Goal: Answer question/provide support

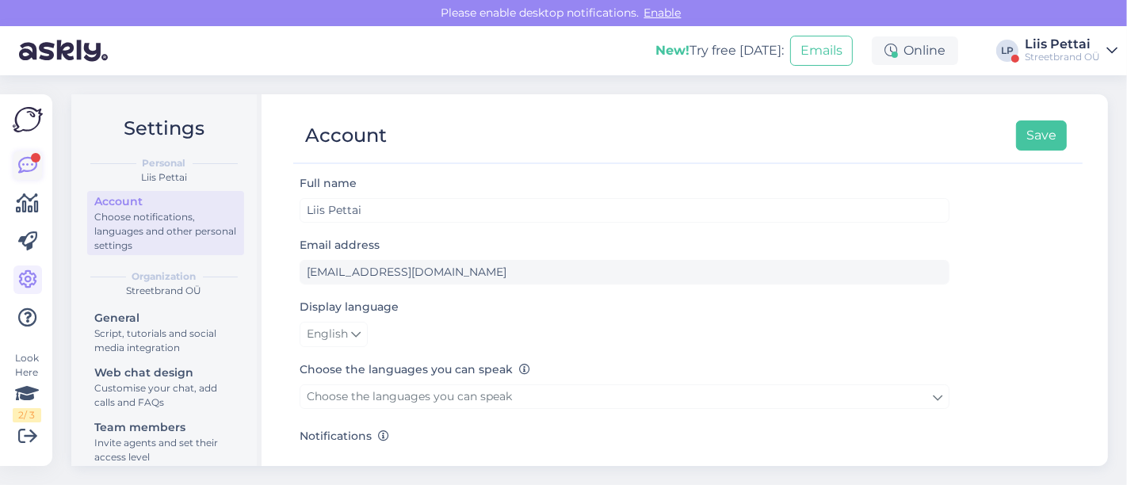
click at [33, 168] on icon at bounding box center [27, 165] width 19 height 19
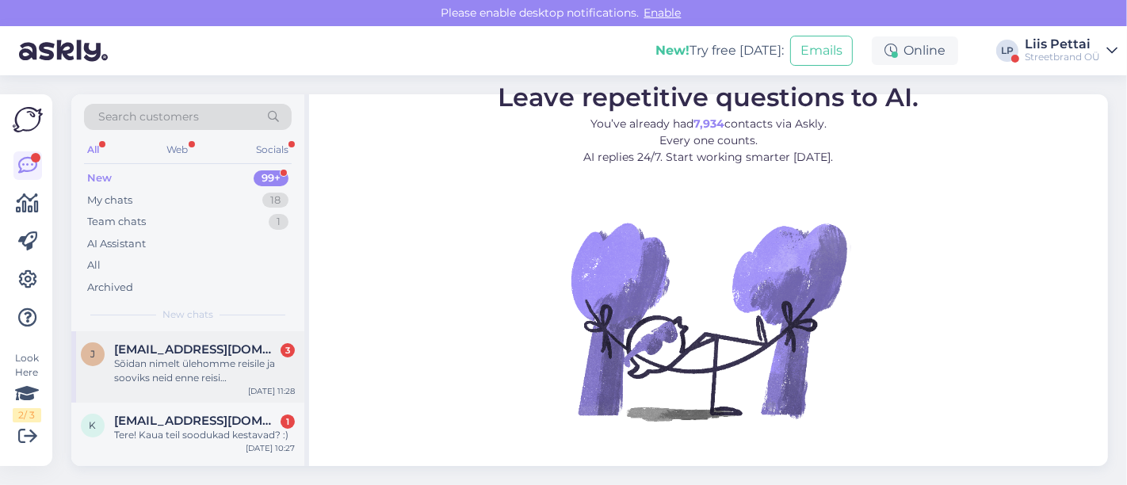
click at [136, 380] on div "Sõidan nimelt ülehomme reisile ja sooviks neid enne reisi [PERSON_NAME]" at bounding box center [204, 371] width 181 height 29
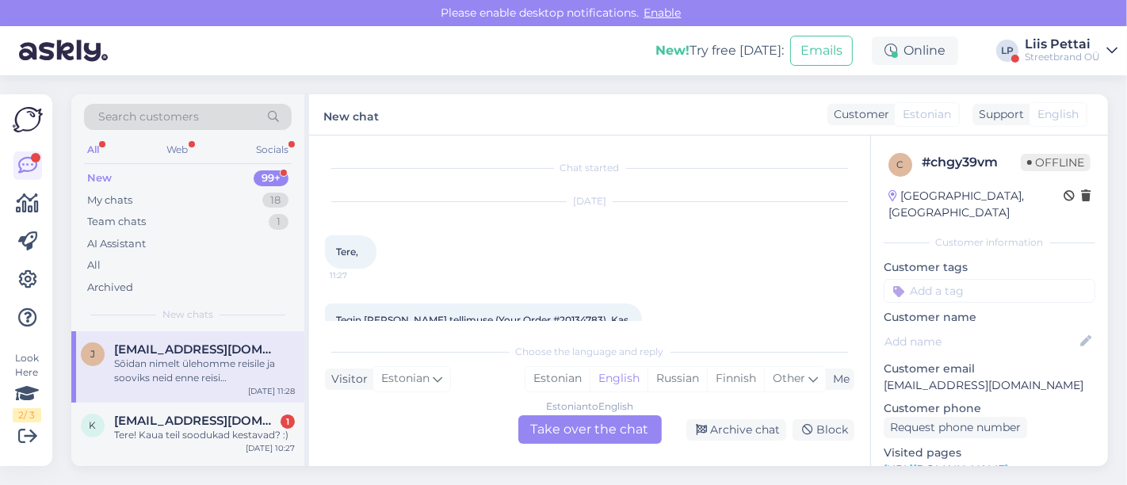
scroll to position [128, 0]
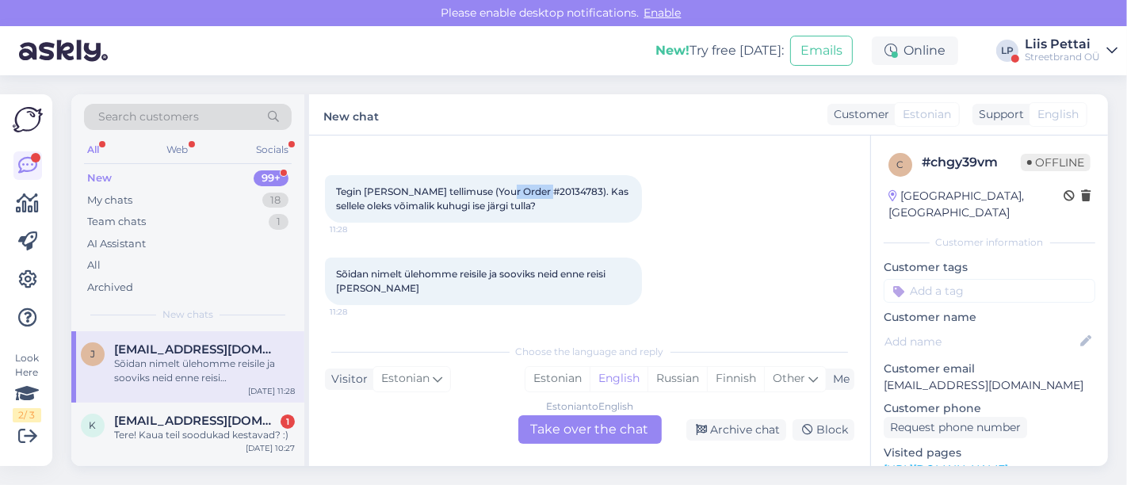
drag, startPoint x: 502, startPoint y: 186, endPoint x: 545, endPoint y: 191, distance: 43.9
click at [545, 191] on span "Tegin [PERSON_NAME] tellimuse (Your Order #20134783). Kas sellele oleks võimali…" at bounding box center [483, 198] width 295 height 26
copy span "20134783"
click at [572, 416] on div "Estonian to English Take over the chat" at bounding box center [589, 429] width 143 height 29
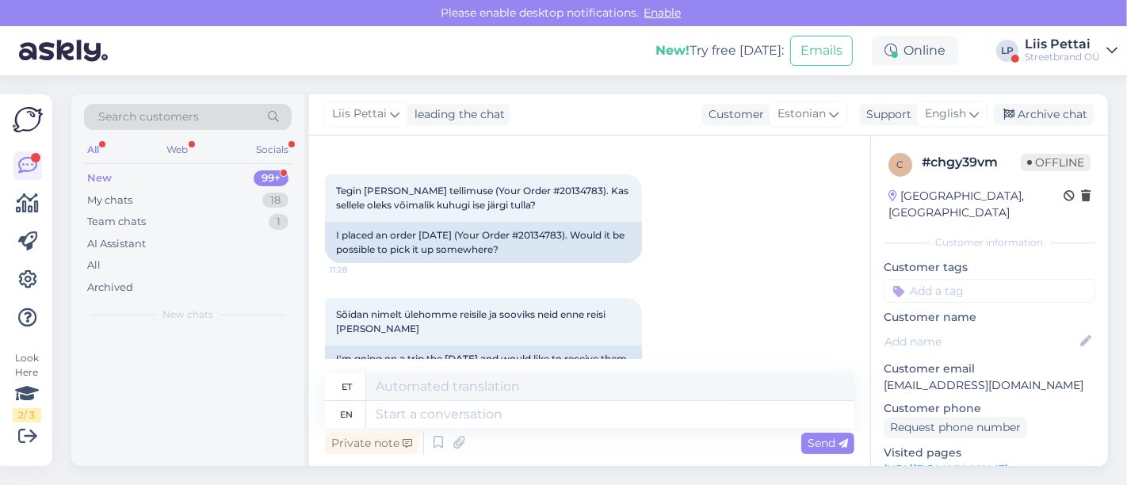
click at [520, 431] on div "Private note Send" at bounding box center [590, 443] width 530 height 30
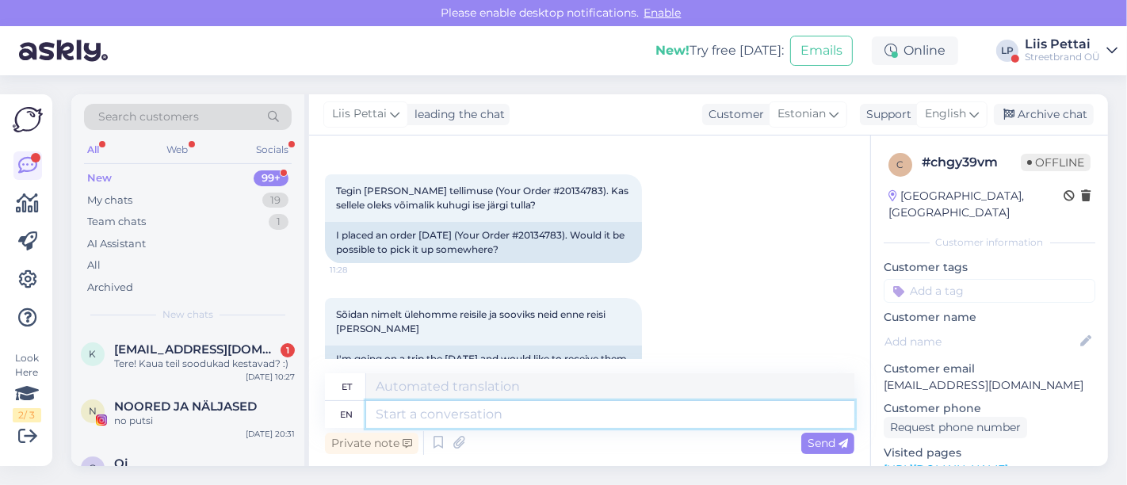
click at [518, 426] on textarea at bounding box center [610, 414] width 488 height 27
type textarea "Tere, me"
type textarea "Tere,"
type textarea "Tere, meil ei"
type textarea "Tere, meil"
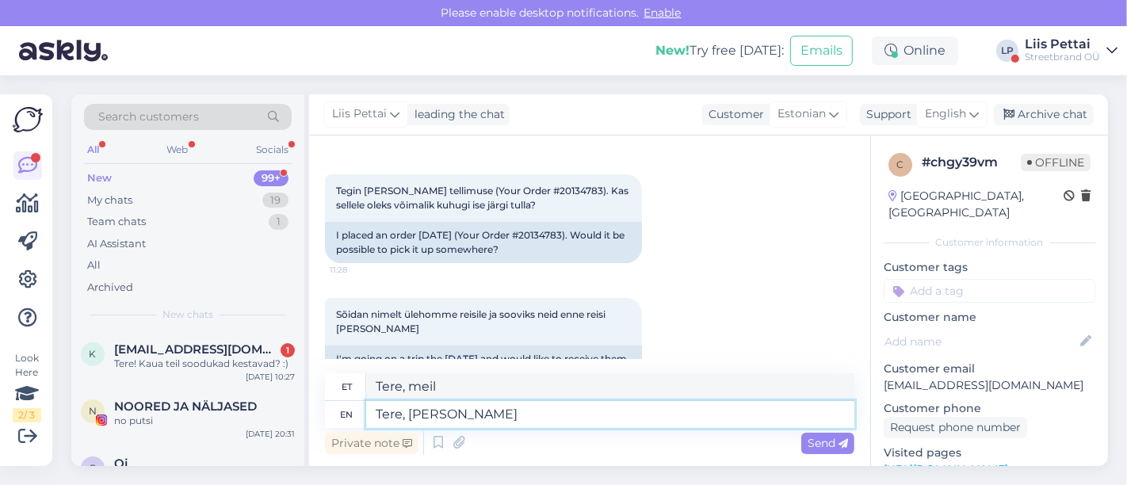
type textarea "Tere, meil ei o"
type textarea "Tere, meil ei"
type textarea "Tere, meil ei ole ka"
type textarea "Tere, meil ei ole"
type textarea "Tere, meil ei ole kahjuks"
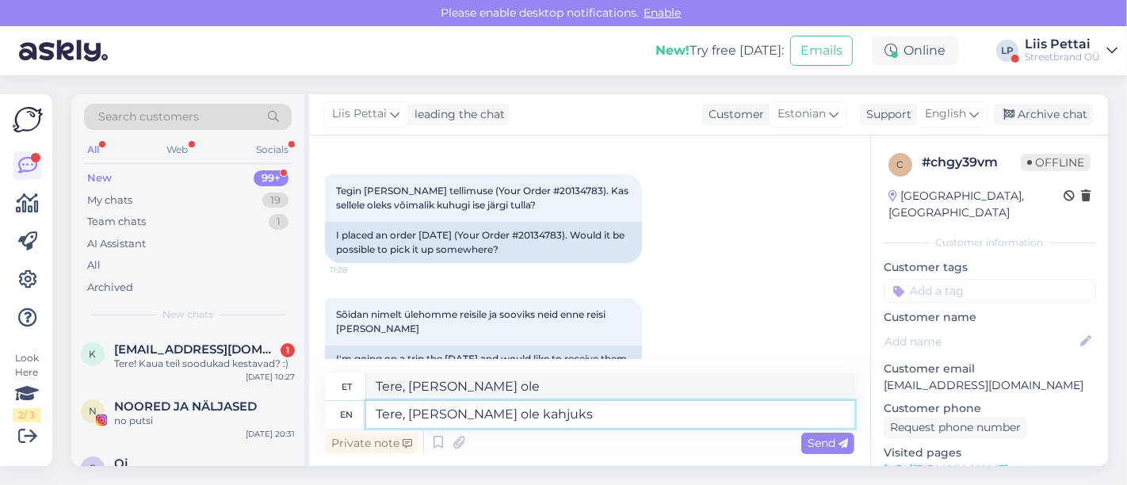
type textarea "Tere, meil ei ole kahju"
type textarea "Tere, meil ei ole kahjuks ise jä"
type textarea "Tere, meil ei ole kahjuks ise"
type textarea "Tere, meil ei ole kahjuks ise järeletulemis"
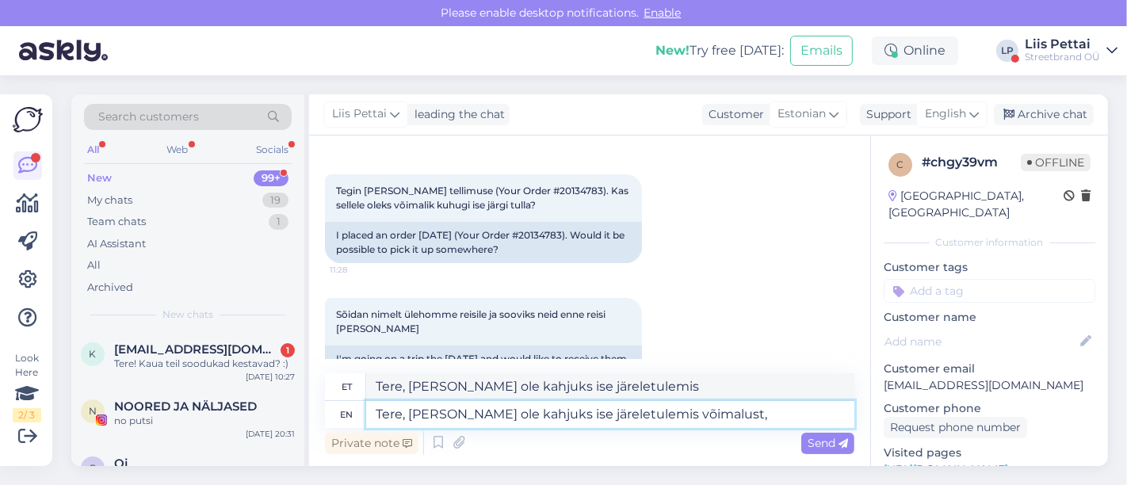
type textarea "Tere, meil ei ole kahjuks ise järeletulemis võimalust,"
type textarea "Tere, meil ei ole kahjuks ise järeletulemisvõimalus,"
type textarea "Tere, meil ei ole kahjuks ise järeletulemis võimalust, kas to"
type textarea "Tere, meil ei ole kahjuks ise järeletulemisvõimalus, kas"
type textarea "Tere, meil ei ole kahjuks ise järeletulemis võimalust, kas tooteid ei"
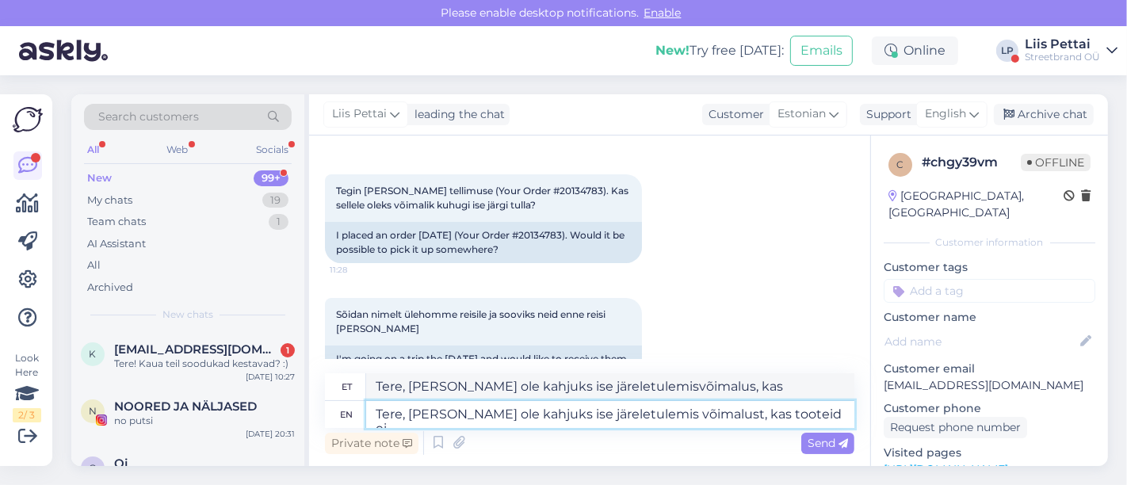
type textarea "Tere, meil ei ole kahjuks ise järeletulemisvõimalusi, kas võimalust"
type textarea "Tere, meil ei ole kahjuks ise järeletulemis võimalust, kas tooteid ei n"
type textarea "Tere, meil ei ole kahjuks ise järeletulemisvõimalust, kas võimalust ei"
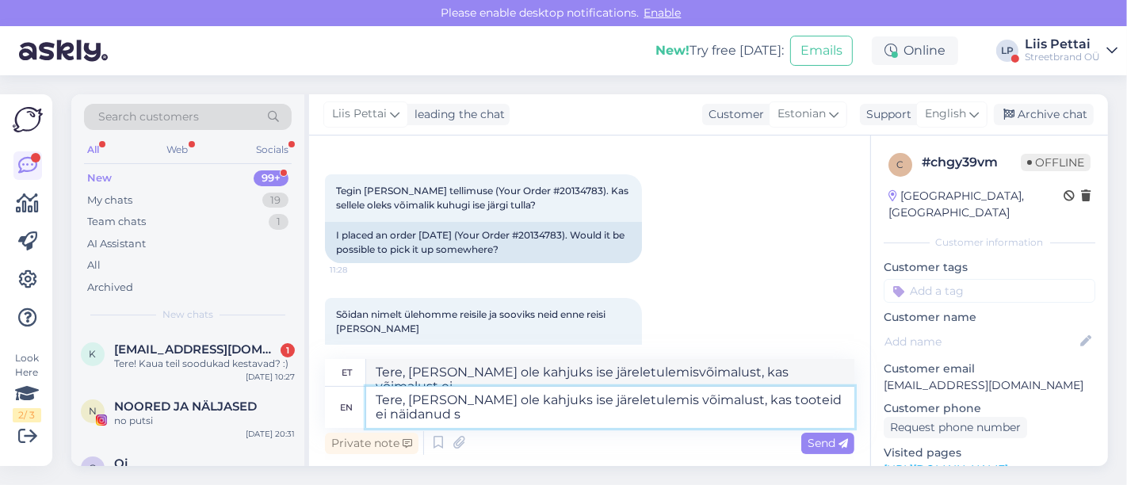
type textarea "Tere, meil ei ole kahjuks ise järeletulemis võimalust, kas tooteid ei näidanud …"
type textarea "Tere, meil ei ole kahjuks ise järeletulemise võimalust, kas ei tule"
type textarea "Tere, meil ei ole kahjuks ise järeletulemis võimalust, kas tooteid ei näidanud …"
type textarea "Tere, meil ei ole kahjuks ise järeletulemise võimalust, kas ei ole võimalik saa…"
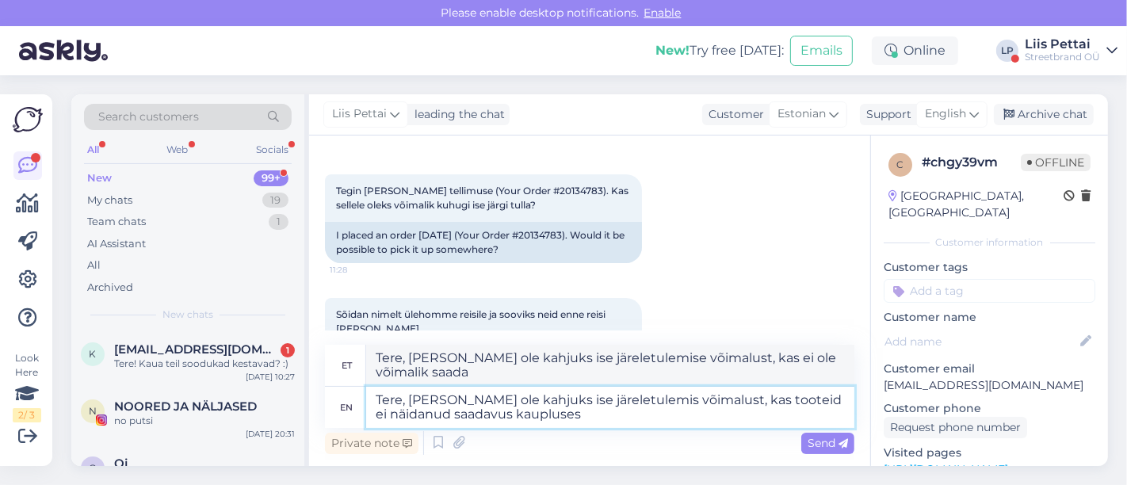
type textarea "Tere, meil ei ole kahjuks ise järeletulemis võimalust, kas tooteid ei näidanud …"
type textarea "Tere, meil ei ole kahjuks ise järeletulemisvõimalusi, kas pakkuda ei saadavus k…"
type textarea "Tere, meil ei ole kahjuks ise järeletulemis võimalust, kas tooteid ei näidanud …"
type textarea "Tere, meil ei ole kahjuks ise järeletulemisvõimalusi, kas pakkuda ei saadavus k…"
type textarea "Tere, [PERSON_NAME] ole kahjuks ise järeletulemis võimalust, kas tooteid ei näi…"
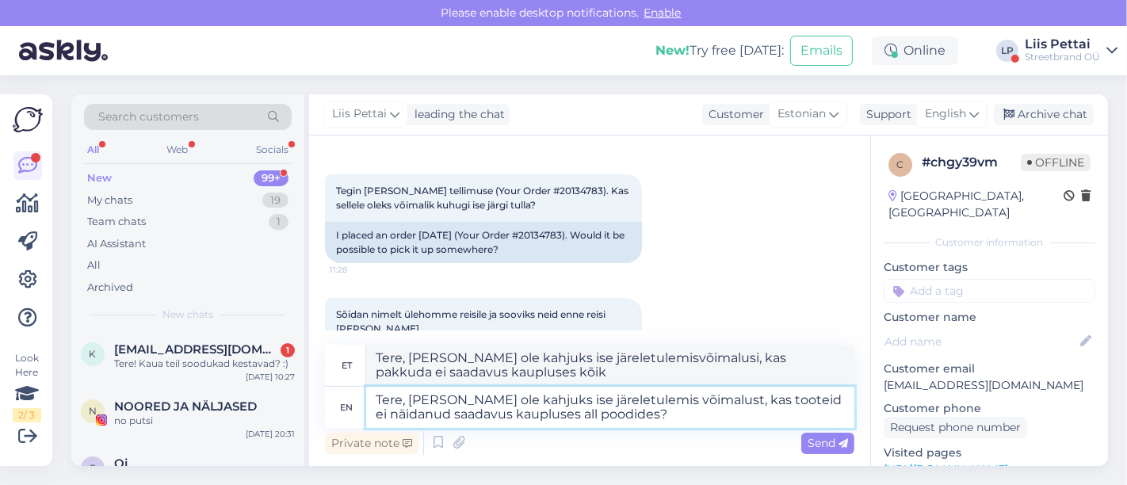
type textarea "Tere, [PERSON_NAME] ole kahjuks ise järeletulemisvõimalusi, kas pakkuda ei saad…"
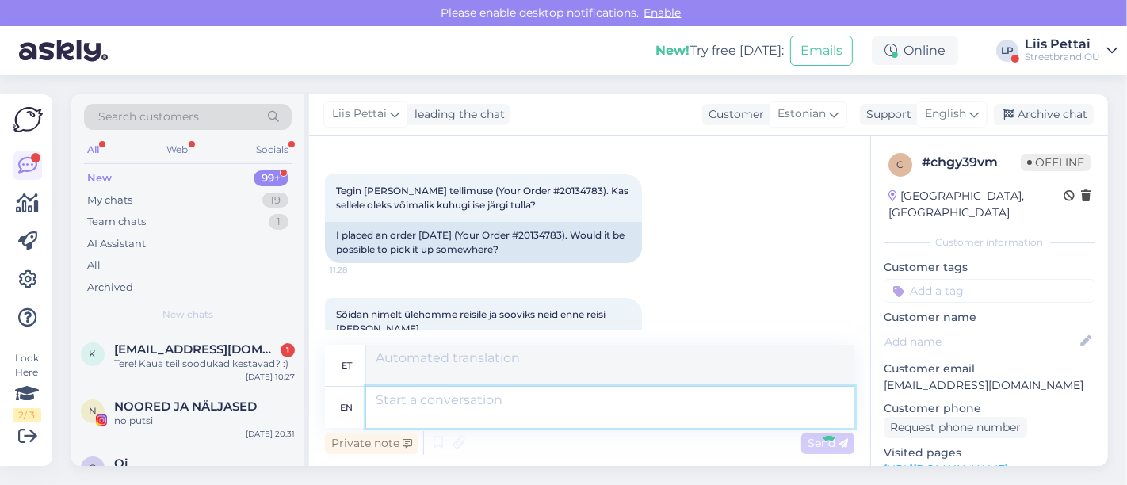
scroll to position [323, 0]
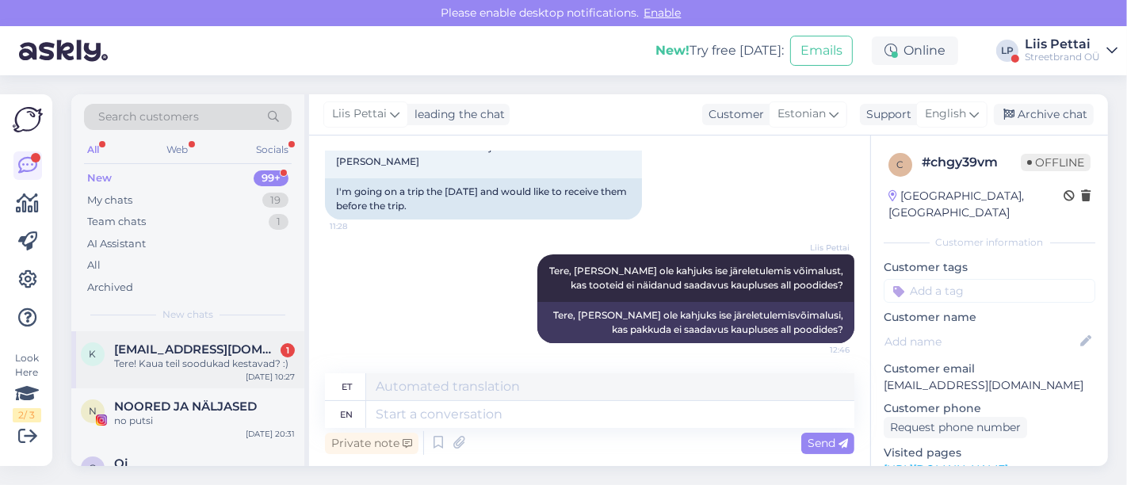
click at [210, 358] on div "Tere! Kaua teil soodukad kestavad? :)" at bounding box center [204, 364] width 181 height 14
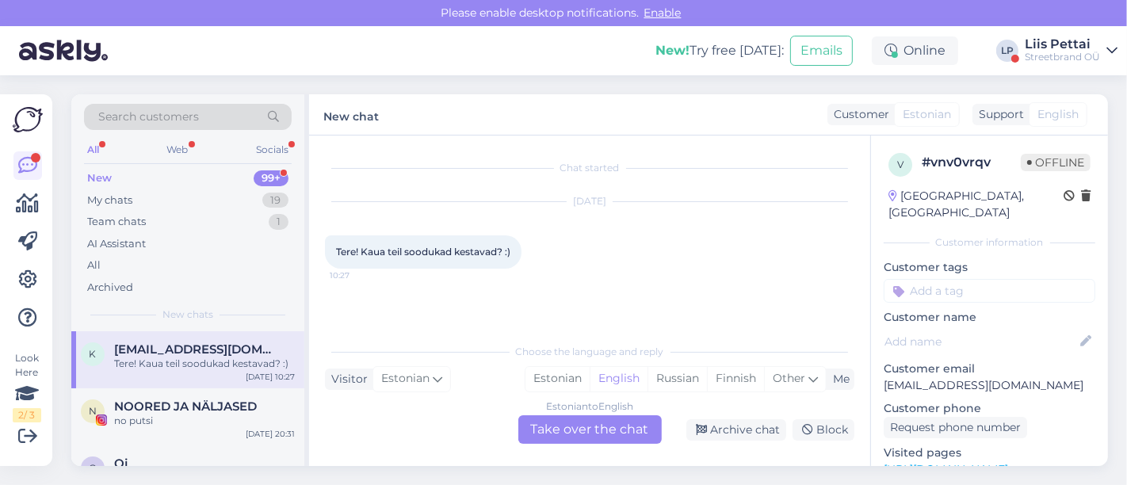
click at [601, 428] on div "Estonian to English Take over the chat" at bounding box center [589, 429] width 143 height 29
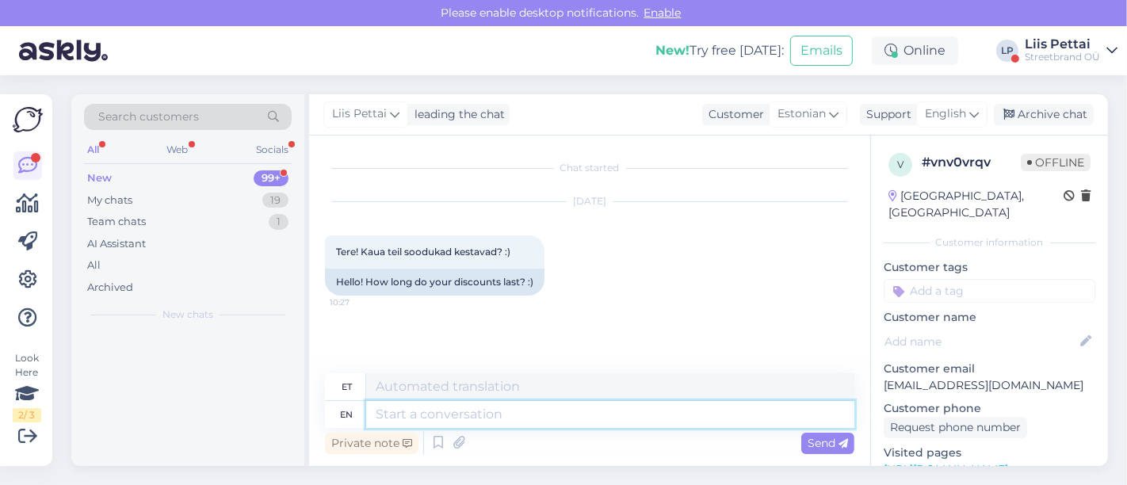
click at [583, 426] on textarea at bounding box center [610, 414] width 488 height 27
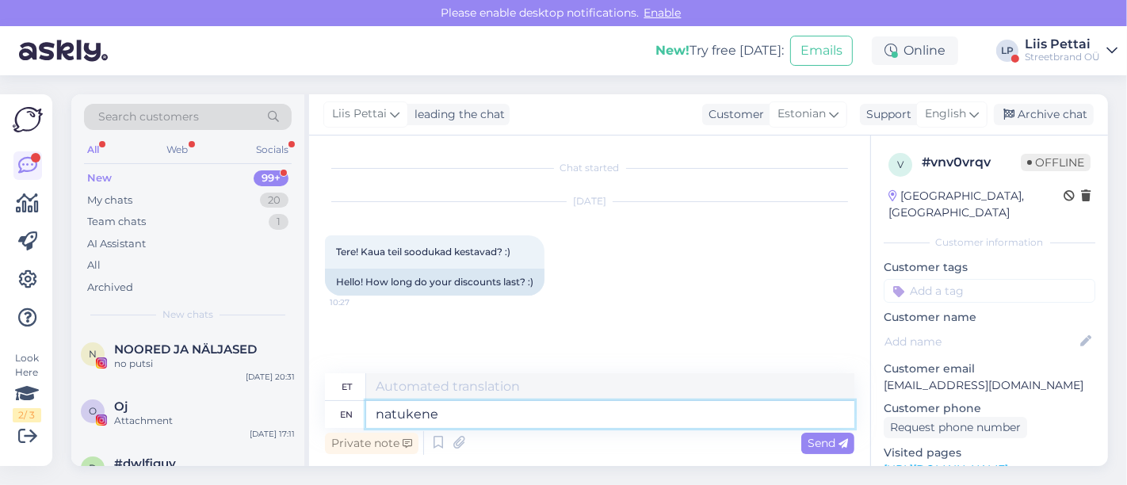
type textarea "natukene v"
type textarea "Natukeen"
type textarea "natukene veel :"
type textarea "veel natukene"
type textarea "natukene veel :)"
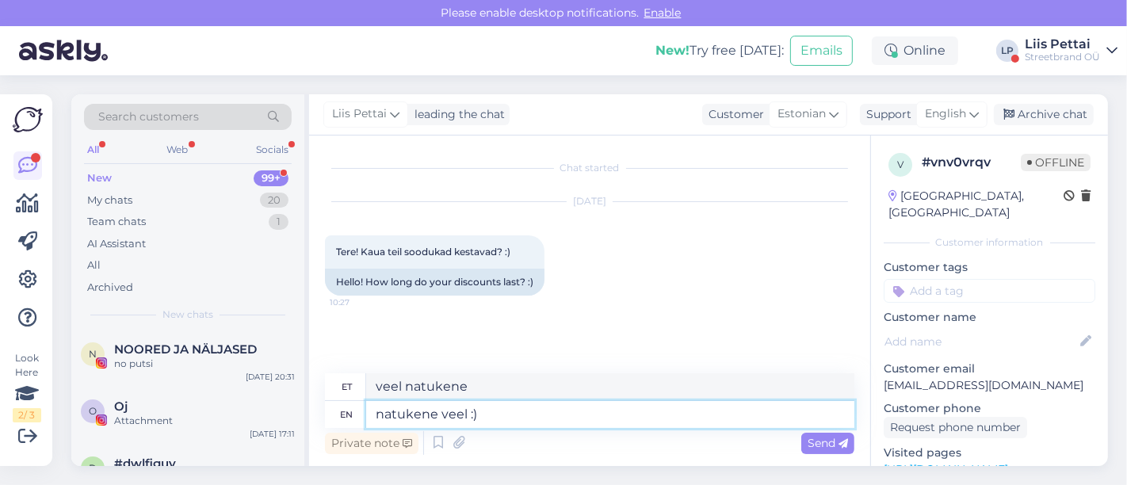
type textarea "veel nalja :)"
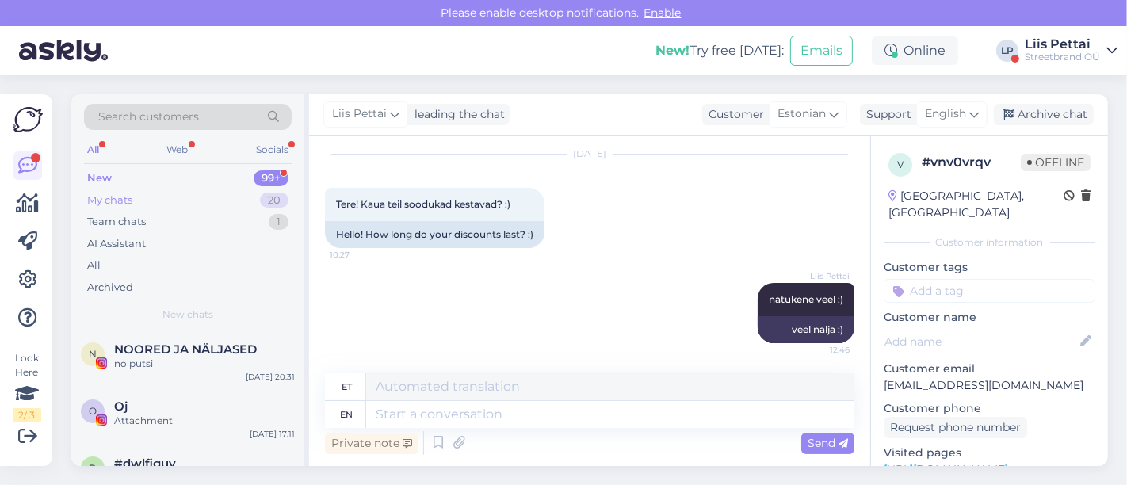
click at [189, 203] on div "My chats 20" at bounding box center [188, 200] width 208 height 22
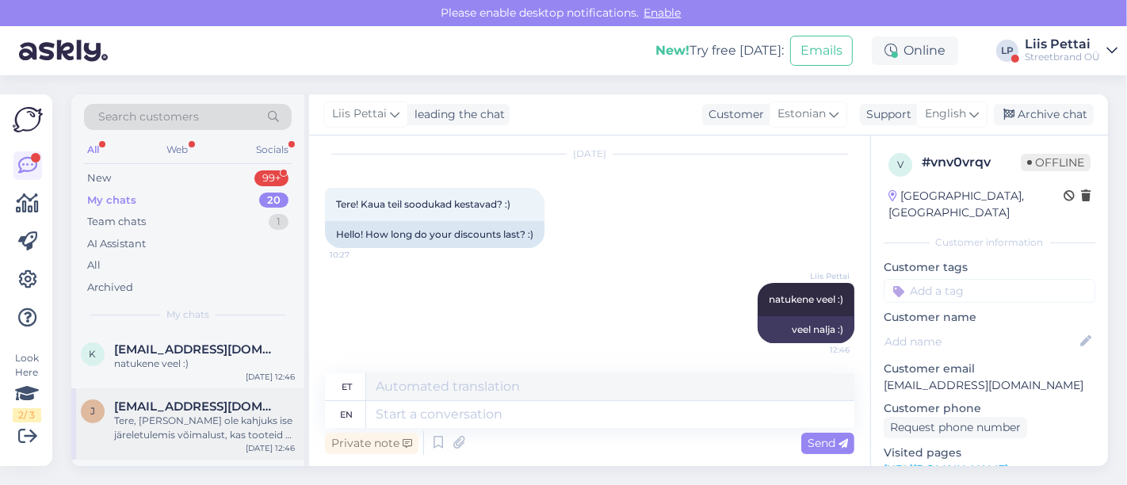
click at [136, 417] on div "Tere, [PERSON_NAME] ole kahjuks ise järeletulemis võimalust, kas tooteid ei näi…" at bounding box center [204, 428] width 181 height 29
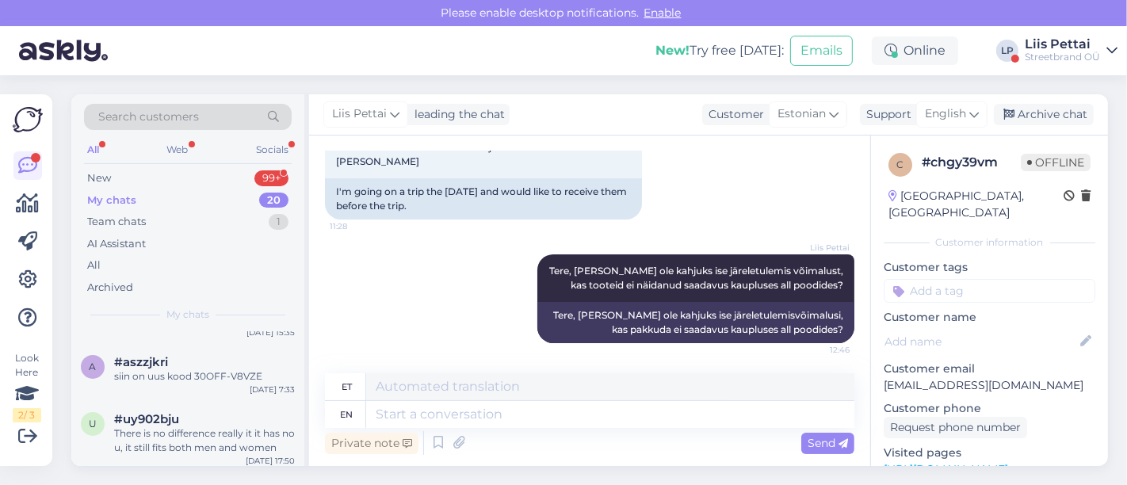
scroll to position [740, 0]
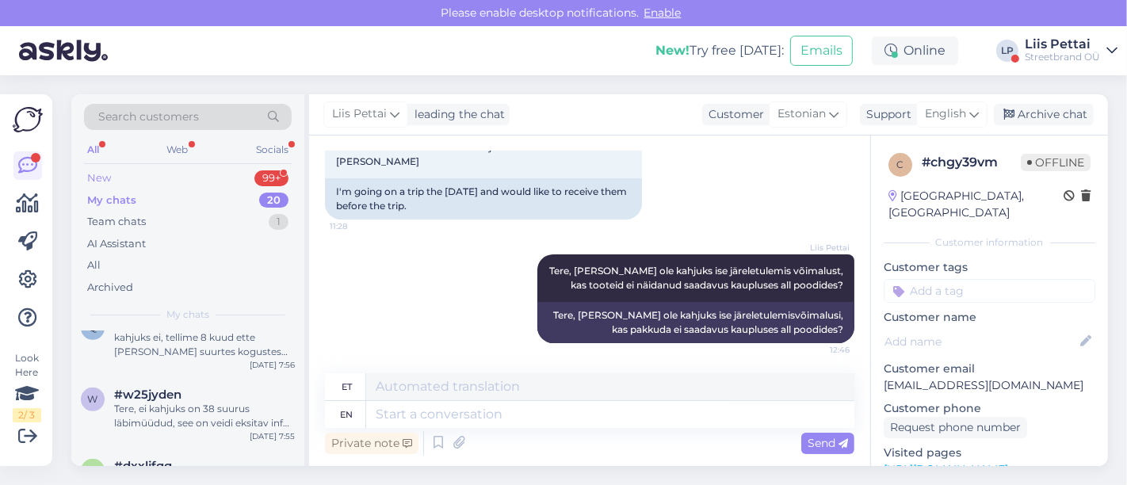
click at [217, 178] on div "New 99+" at bounding box center [188, 178] width 208 height 22
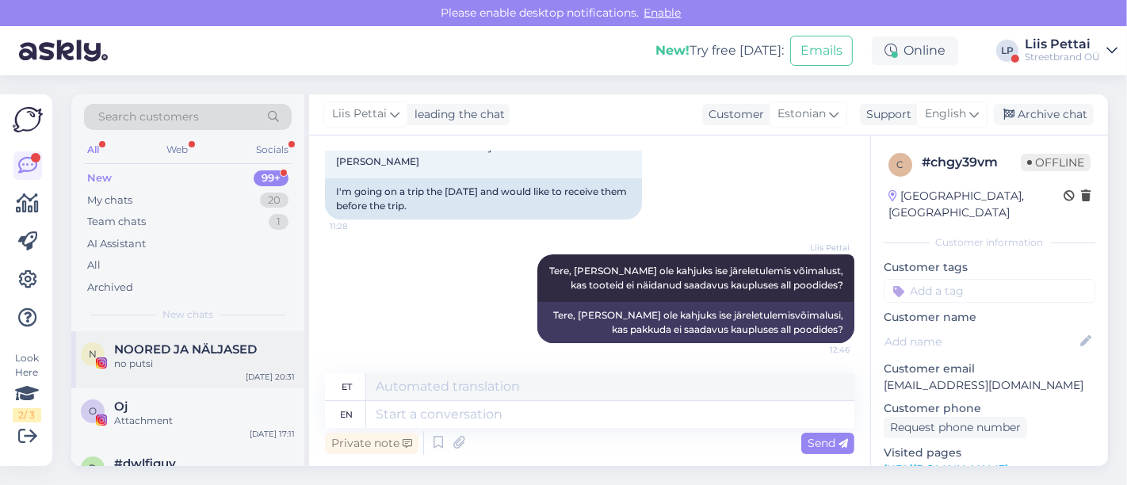
click at [161, 361] on div "no putsi" at bounding box center [204, 364] width 181 height 14
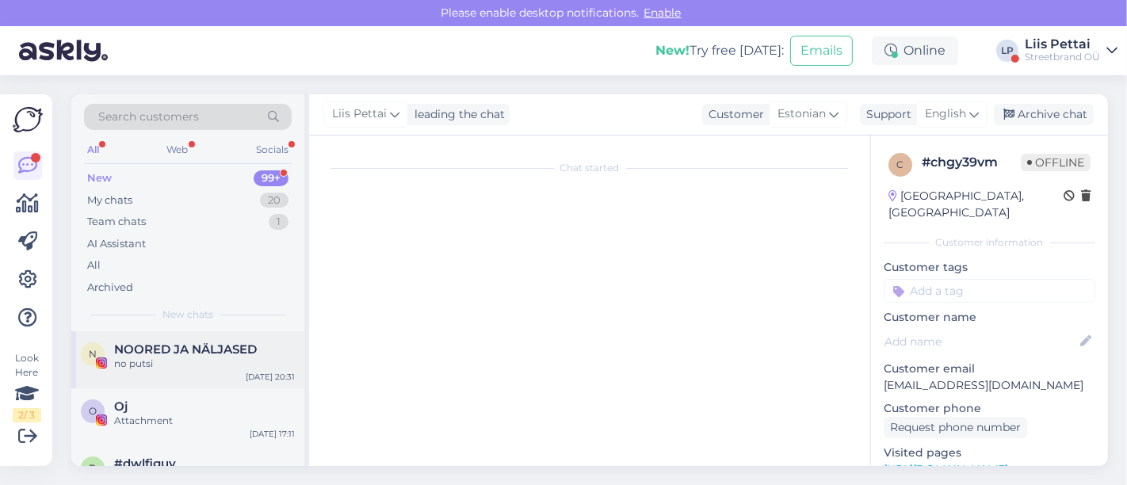
scroll to position [159, 0]
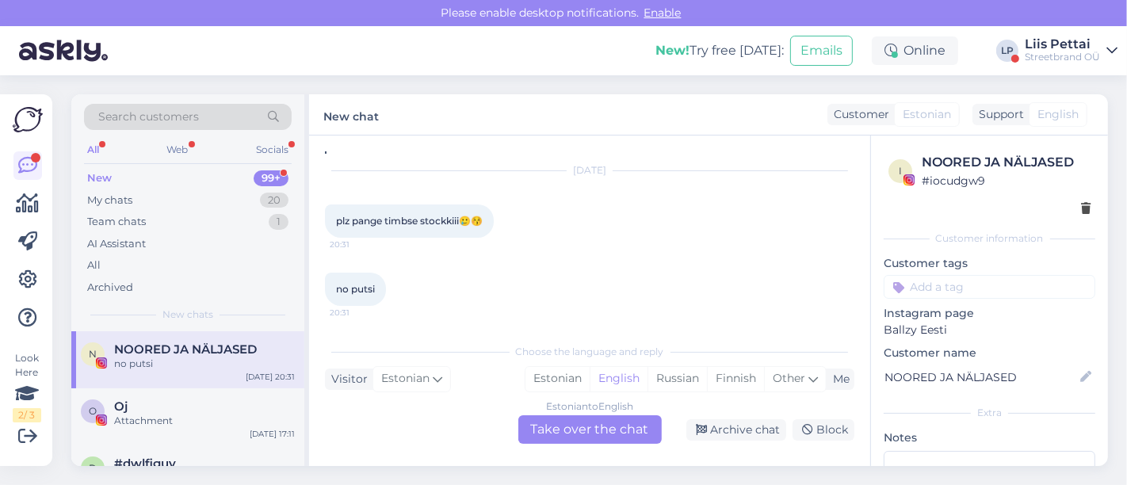
click at [1037, 168] on div "NOORED JA NÄLJASED" at bounding box center [1006, 162] width 169 height 19
click at [139, 197] on div "My chats 20" at bounding box center [188, 200] width 208 height 22
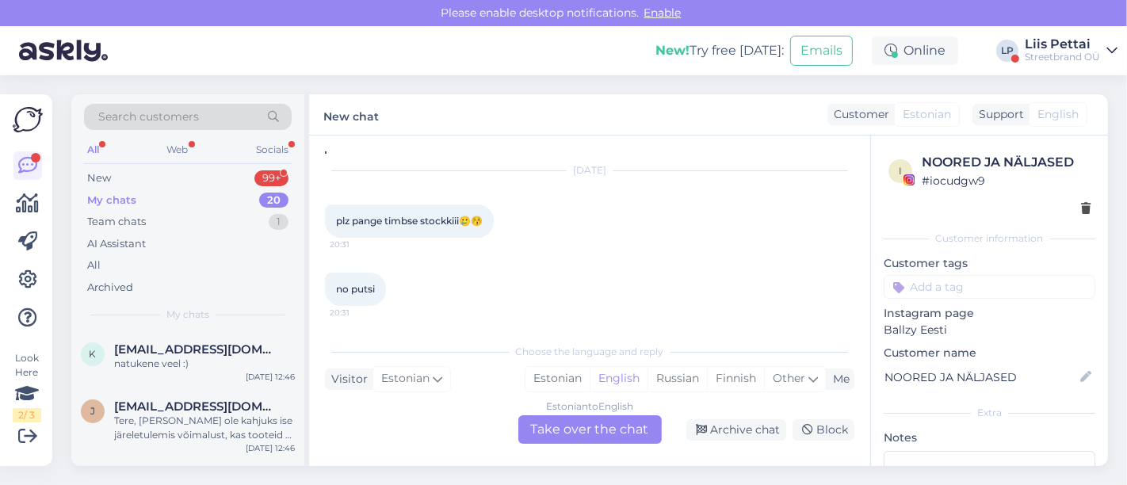
click at [147, 164] on div "Search customers All Web Socials New 99+ My chats 20 Team chats 1 AI Assistant …" at bounding box center [187, 212] width 233 height 237
click at [147, 182] on div "New 99+" at bounding box center [188, 178] width 208 height 22
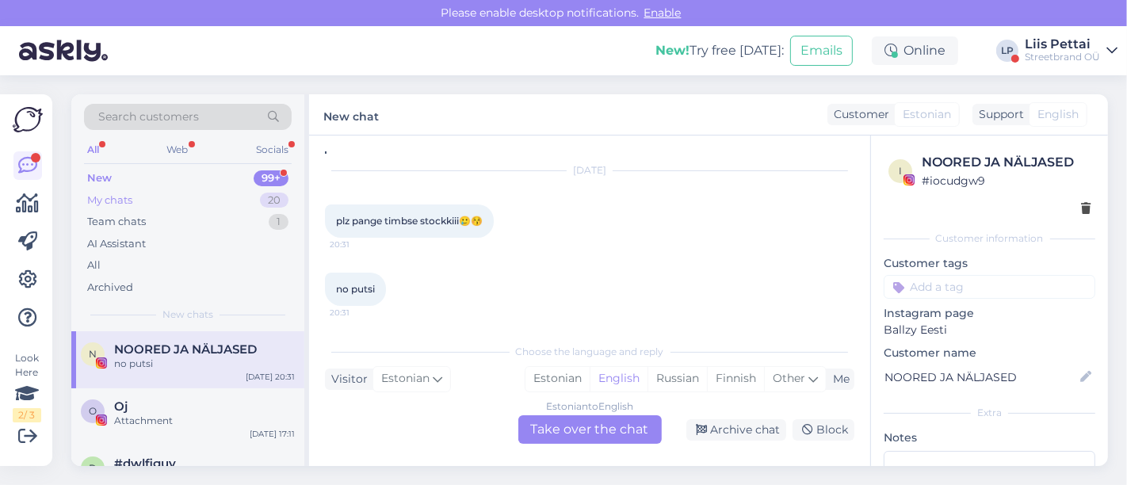
click at [147, 205] on div "My chats 20" at bounding box center [188, 200] width 208 height 22
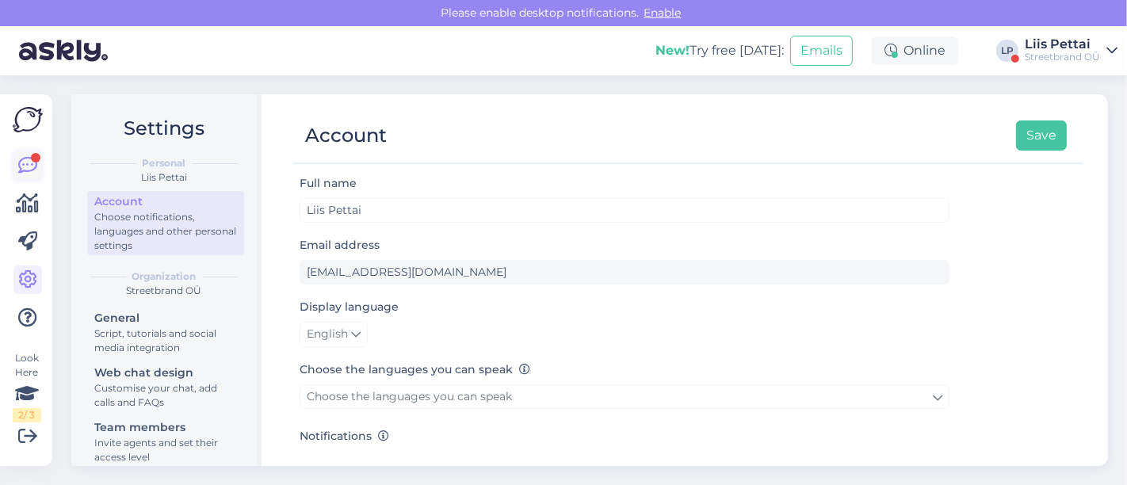
click at [20, 160] on icon at bounding box center [27, 165] width 19 height 19
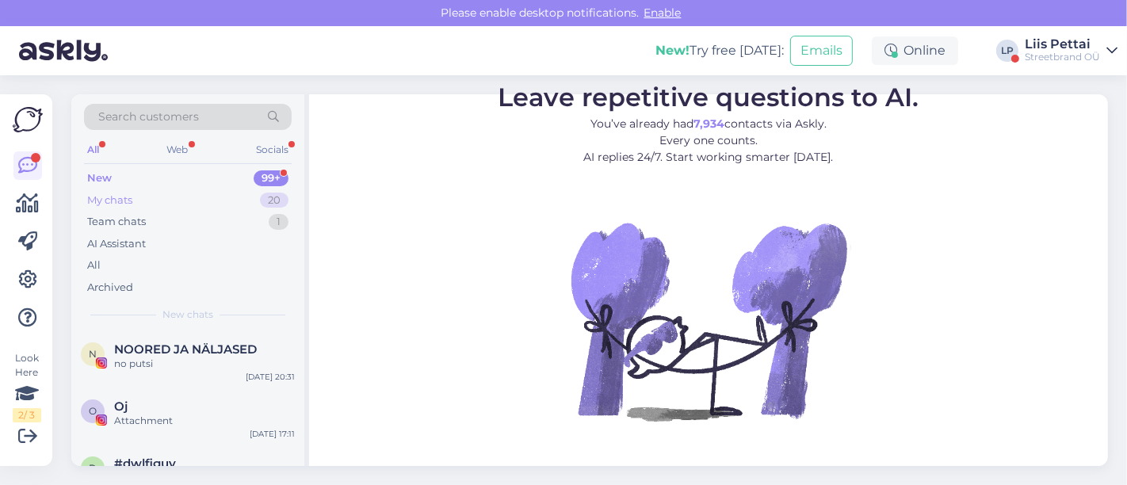
click at [195, 201] on div "My chats 20" at bounding box center [188, 200] width 208 height 22
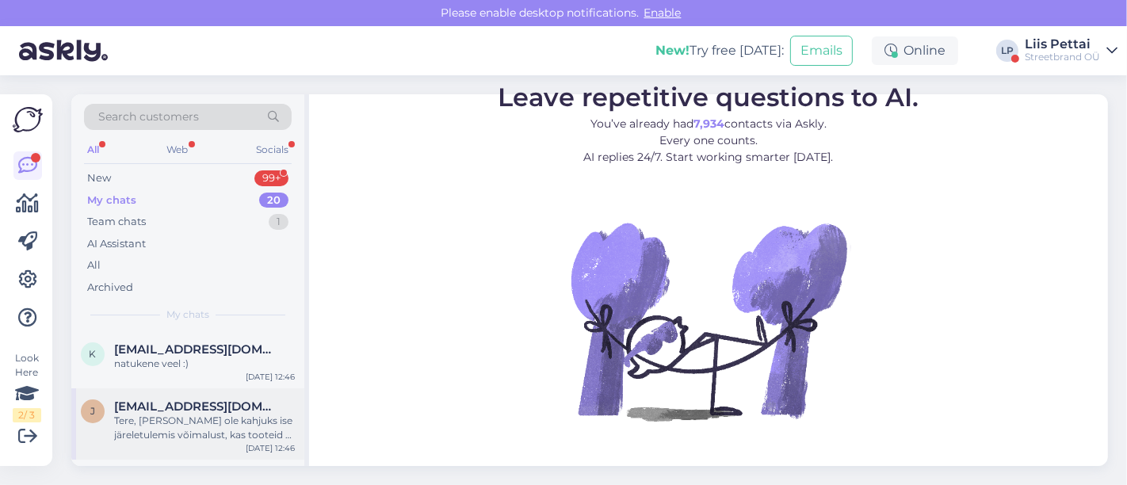
click at [178, 401] on span "[EMAIL_ADDRESS][DOMAIN_NAME]" at bounding box center [196, 407] width 165 height 14
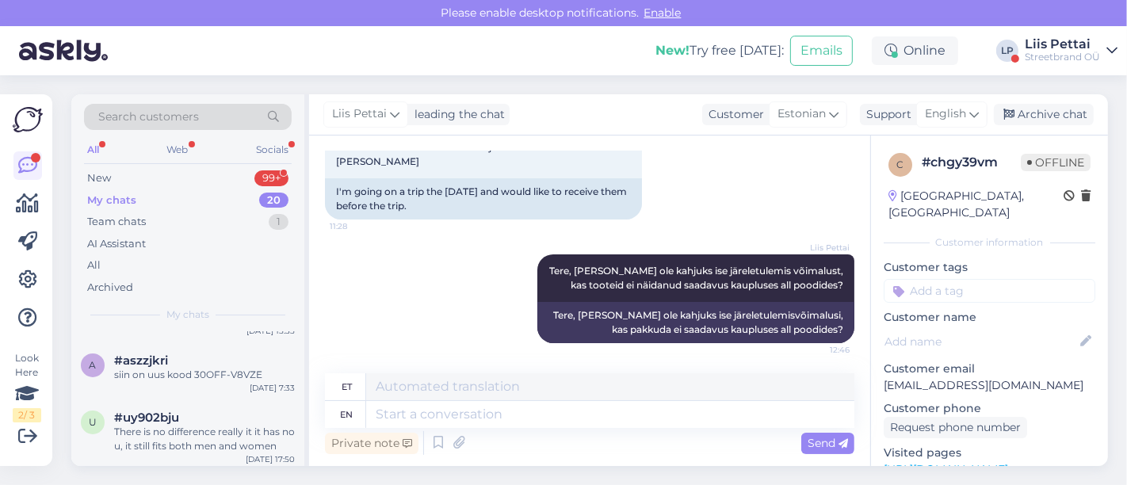
scroll to position [598, 0]
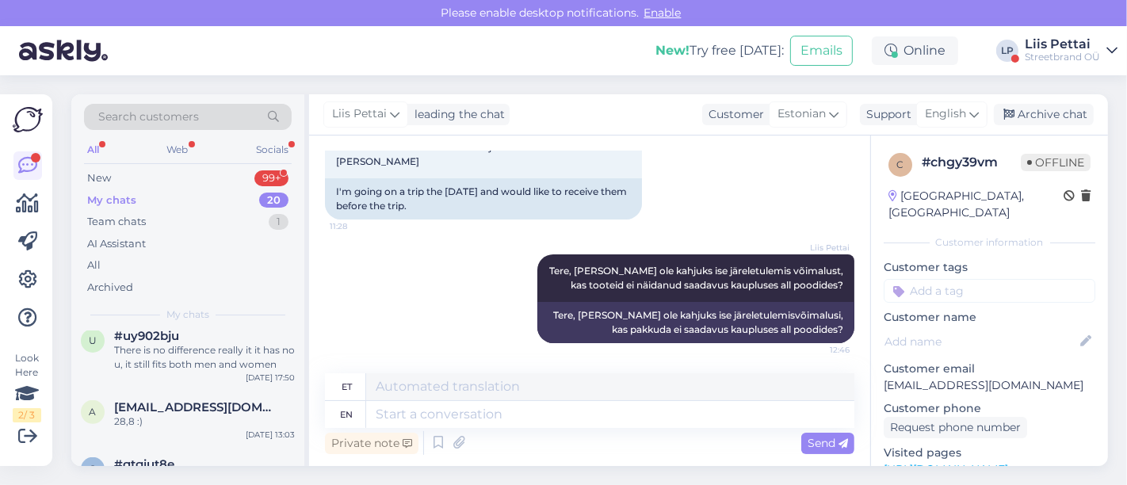
click at [1069, 21] on div "Please enable desktop notifications. Enable" at bounding box center [563, 13] width 1127 height 26
click at [1064, 51] on div "Streetbrand OÜ" at bounding box center [1062, 57] width 75 height 13
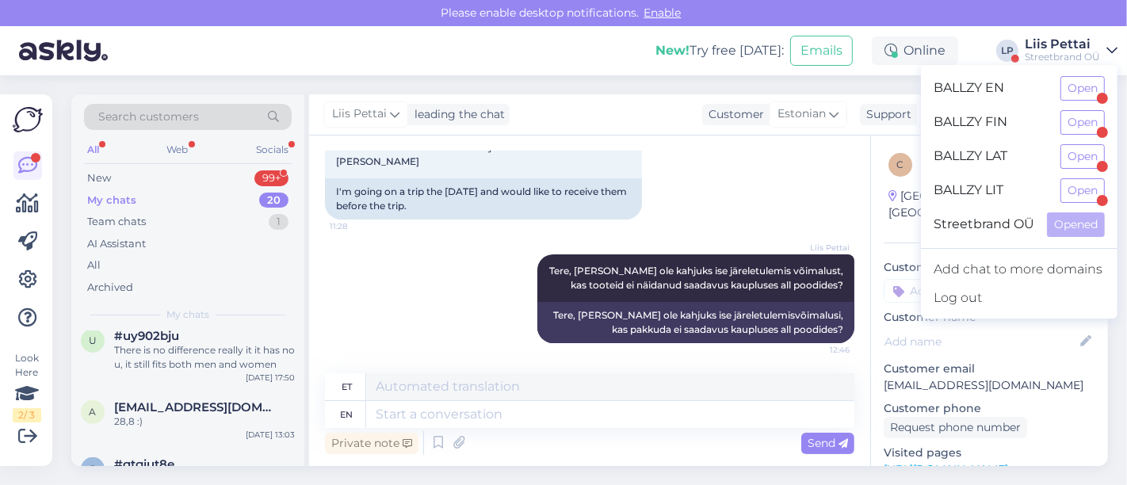
click at [1057, 92] on div "BALLZY EN Open" at bounding box center [1019, 88] width 197 height 34
click at [1073, 92] on button "Open" at bounding box center [1083, 88] width 44 height 25
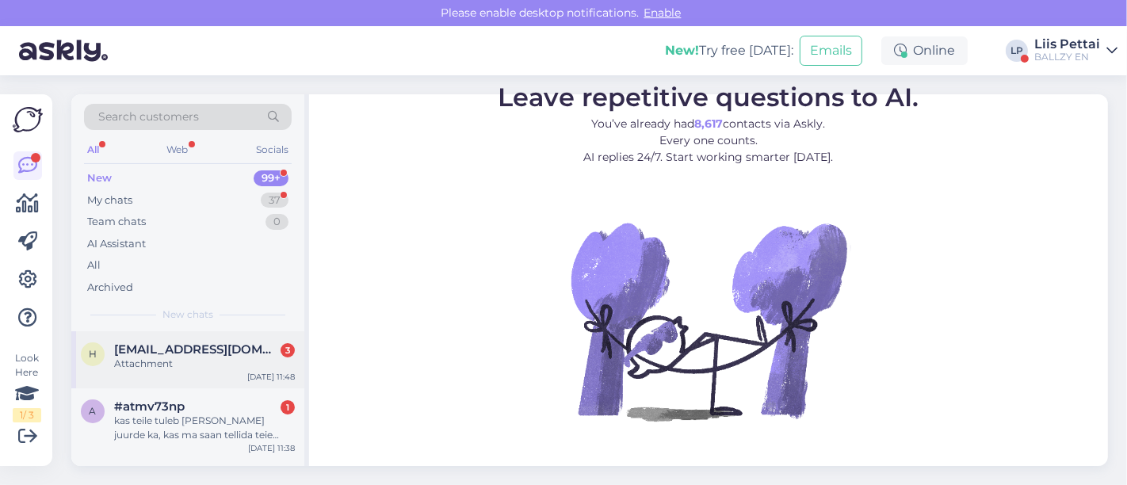
click at [206, 373] on div "h [EMAIL_ADDRESS][DOMAIN_NAME] 3 Attachment [DATE] 11:48" at bounding box center [187, 359] width 233 height 57
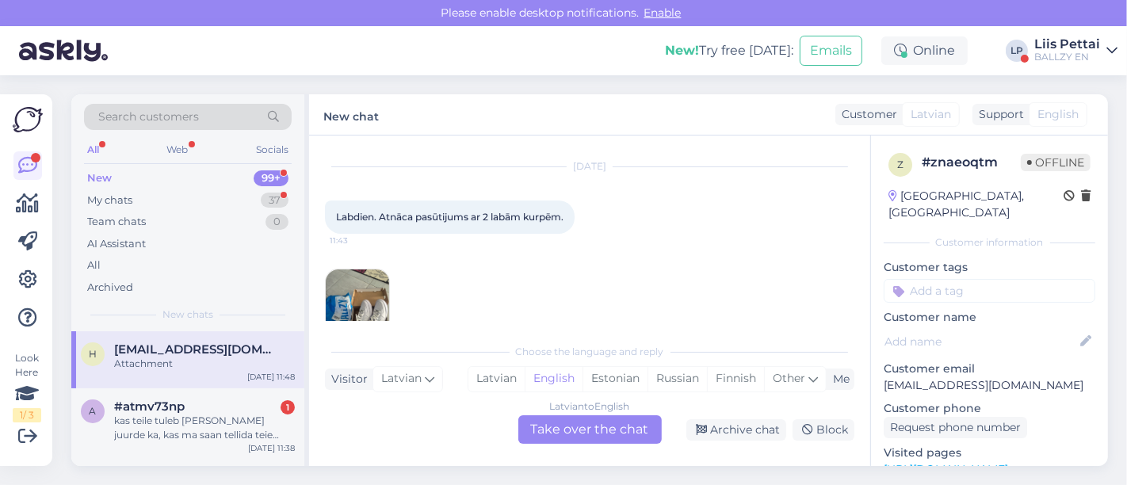
scroll to position [32, 0]
click at [878, 289] on div "z # znaeoqtm Offline [GEOGRAPHIC_DATA], Riga Customer information Customer tags…" at bounding box center [989, 470] width 237 height 668
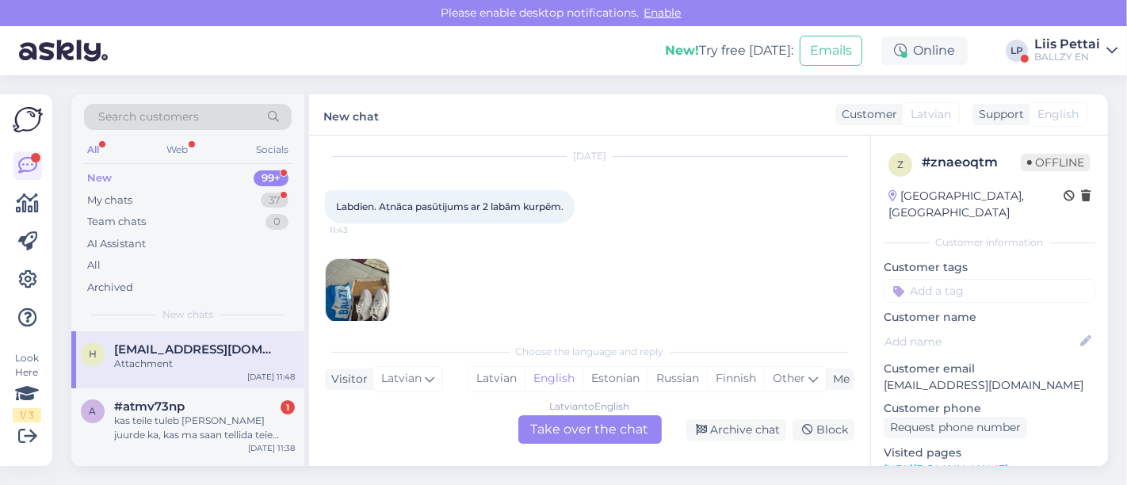
click at [568, 421] on div "Latvian to English Take over the chat" at bounding box center [589, 429] width 143 height 29
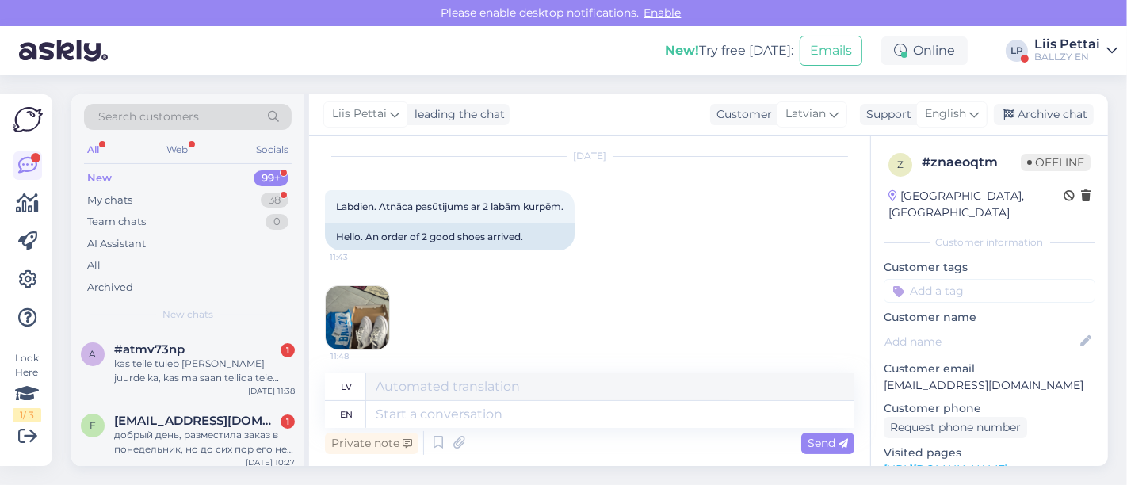
scroll to position [121, 0]
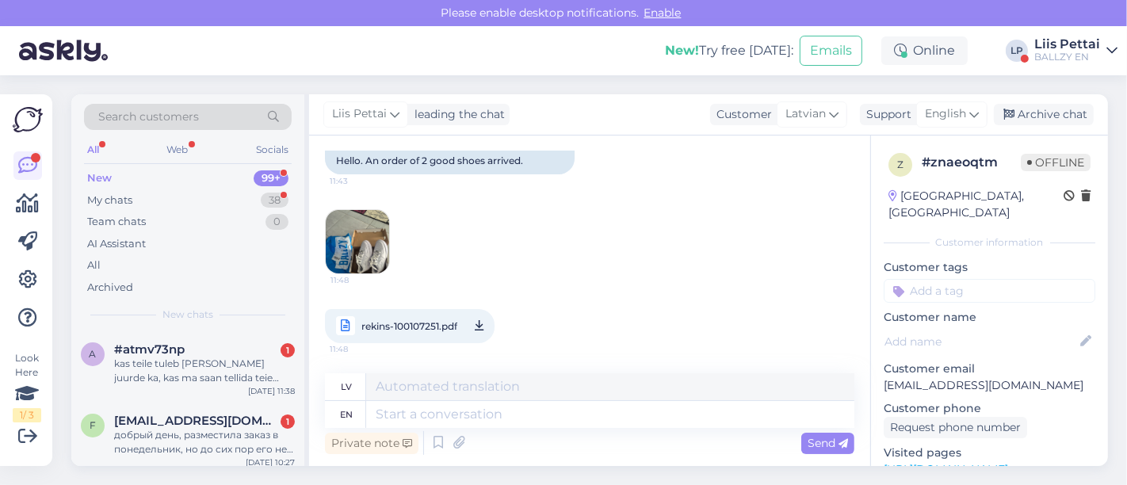
click at [431, 323] on span "rekins-100107251.pdf" at bounding box center [409, 326] width 96 height 20
click at [579, 418] on textarea at bounding box center [610, 414] width 488 height 27
type textarea "Hello,"
type textarea "Sveiki,"
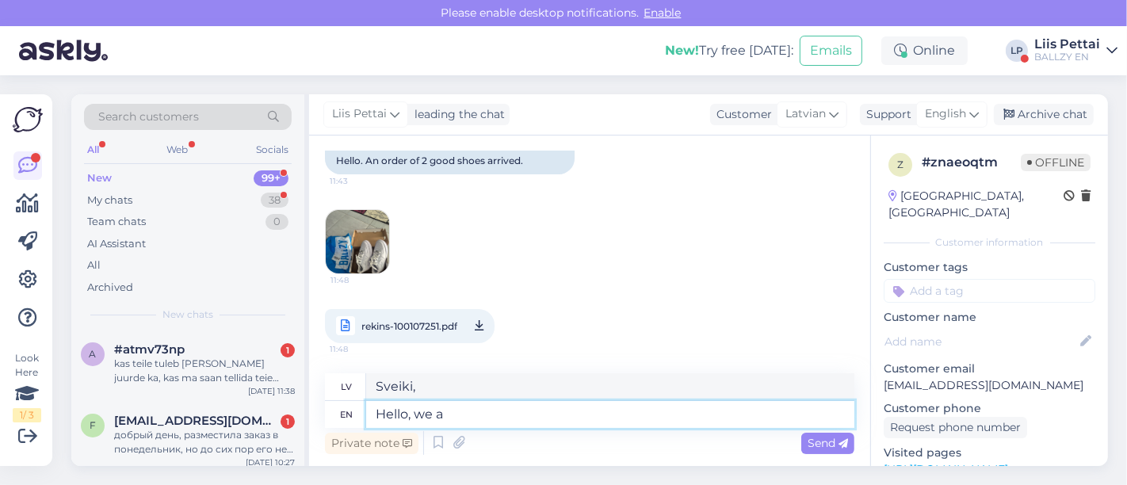
type textarea "Hello, we ar"
type textarea "Sveiki, mēs"
type textarea "Hello, we are so"
type textarea "Sveiki, mēs esam"
type textarea "Hello, we are sorry, p"
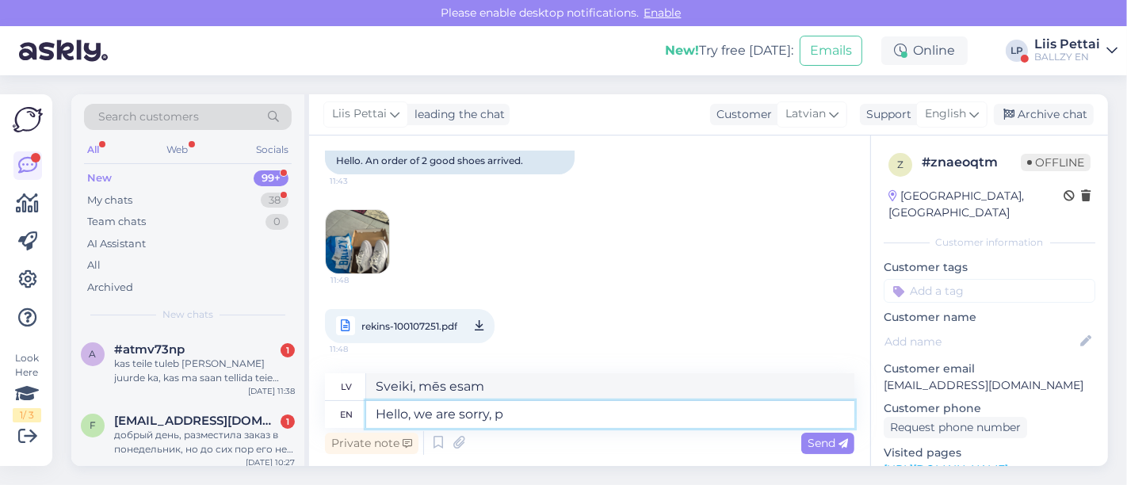
type textarea "Sveiki, atvainojamies,"
type textarea "Hello, we are sorry, please ret"
type textarea "Sveiki, lūdzu, atvainojiet"
type textarea "Hello, we are sorry, please return an"
type textarea "Sveiki, atvainojiet, lūdzu, atgriezieties"
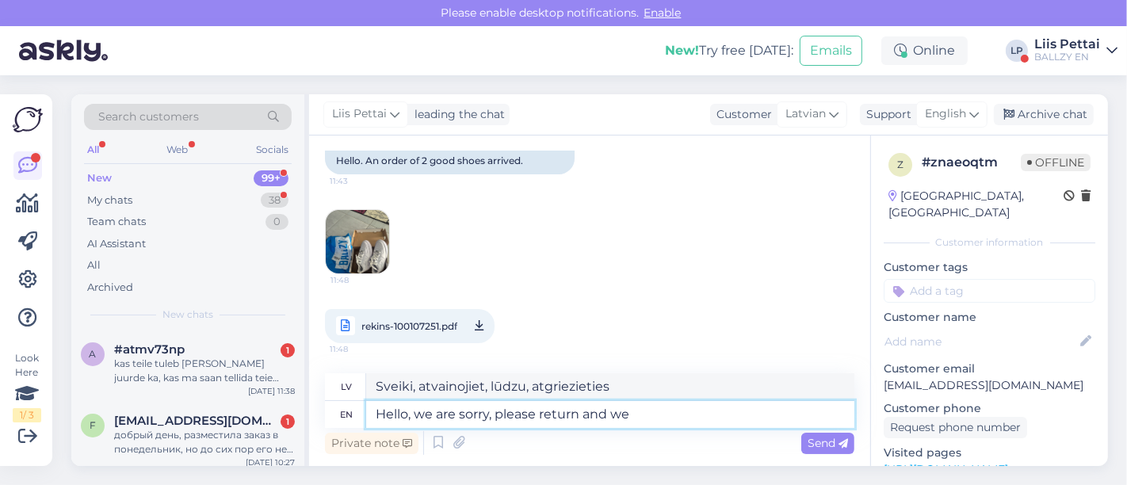
type textarea "Hello, we are sorry, please return and we"
type textarea "Sveiki, atvainojiet, lūdzu, atgriezieties un"
type textarea "Hello, we are sorry, please return and we wil"
type textarea "Sveiki, atvainojiet, lūdzu, atgriezieties, un mēs"
type textarea "Hello, we are sorry, please return and we will [PERSON_NAME]"
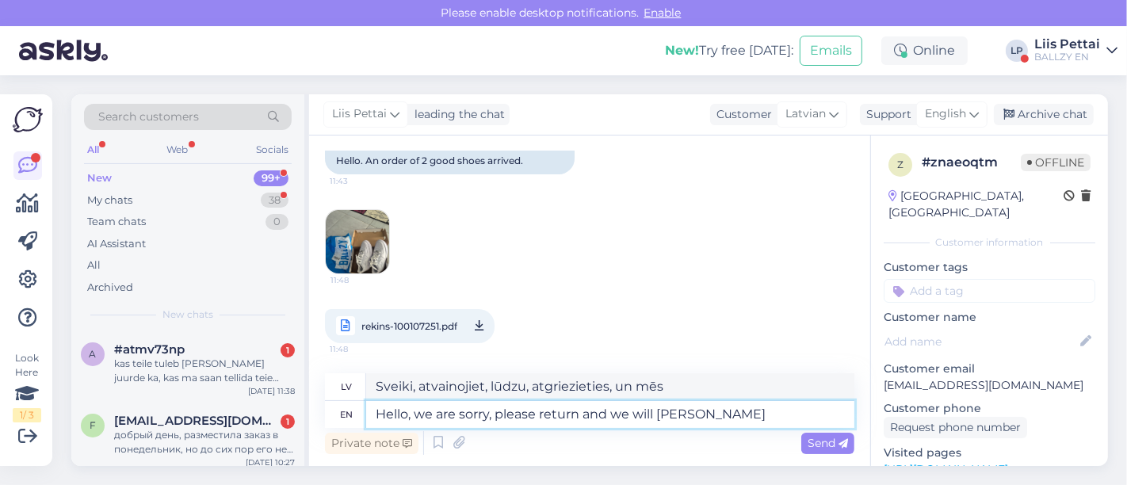
type textarea "Sveiki, atvainojiet, lūdzu, atgriezieties, un mēs to izdarīsim."
type textarea "Hello, we are sorry, please return and we will send y"
type textarea "Sveiki, atvainojiet, lūdzu, atgrieziet, un mēs nosūtīsim."
type textarea "Hello, we are sorry, please return and we will send you to"
type textarea "Sveiki, atvainojiet, lūdzu, atgrieziet, un mēs jums to nosūtīsim."
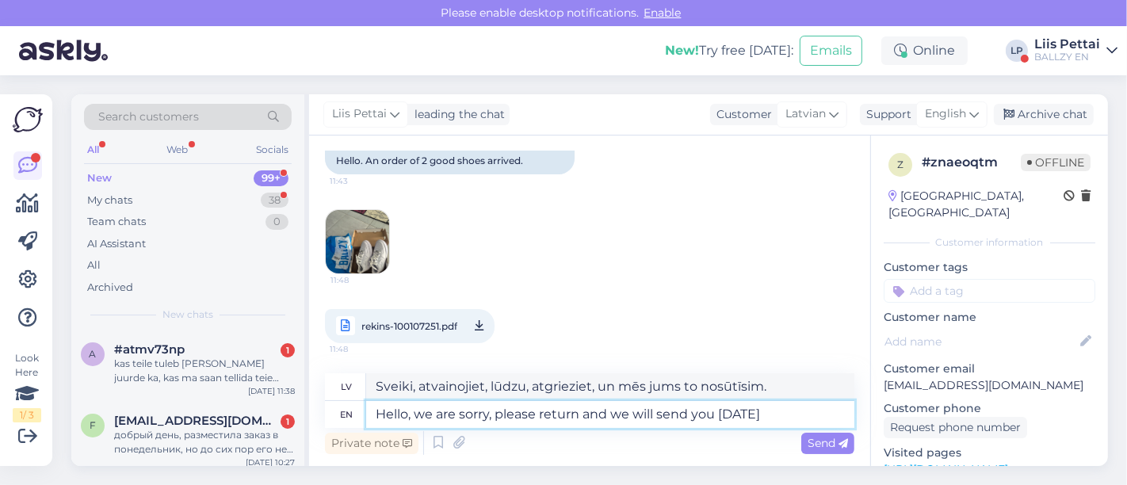
type textarea "Hello, we are sorry, please return and we will send you [DATE] n"
type textarea "Sveiki, atvainojiet, lūdzu, atgrieziet, un mēs jums to nosūtīsim šodien."
type textarea "Hello, we are sorry, please return and we will send you [DATE] new co"
type textarea "Sveiki, atvainojiet, lūdzu, atgrieziet, un mēs jums šodien nosūtīsim jaunu"
type textarea "Hello, we are sorry, please return and we will send you [DATE] new correct p"
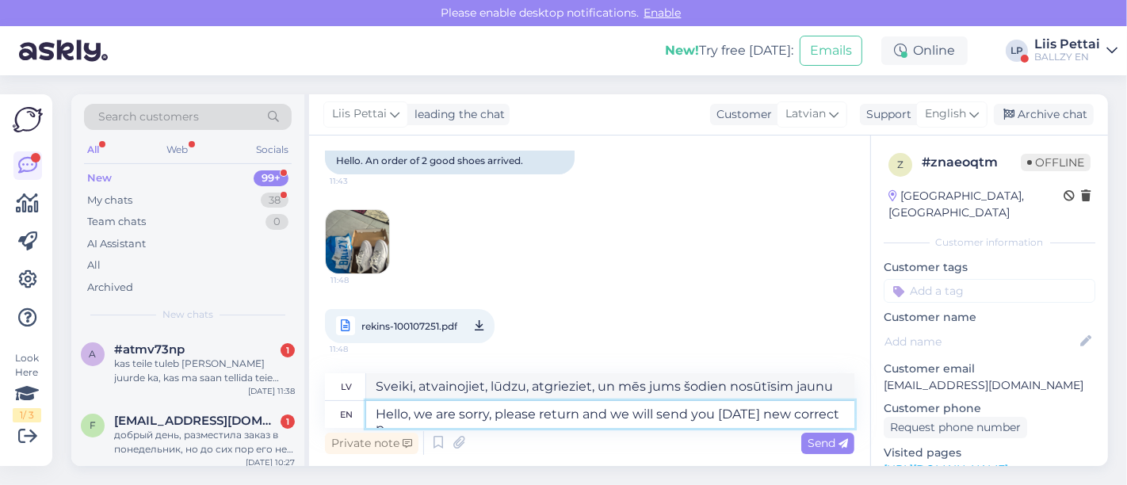
type textarea "Sveiki, atvainojiet, lūdzu, atgrieziet, un mēs jums šodien nosūtīsim jaunu, par…"
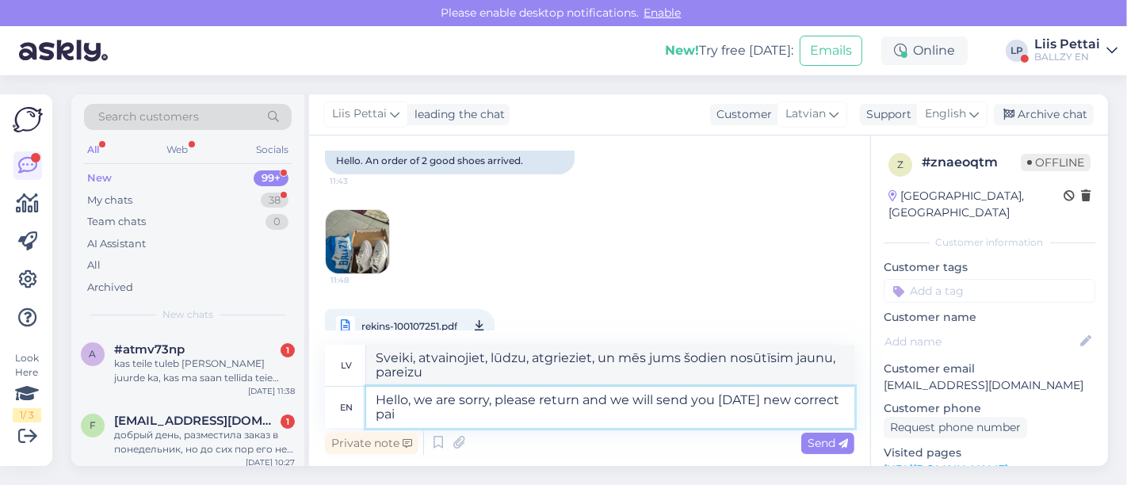
type textarea "Hello, we are sorry, please return and we will send you [DATE] new correct pair"
type textarea "Sveiki, atvainojiet, lūdzu, atgrieziet, un mēs jums šodien nosūtīsim jaunu, par…"
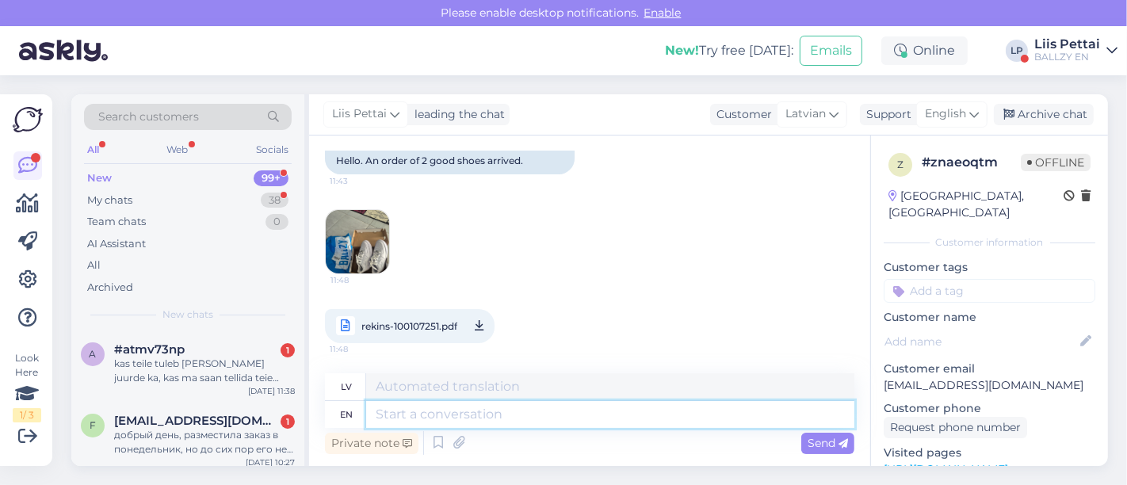
scroll to position [245, 0]
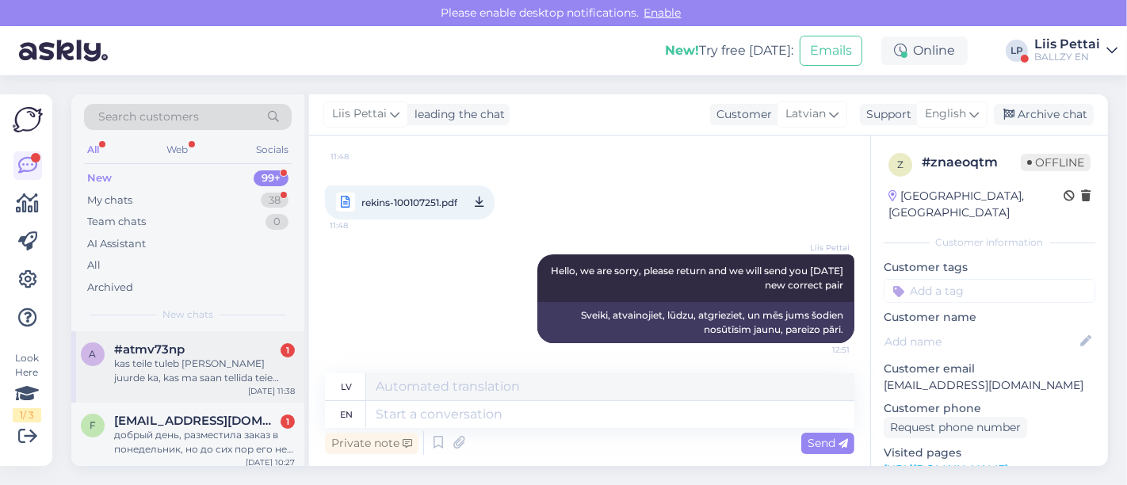
click at [140, 381] on div "kas teile tuleb [PERSON_NAME] juurde ka, kas ma saan tellida teie kaudu suurusi…" at bounding box center [204, 371] width 181 height 29
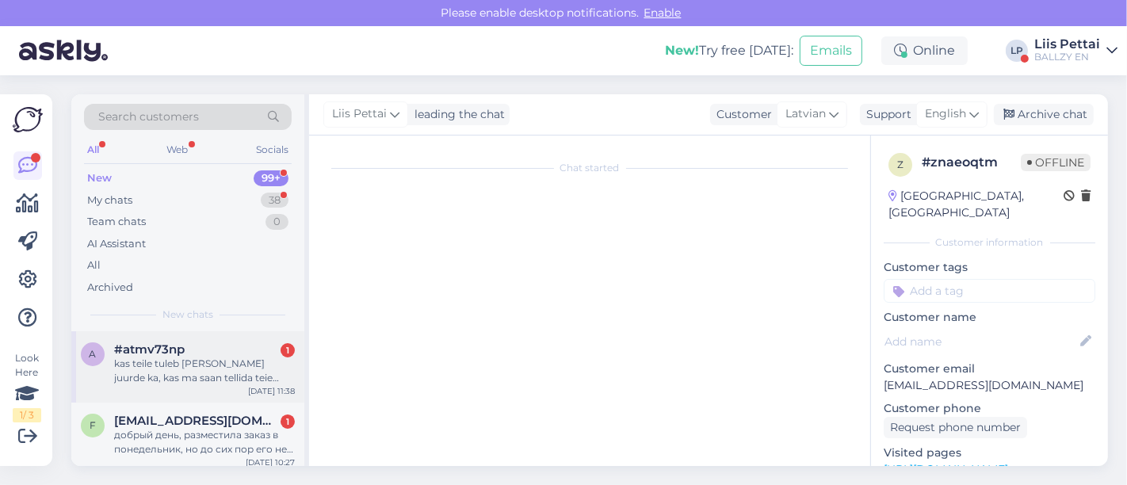
scroll to position [0, 0]
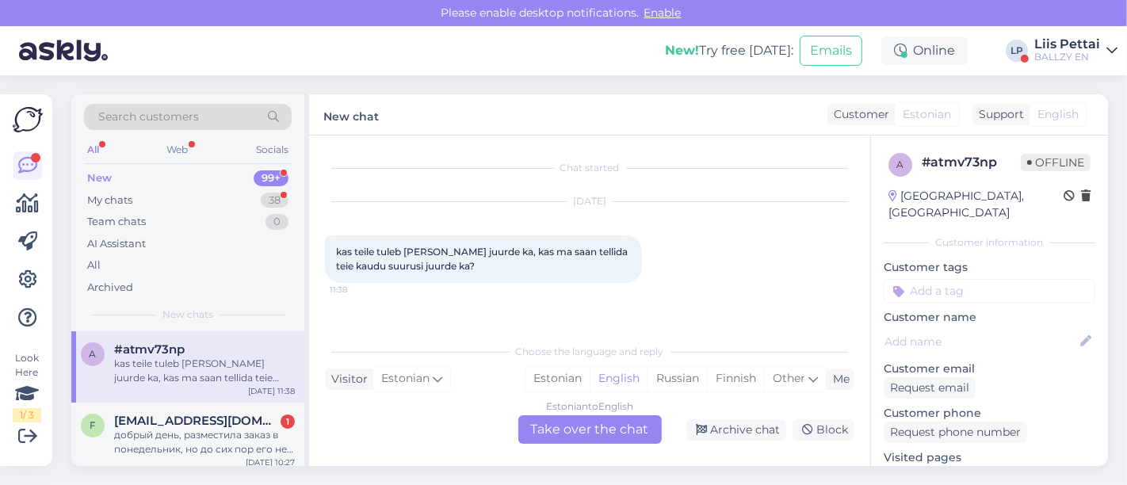
click at [595, 432] on div "Estonian to English Take over the chat" at bounding box center [589, 429] width 143 height 29
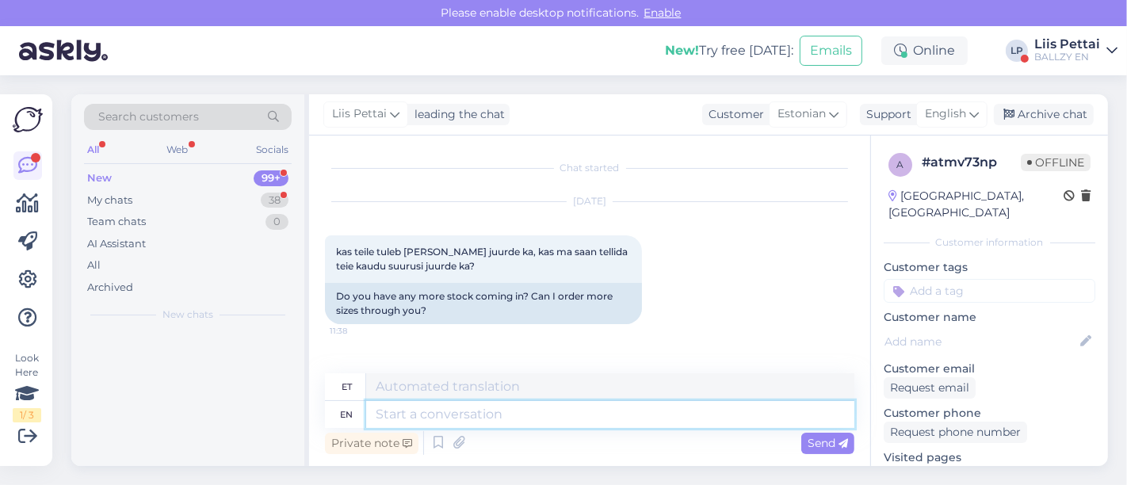
click at [572, 419] on textarea at bounding box center [610, 414] width 488 height 27
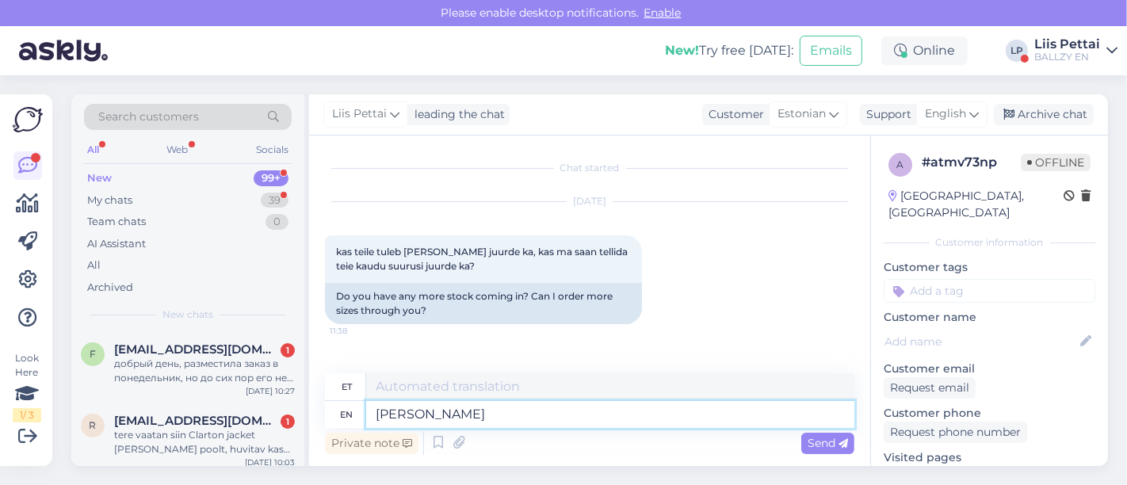
type textarea "[PERSON_NAME]"
type textarea "[PERSON_NAME] tuleb"
type textarea "[PERSON_NAME] tuleb iga n"
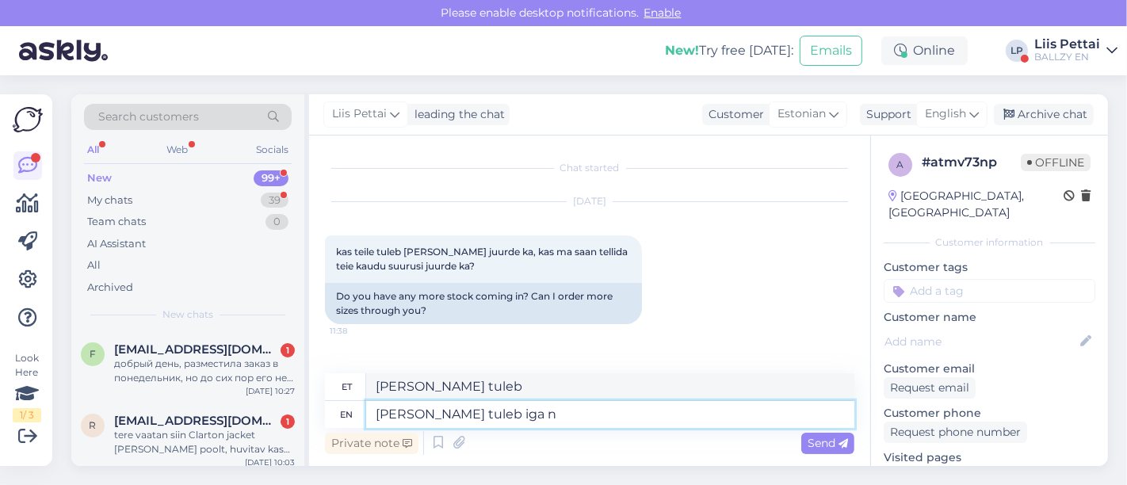
type textarea "[PERSON_NAME] tuleb iga"
type textarea "[PERSON_NAME] tuleb iga nädal m"
type textarea "[PERSON_NAME] tuleb iga nädal"
type textarea "[PERSON_NAME] tuleb iga nädal midagi u"
type textarea "[PERSON_NAME] tuleb iga nädal midagi"
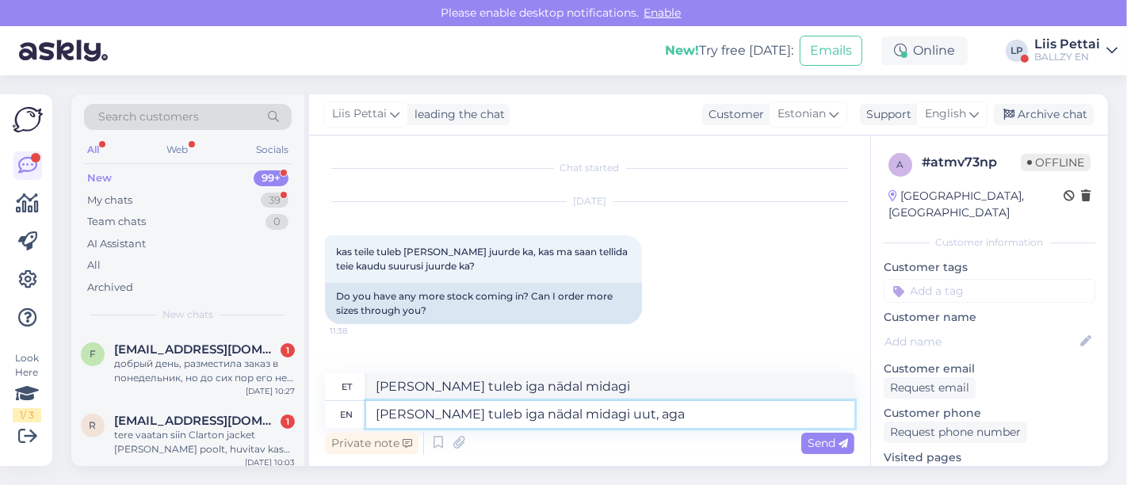
type textarea "[PERSON_NAME] tuleb iga nädal midagi uut, aga n"
type textarea "[PERSON_NAME] tuleb iga nädal midagi uut, aga"
type textarea "[PERSON_NAME] tuleb iga nädal midagi uut, aga ni"
type textarea "[PERSON_NAME] tuleb iga nädal midagi uut,"
type textarea "[PERSON_NAME] tuleb iga nädal midagi uut, aga niimoodi e"
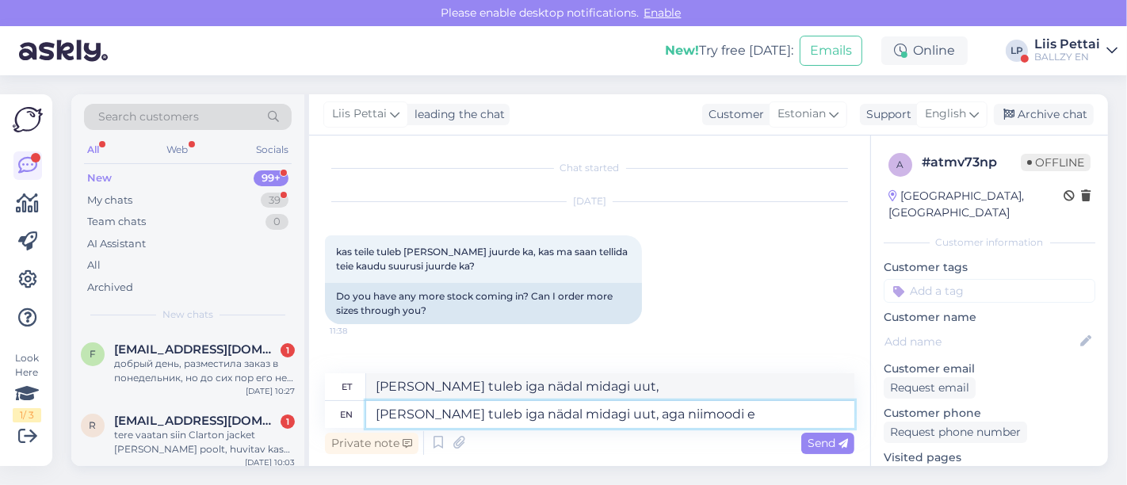
type textarea "[PERSON_NAME] tuleb iga nädal midagi uut, aga niimoodi"
type textarea "[PERSON_NAME] tuleb iga nädal midagi uut, aga niimoodi [PERSON_NAME]"
type textarea "[PERSON_NAME] tuleb iga nädal midagi uut, aga niimoodi eraldi"
type textarea "[PERSON_NAME] tuleb iga nädal midagi uut, aga niimoodi eraldi kahjuks su"
type textarea "[PERSON_NAME] tuleb iga nädal midagi uut, aga niimoodi eraldi kahjuks"
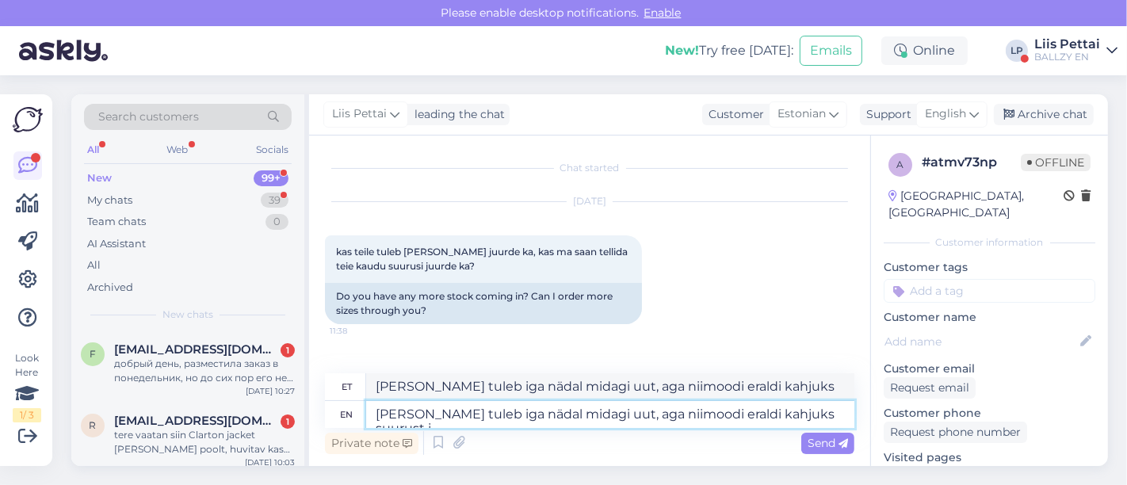
type textarea "[PERSON_NAME] tuleb iga nädal midagi uut, aga niimoodi eraldi kahjuks suurust ju"
type textarea "[PERSON_NAME] tuleb iga nädal midagi uut, aga niimoodi eraldi kahjuks suurust"
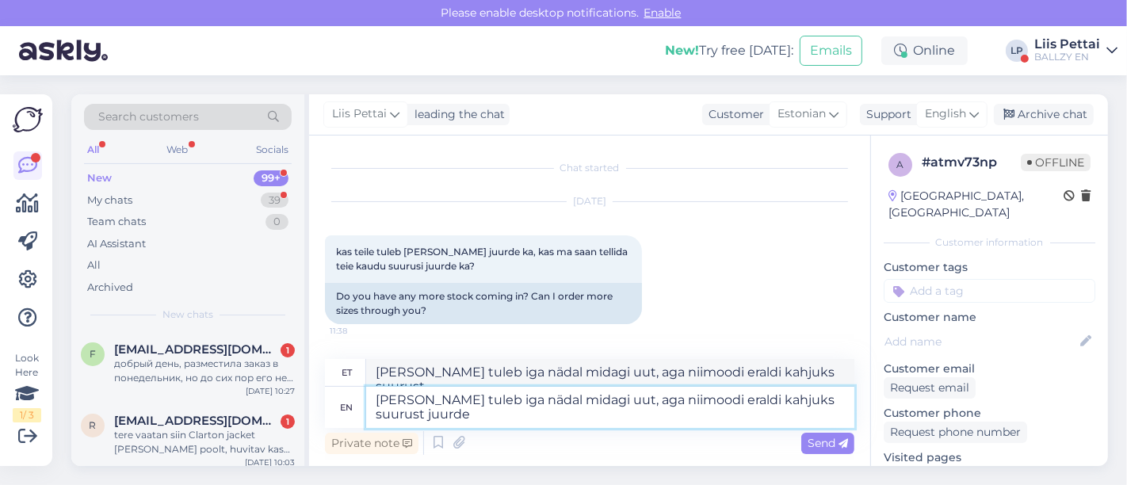
type textarea "[PERSON_NAME] tuleb iga nädal midagi uut, aga niimoodi eraldi kahjuks suurust j…"
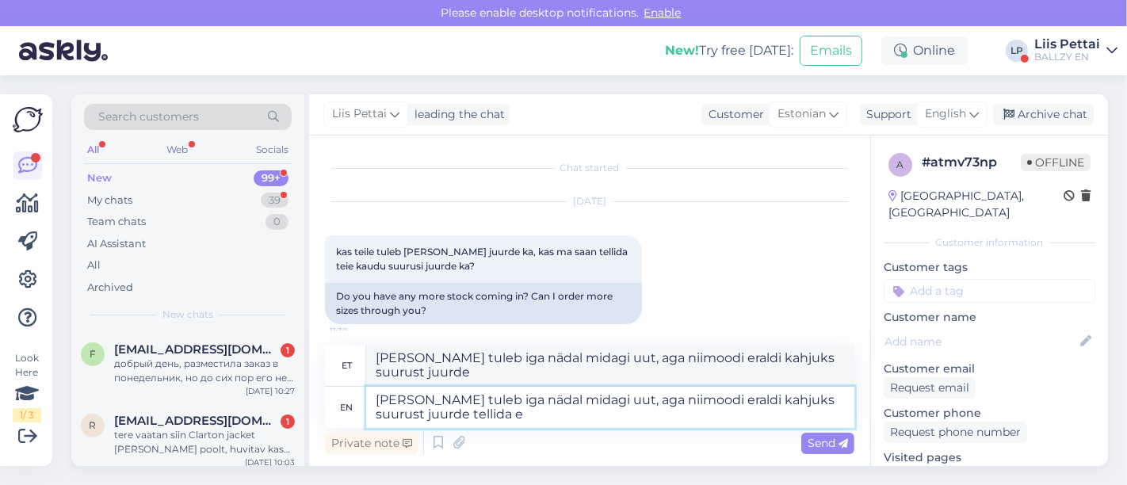
type textarea "[PERSON_NAME] tuleb iga nädal midagi uut, aga niimoodi eraldi kahjuks suurust j…"
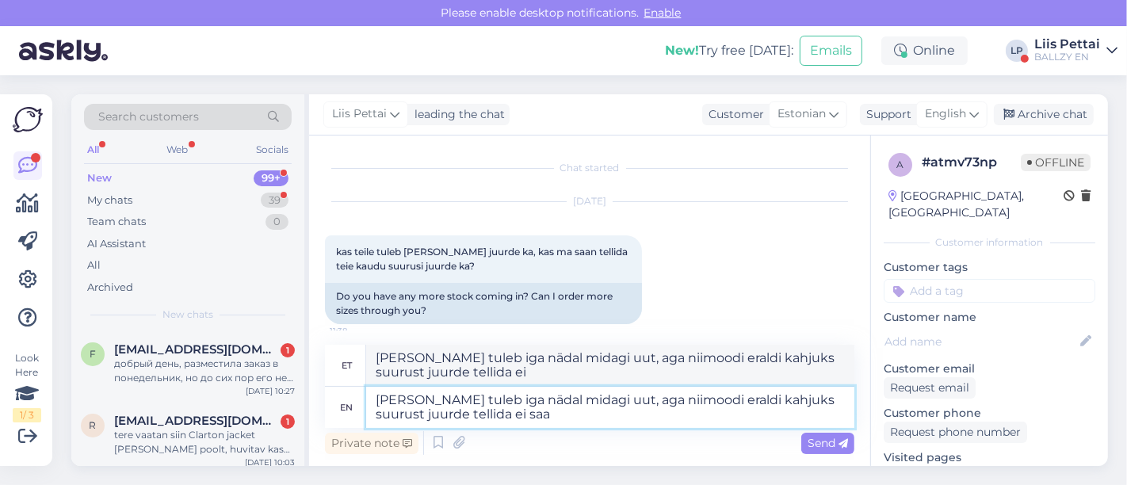
type textarea "[PERSON_NAME] tuleb iga nädal midagi uut, aga niimoodi eraldi kahjuks suurust j…"
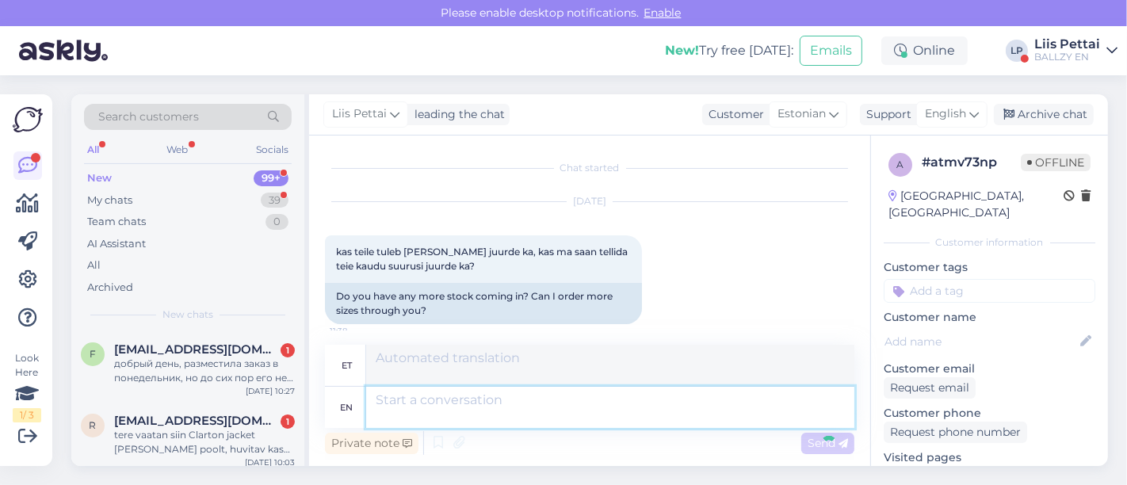
scroll to position [105, 0]
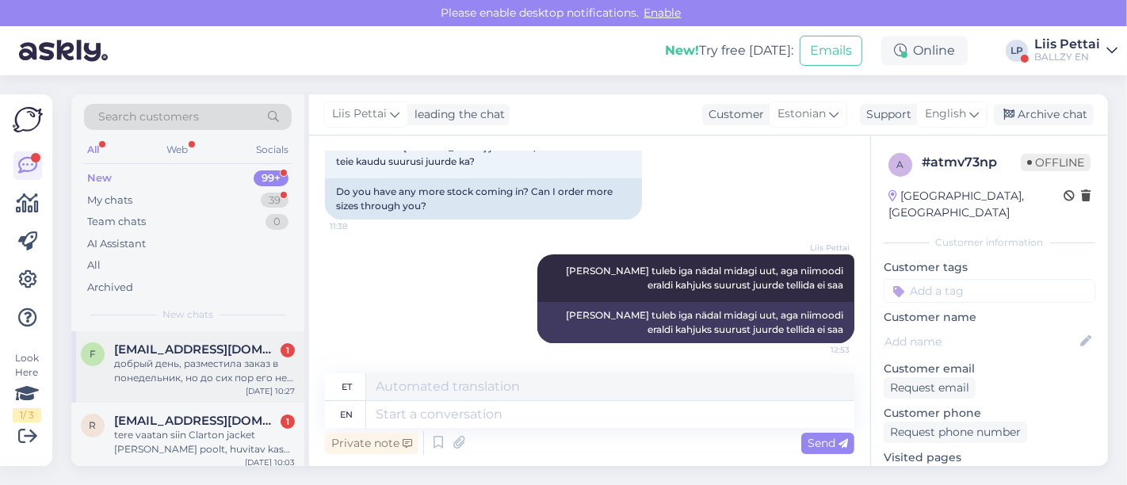
click at [209, 370] on div "добрый день, разместила заказ в понедельник, но до сих пор его не выслали, так …" at bounding box center [204, 371] width 181 height 29
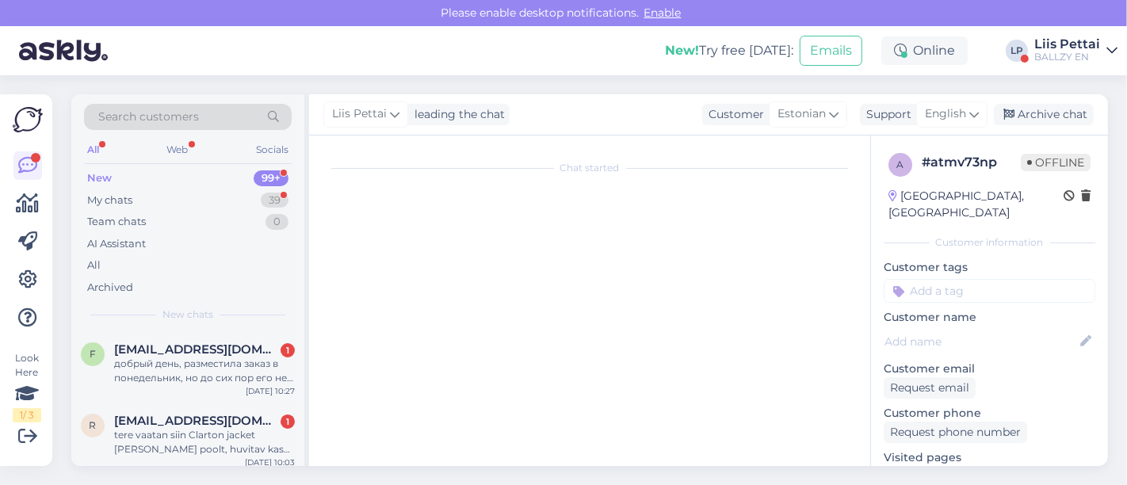
scroll to position [0, 0]
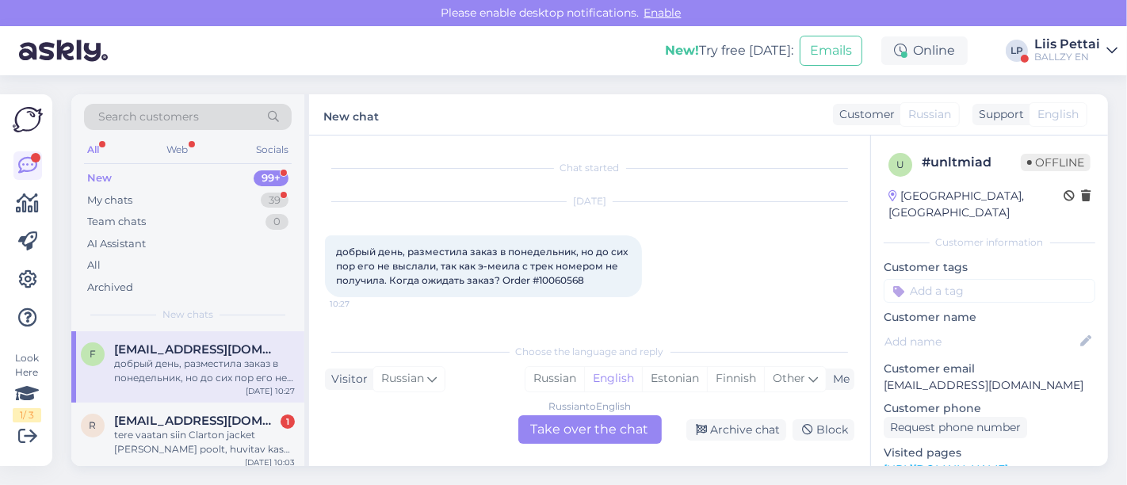
click at [588, 422] on div "Russian to English Take over the chat" at bounding box center [589, 429] width 143 height 29
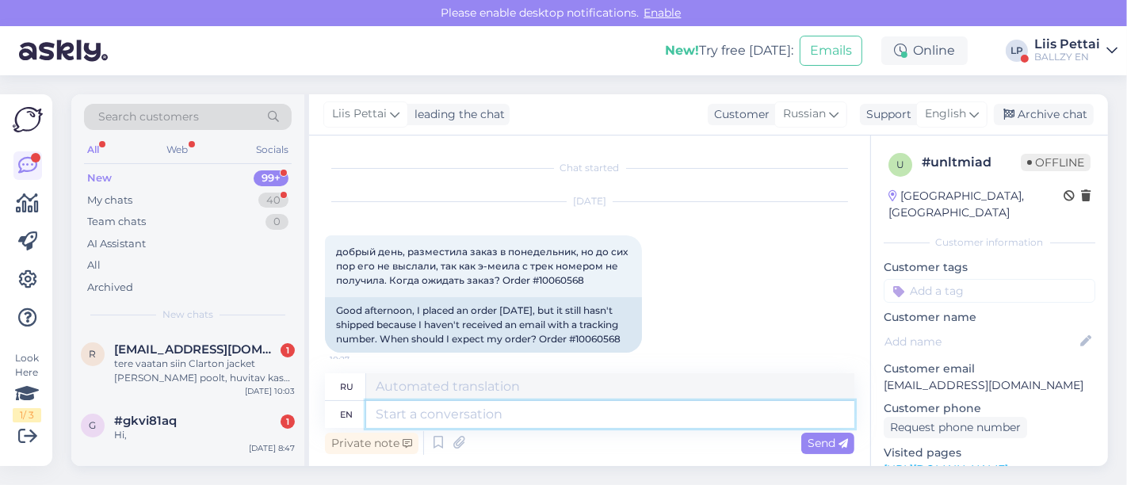
click at [565, 417] on textarea at bounding box center [610, 414] width 488 height 27
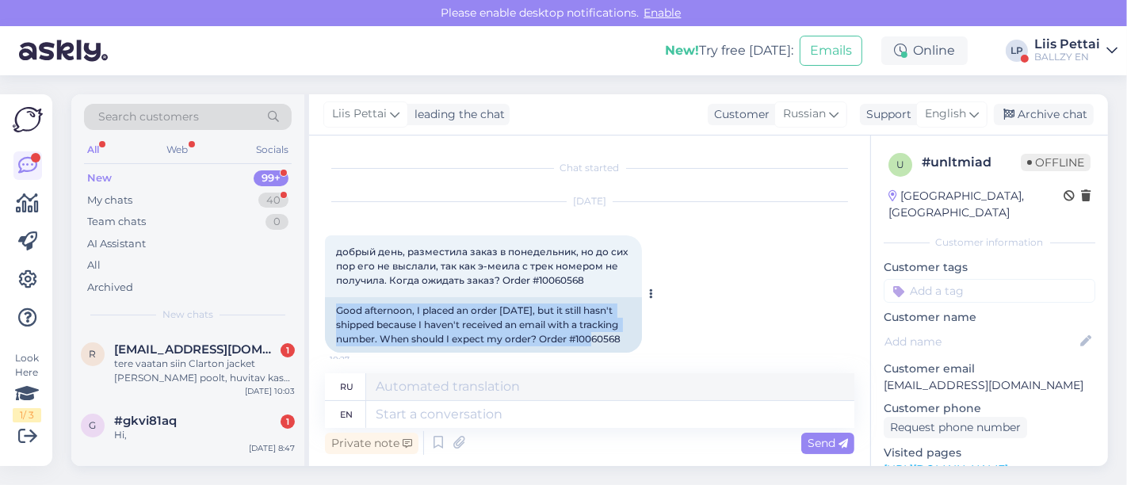
scroll to position [25, 0]
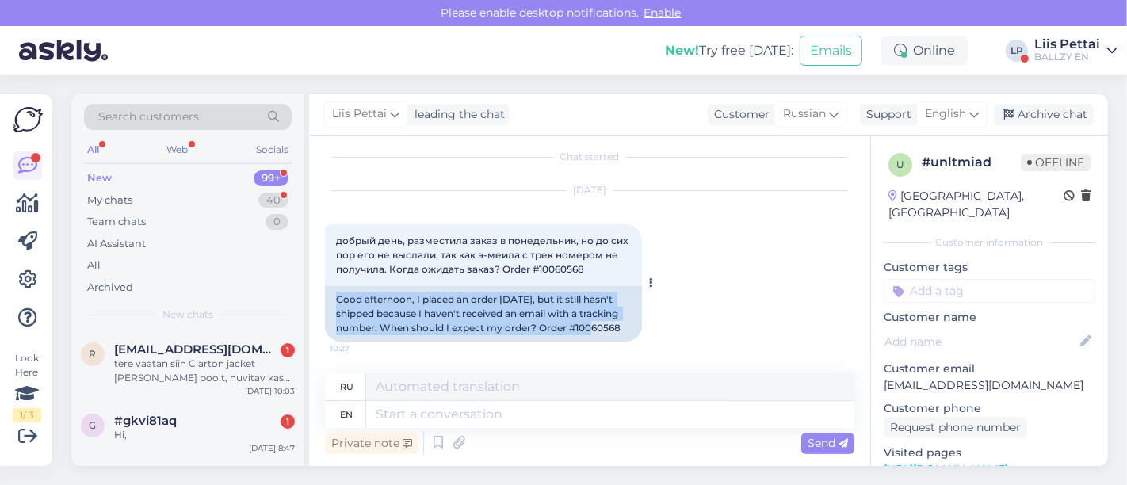
drag, startPoint x: 342, startPoint y: 354, endPoint x: 396, endPoint y: 342, distance: 55.4
click at [396, 342] on div "Good afternoon, I placed an order [DATE], but it still hasn't shipped because I…" at bounding box center [483, 313] width 317 height 55
copy div "10060568"
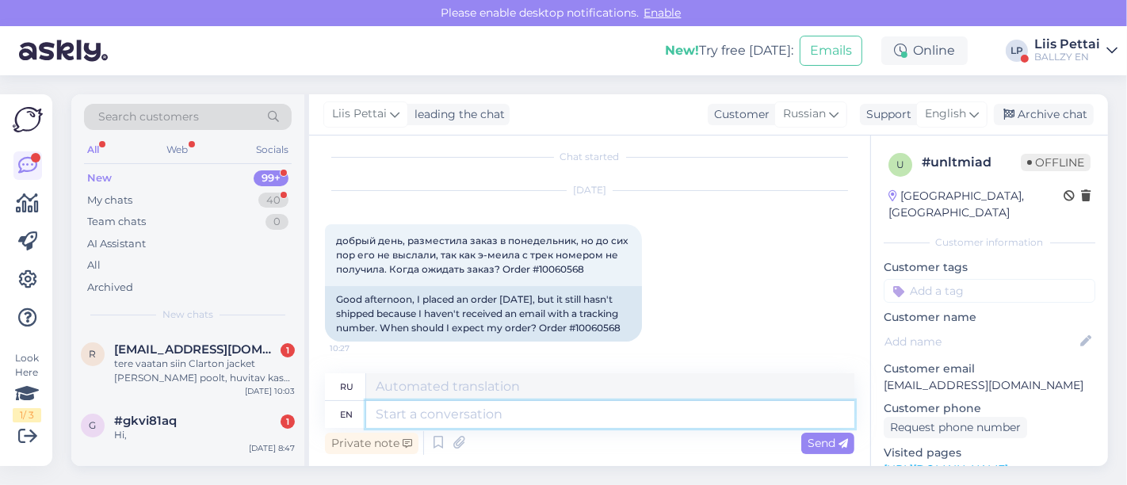
click at [509, 424] on textarea at bounding box center [610, 414] width 488 height 27
type textarea "sent o"
type textarea "отправил"
type textarea "sent out t"
type textarea "отправлено"
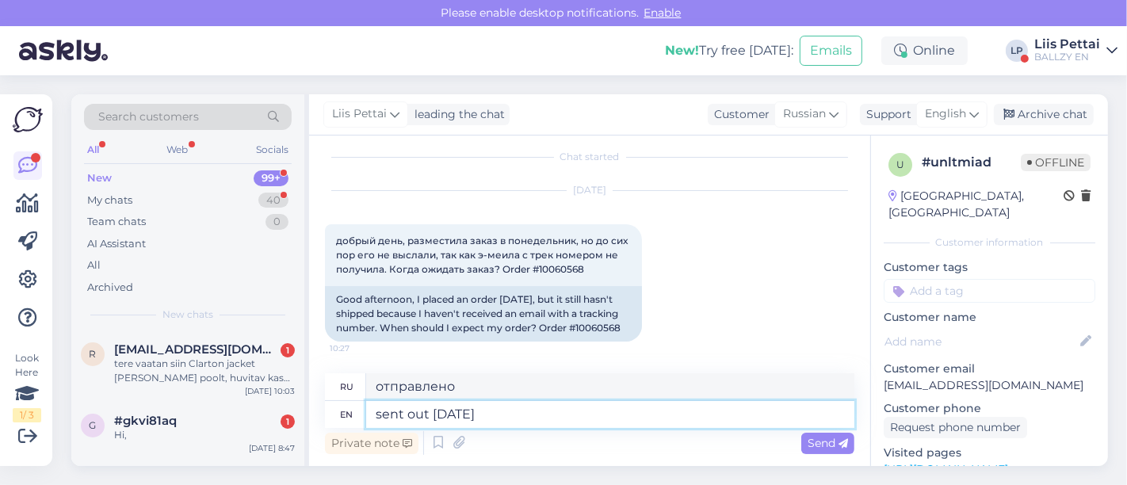
type textarea "sent out [DATE] :"
type textarea "отправлено сегодня"
type textarea "sent out [DATE] :)"
type textarea "отправлено сегодня :)"
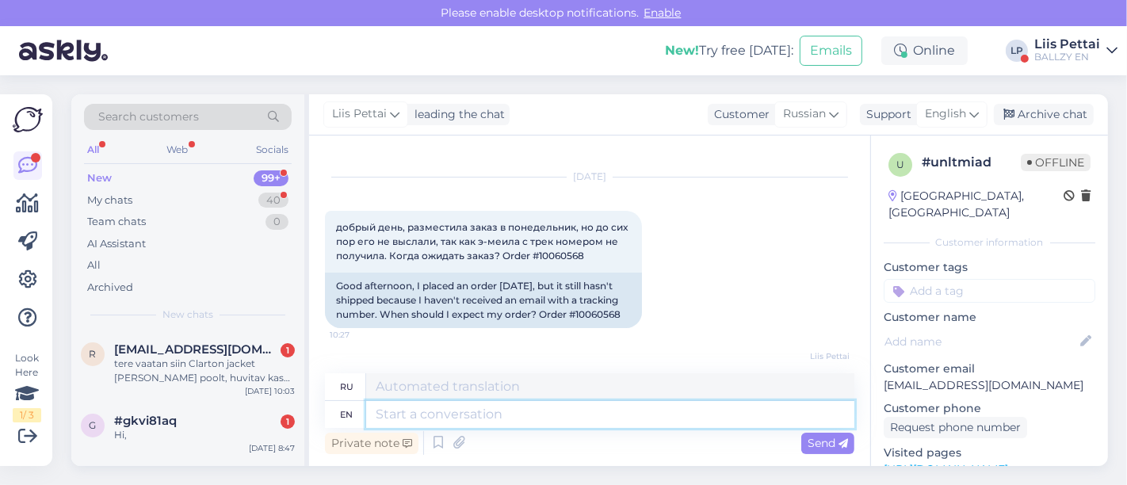
scroll to position [120, 0]
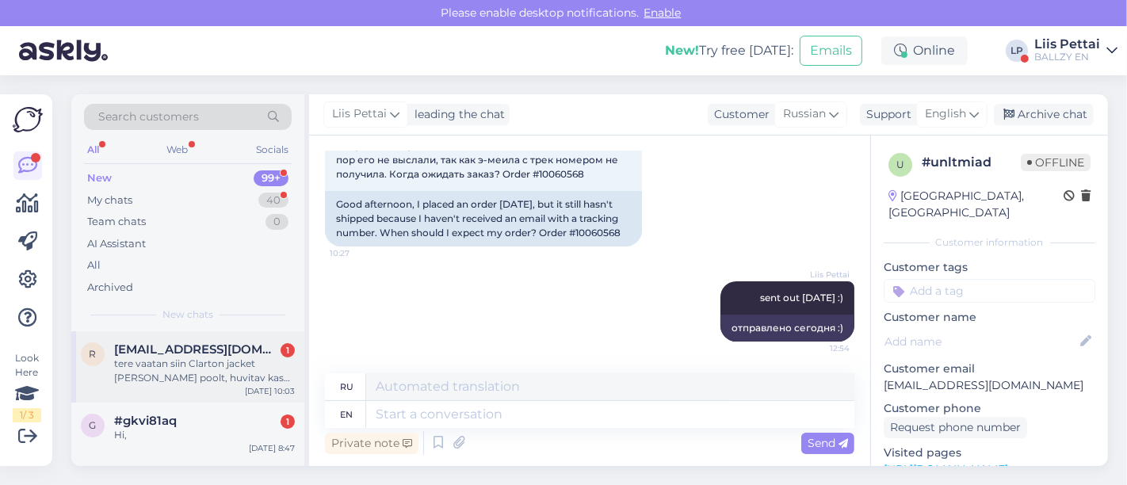
click at [236, 367] on div "tere vaatan siin Clarton jacket [PERSON_NAME] poolt, huvitav kas sellel kaib ka…" at bounding box center [204, 371] width 181 height 29
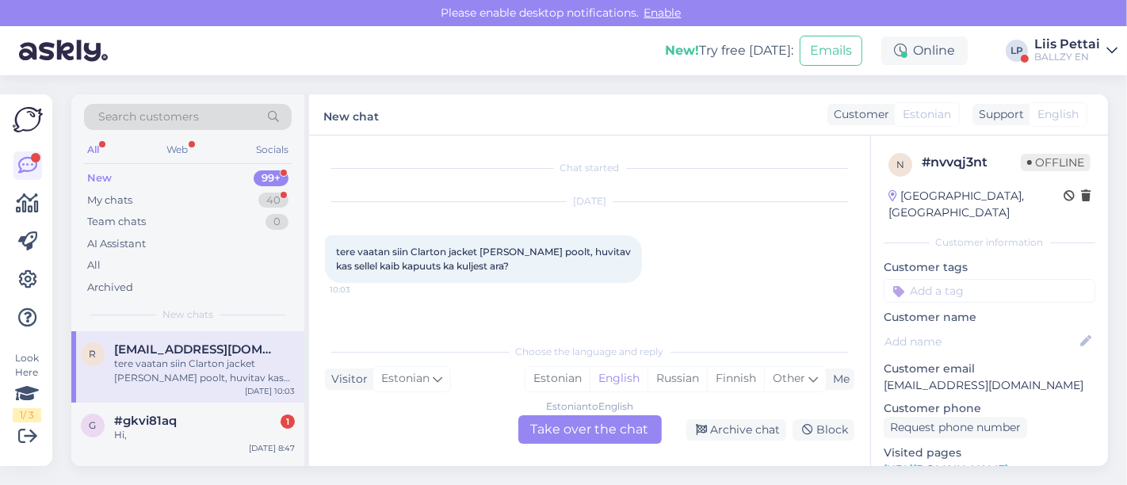
click at [586, 429] on div "Estonian to English Take over the chat" at bounding box center [589, 429] width 143 height 29
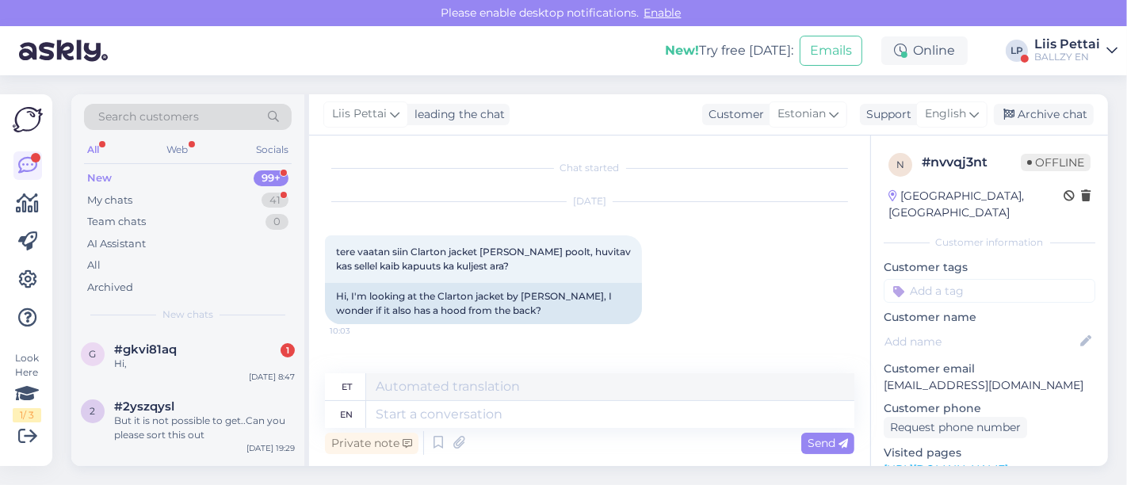
click at [982, 462] on link "[URL][DOMAIN_NAME]" at bounding box center [946, 469] width 124 height 14
drag, startPoint x: 439, startPoint y: 293, endPoint x: 561, endPoint y: 301, distance: 122.3
click at [561, 301] on div "Hi, I'm looking at the Clarton jacket by [PERSON_NAME], I wonder if it also has…" at bounding box center [483, 303] width 317 height 41
copy div "Clarton jacket by Carhartt"
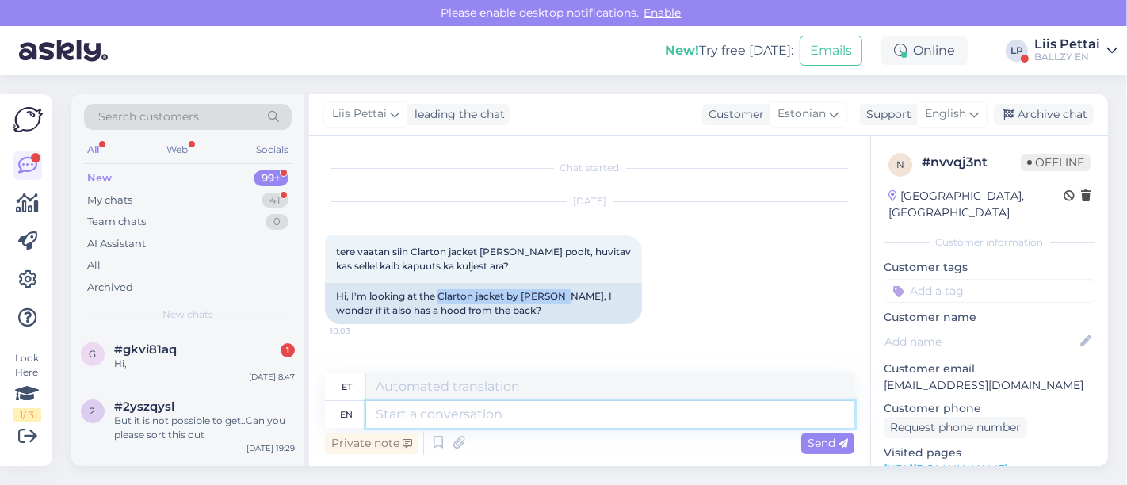
click at [496, 402] on textarea at bounding box center [610, 414] width 488 height 27
type textarea "tundub, et"
type textarea "tundub"
type textarea "tundub, et sa"
type textarea "tundub jt"
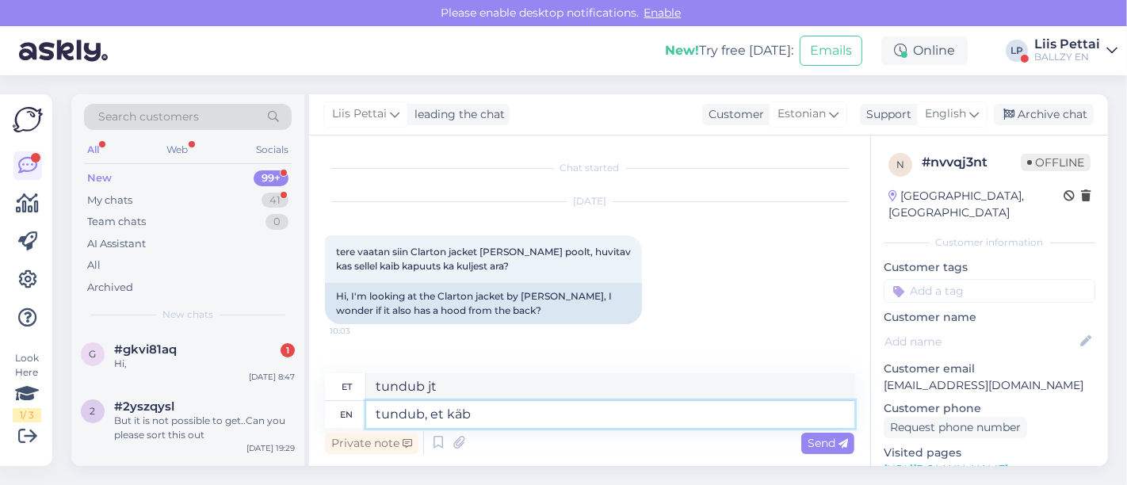
type textarea "tundub, et käb"
type textarea "tundub ja käb"
type textarea "tundub, et käib ä"
type textarea "tundub [PERSON_NAME]"
type textarea "tundub, et [PERSON_NAME] jaa"
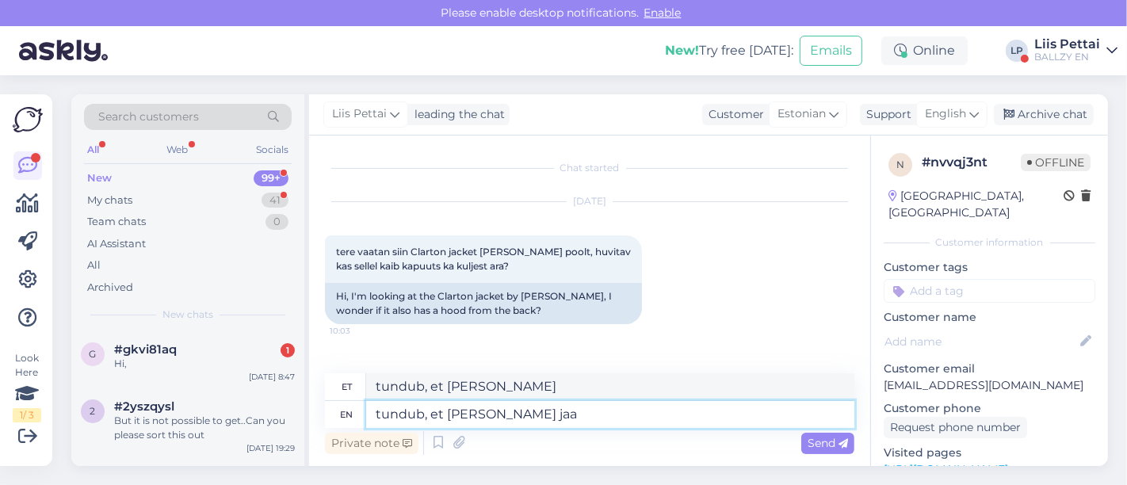
type textarea "tundub, et [PERSON_NAME] jaa"
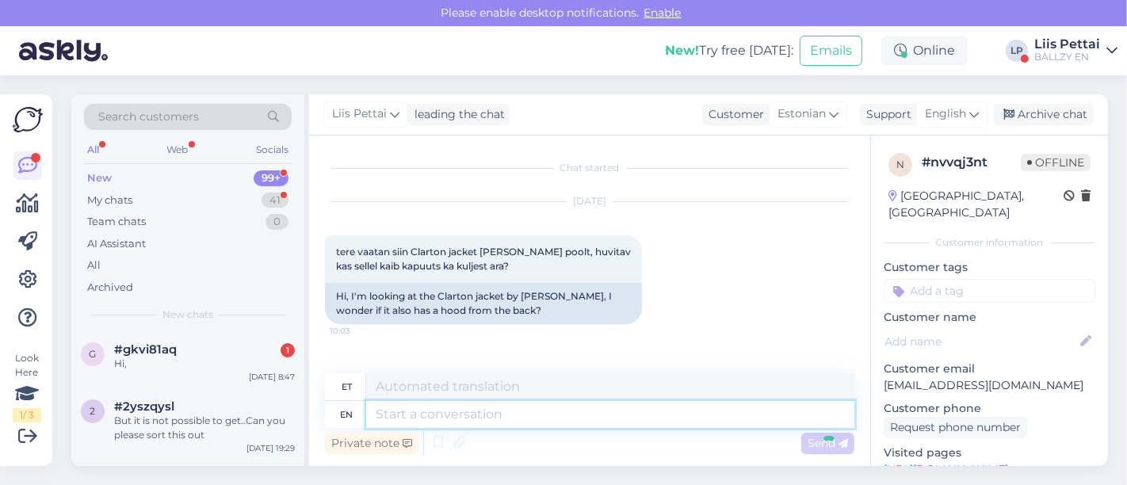
scroll to position [77, 0]
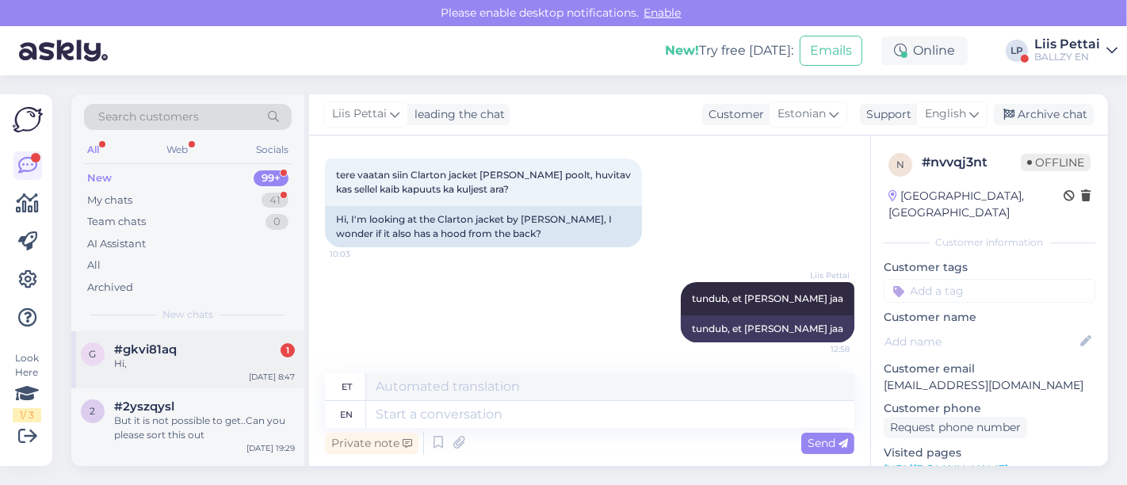
click at [182, 367] on div "Hi," at bounding box center [204, 364] width 181 height 14
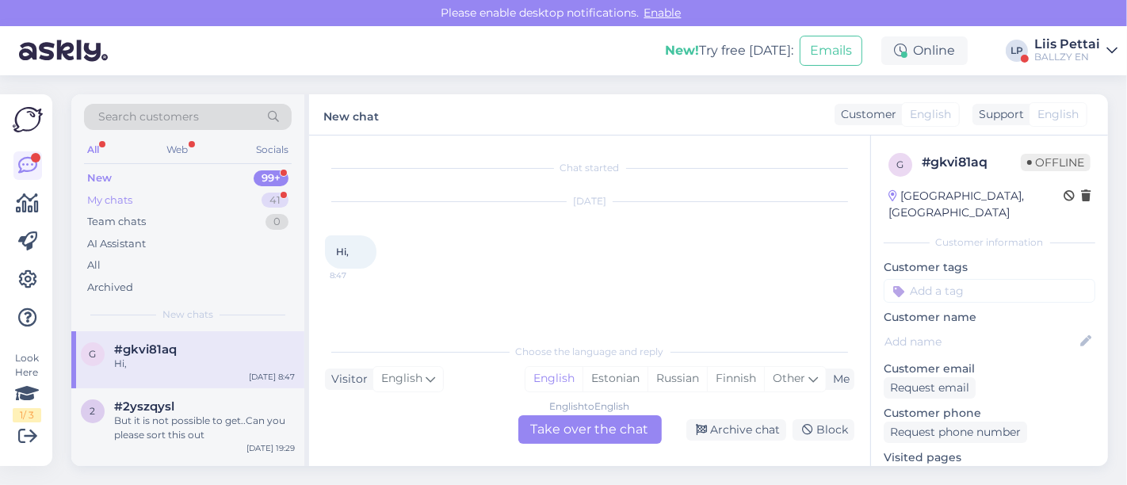
click at [168, 200] on div "My chats 41" at bounding box center [188, 200] width 208 height 22
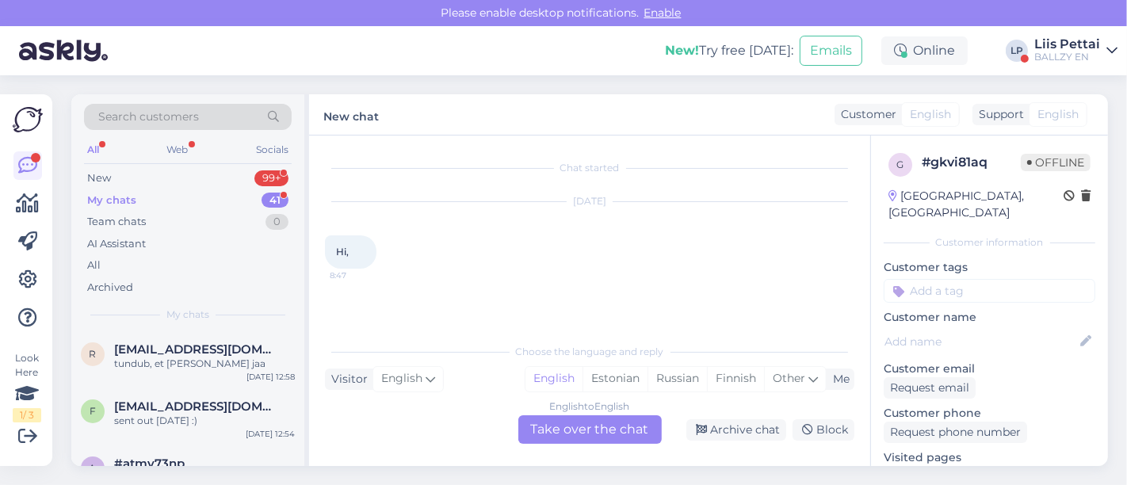
click at [155, 365] on div "tundub, et [PERSON_NAME] jaa" at bounding box center [204, 364] width 181 height 14
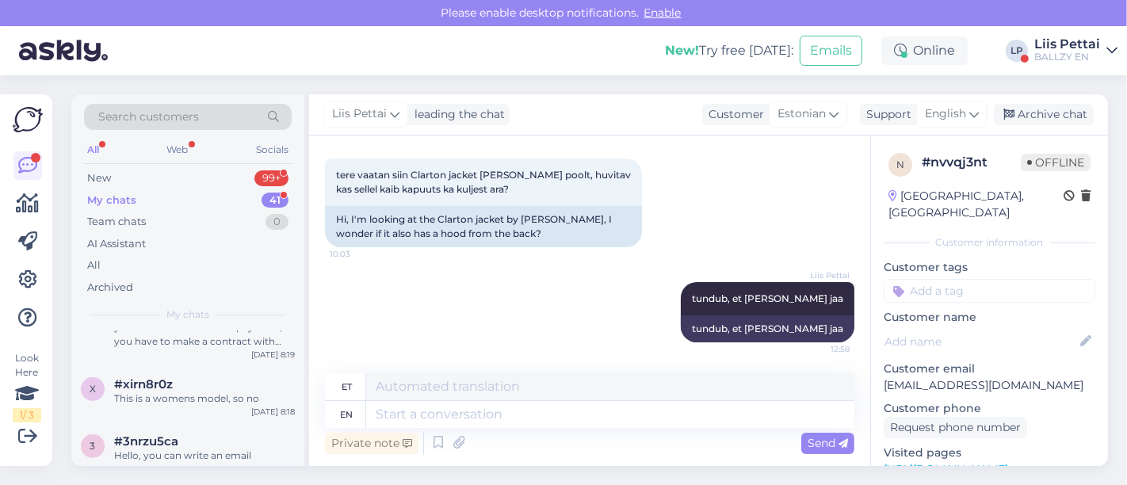
scroll to position [740, 0]
click at [1064, 55] on div "BALLZY EN" at bounding box center [1067, 57] width 66 height 13
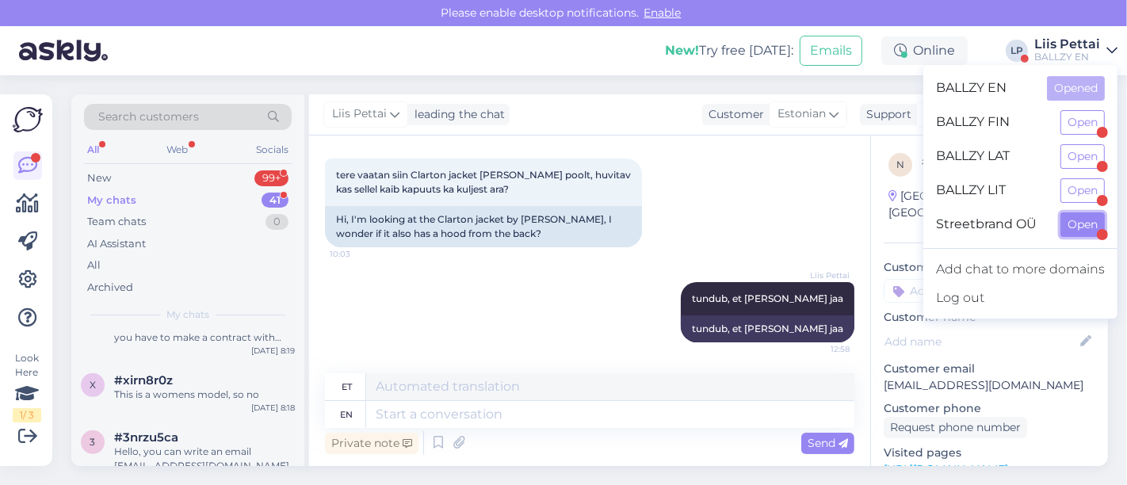
click at [1075, 229] on button "Open" at bounding box center [1083, 224] width 44 height 25
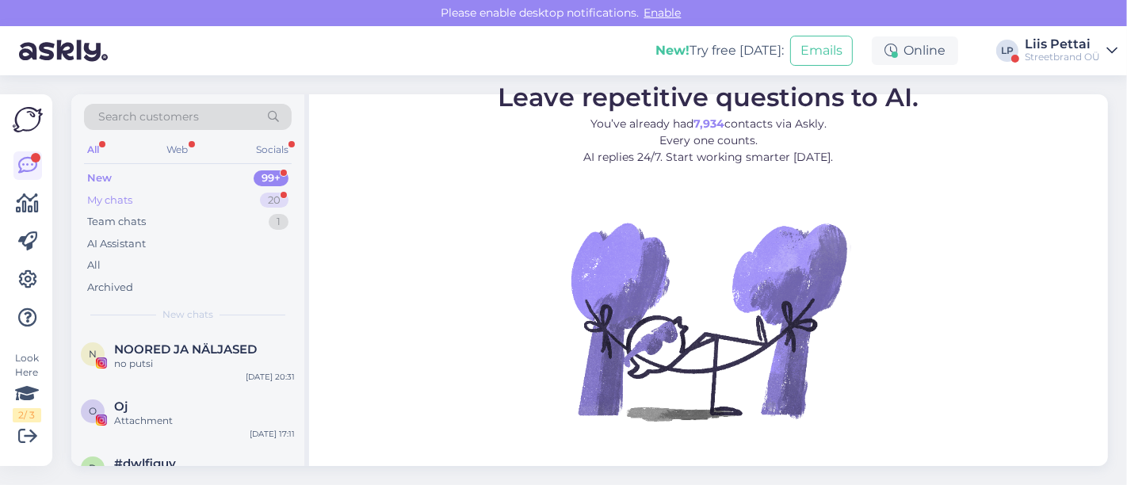
click at [166, 199] on div "My chats 20" at bounding box center [188, 200] width 208 height 22
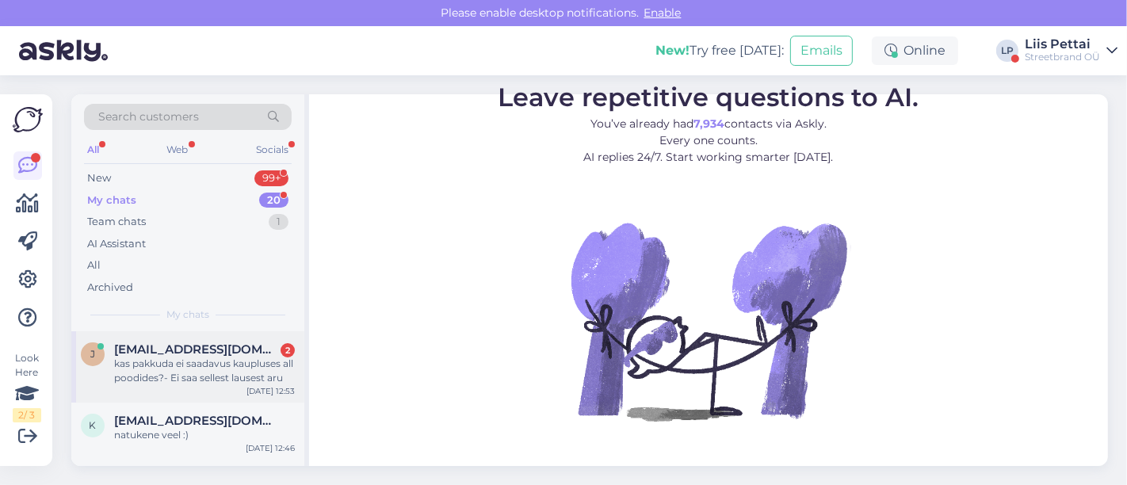
click at [140, 379] on div "kas pakkuda ei saadavus kaupluses all poodides?- Ei saa sellest lausest aru" at bounding box center [204, 371] width 181 height 29
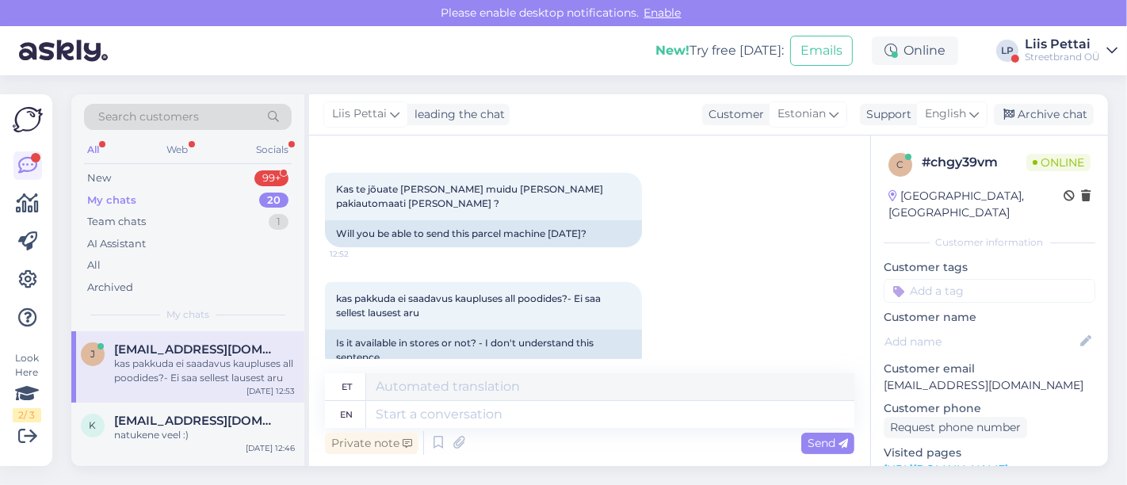
scroll to position [542, 0]
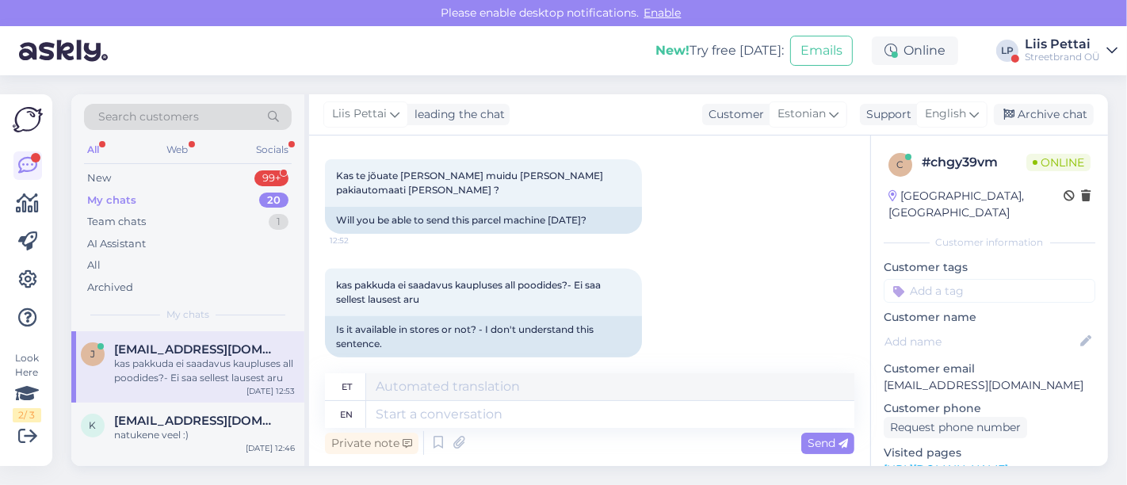
drag, startPoint x: 870, startPoint y: 329, endPoint x: 867, endPoint y: 302, distance: 27.1
click at [867, 302] on div "Chat started [DATE] Tere, 11:27 Hello, Tegin [PERSON_NAME] tellimuse (Your Orde…" at bounding box center [708, 301] width 799 height 331
click at [928, 115] on span "English" at bounding box center [945, 113] width 41 height 17
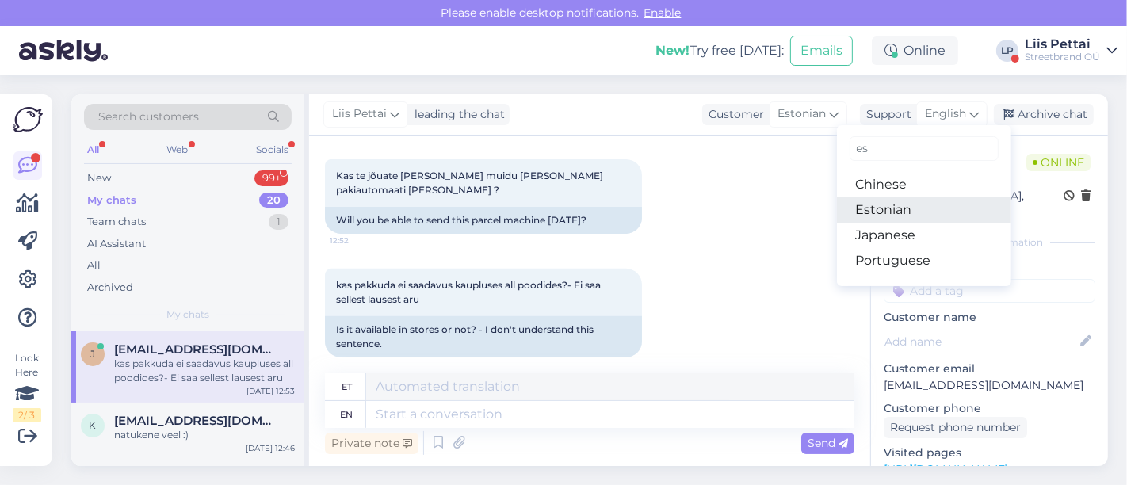
type input "es"
click at [887, 209] on link "Estonian" at bounding box center [924, 209] width 174 height 25
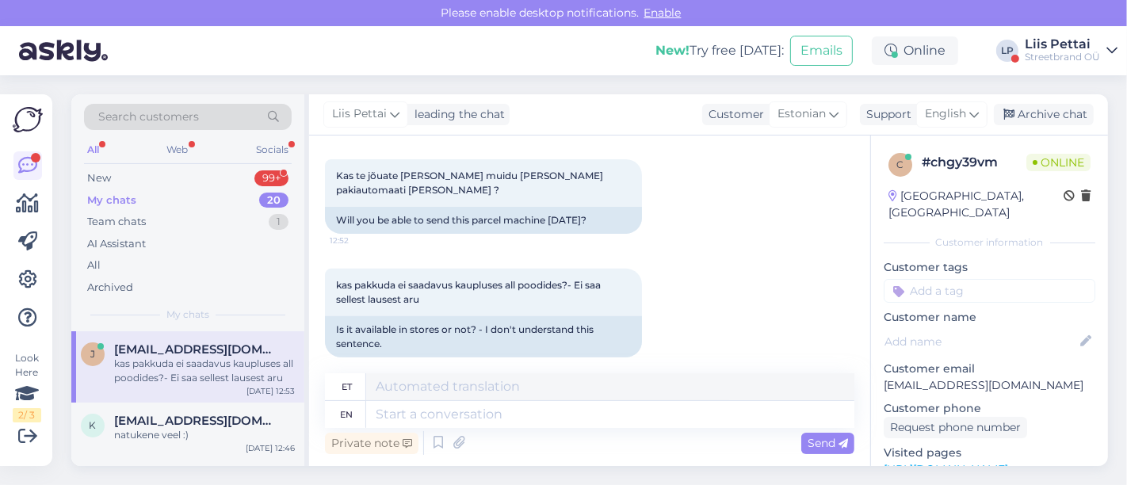
scroll to position [521, 0]
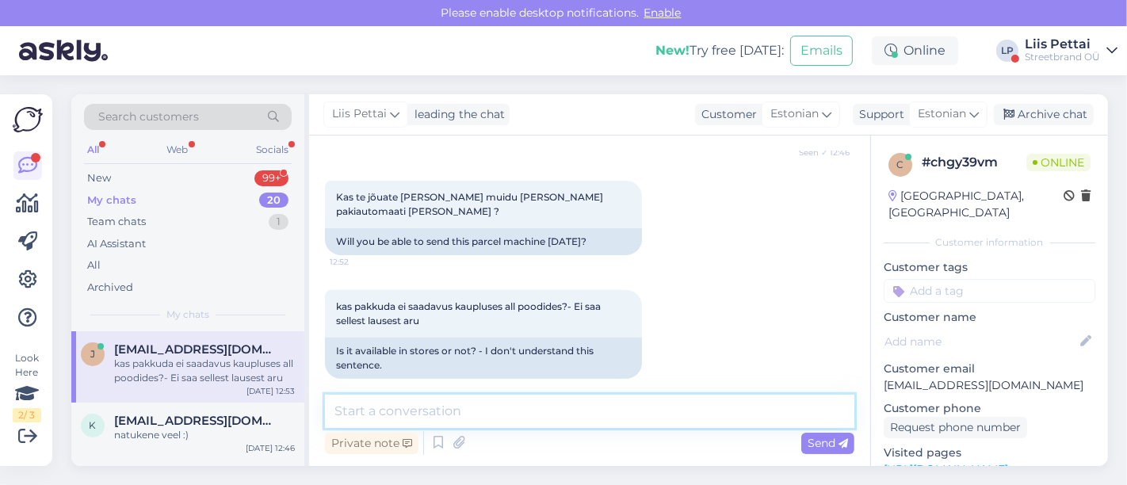
click at [678, 409] on textarea at bounding box center [590, 411] width 530 height 33
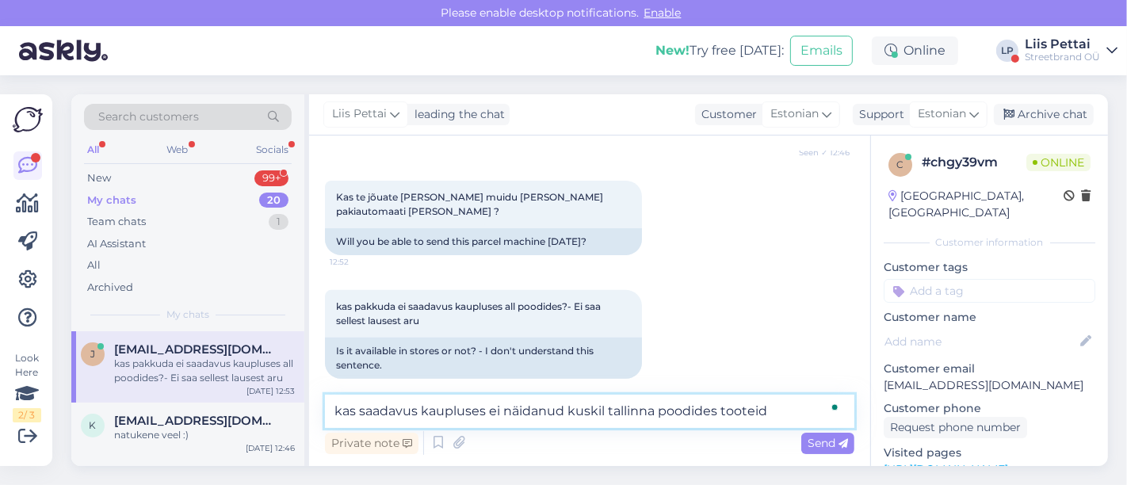
type textarea "kas saadavus kaupluses ei näidanud kuskil tallinna poodides tooteid?"
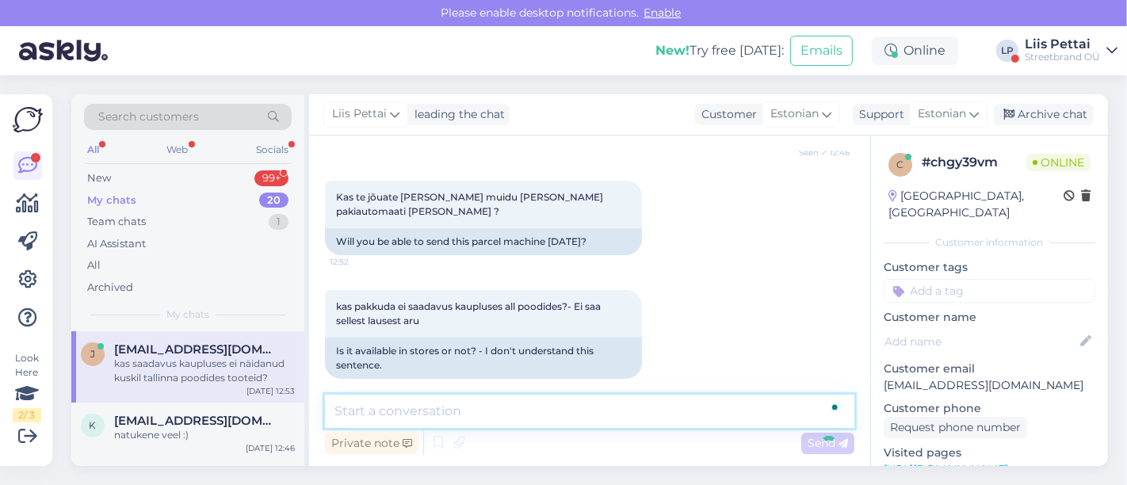
scroll to position [604, 0]
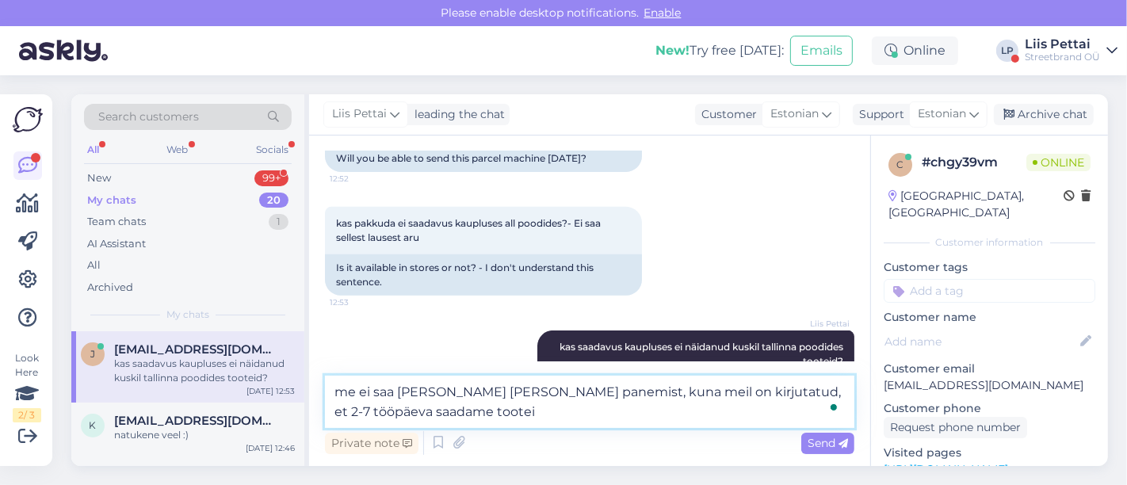
type textarea "me ei saa [PERSON_NAME] [PERSON_NAME] panemist, kuna meil on kirjutatud, et 2-7…"
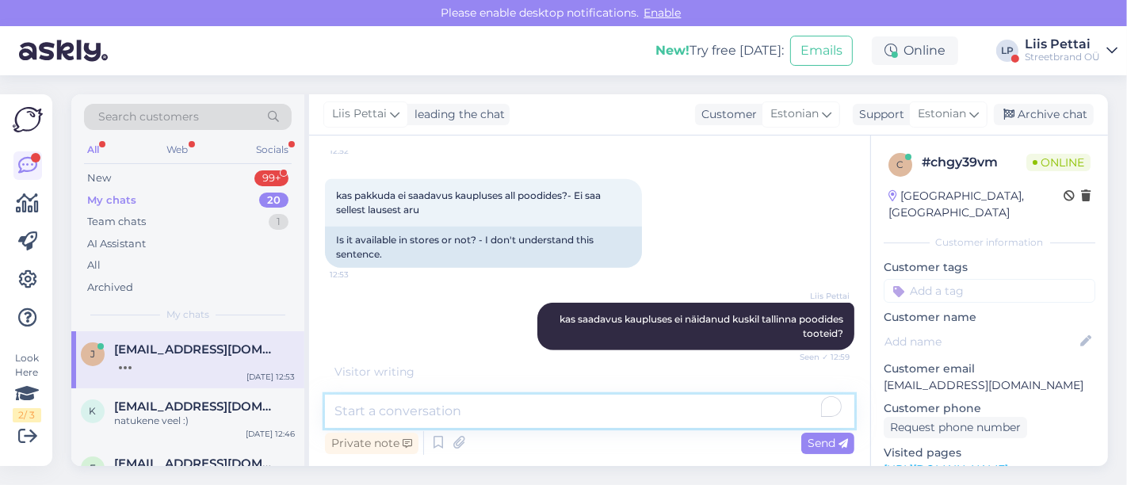
scroll to position [702, 0]
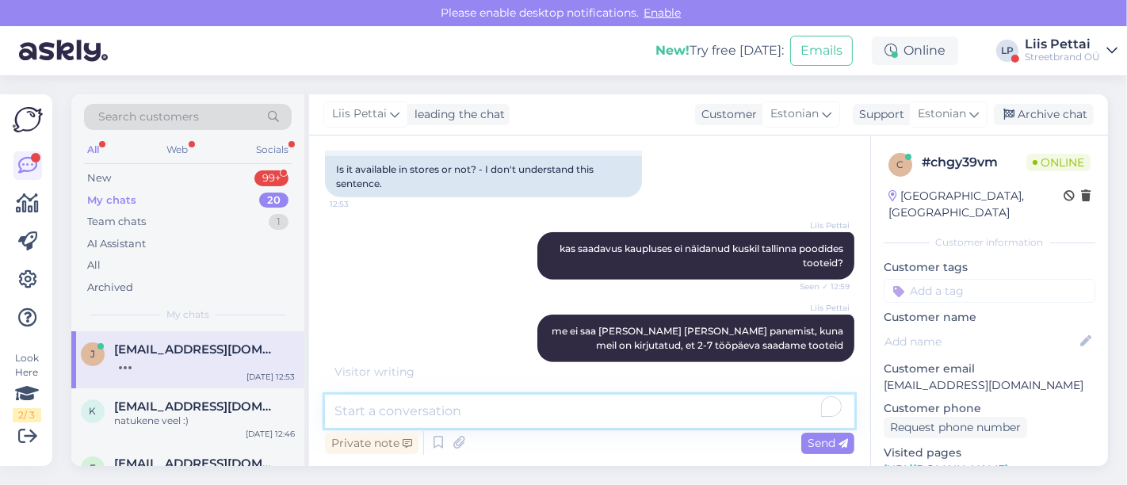
click at [700, 396] on textarea "To enrich screen reader interactions, please activate Accessibility in Grammarl…" at bounding box center [590, 411] width 530 height 33
click at [693, 420] on textarea "To enrich screen reader interactions, please activate Accessibility in Grammarl…" at bounding box center [590, 411] width 530 height 33
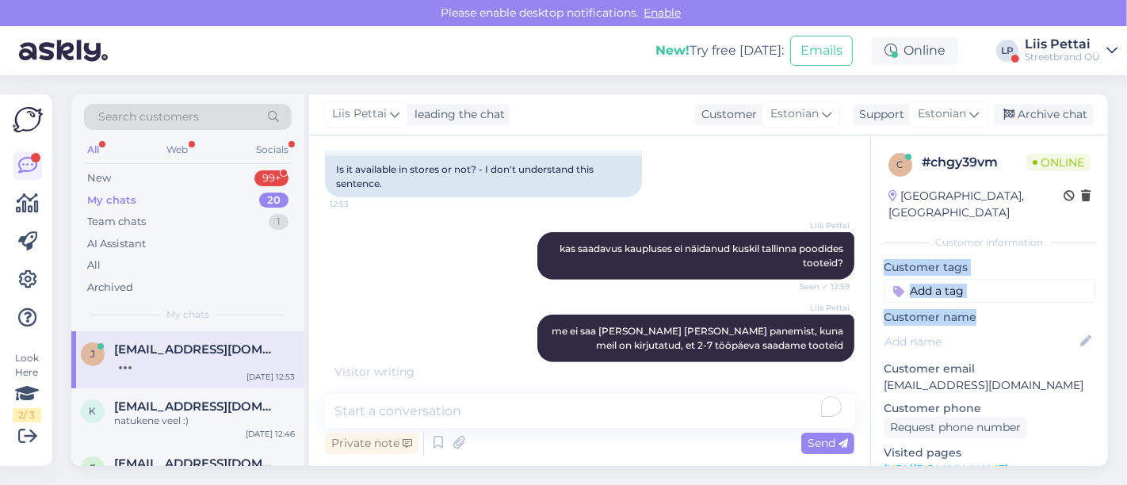
drag, startPoint x: 1093, startPoint y: 212, endPoint x: 1117, endPoint y: 241, distance: 37.8
click at [1105, 289] on div "c # chgy39vm Online [GEOGRAPHIC_DATA], [GEOGRAPHIC_DATA] Customer information C…" at bounding box center [989, 301] width 238 height 331
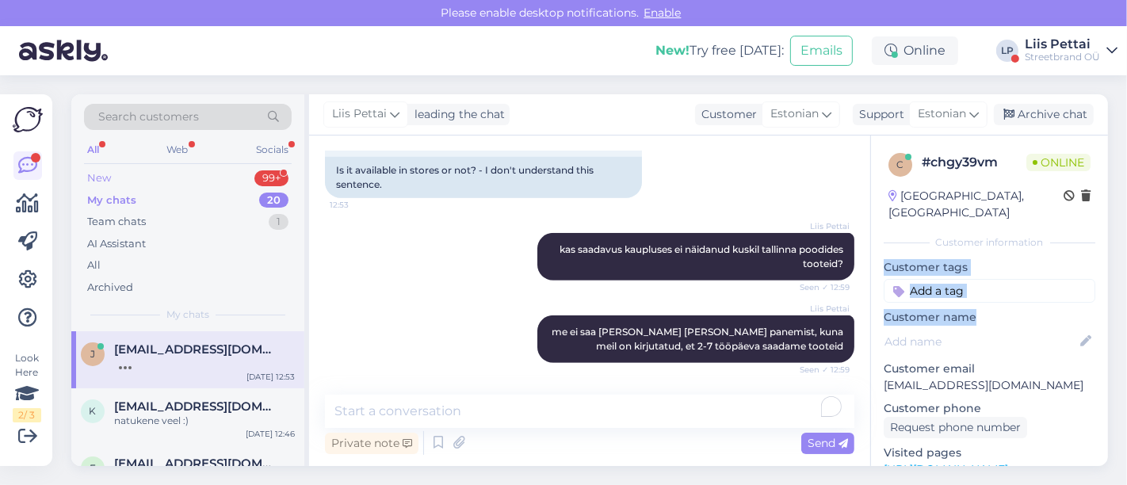
click at [191, 182] on div "New 99+" at bounding box center [188, 178] width 208 height 22
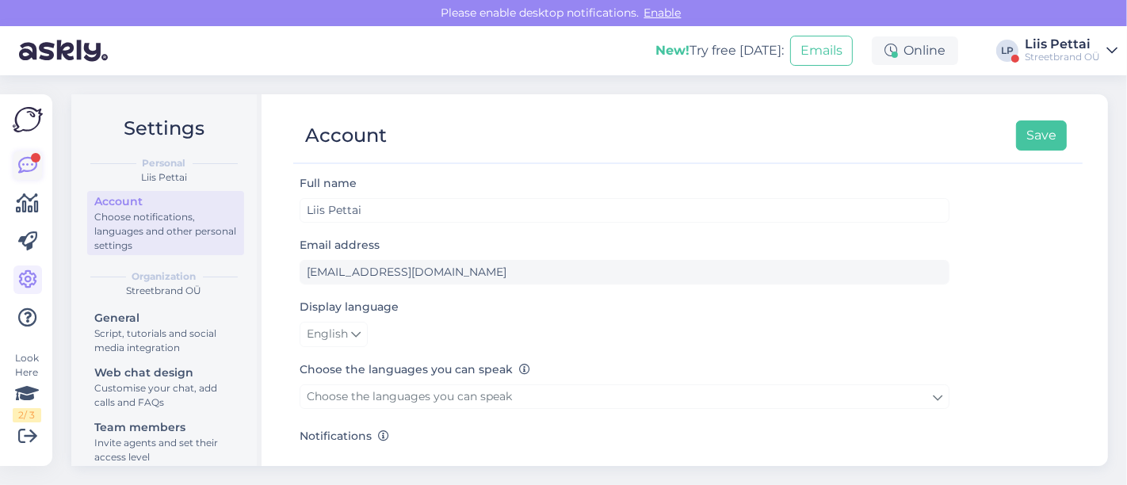
click at [22, 164] on icon at bounding box center [27, 165] width 19 height 19
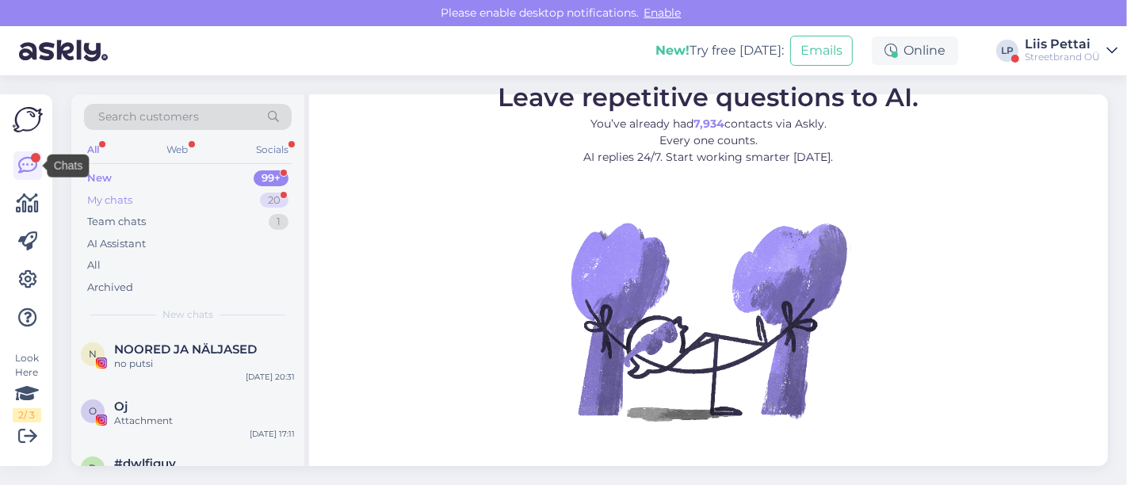
click at [143, 200] on div "My chats 20" at bounding box center [188, 200] width 208 height 22
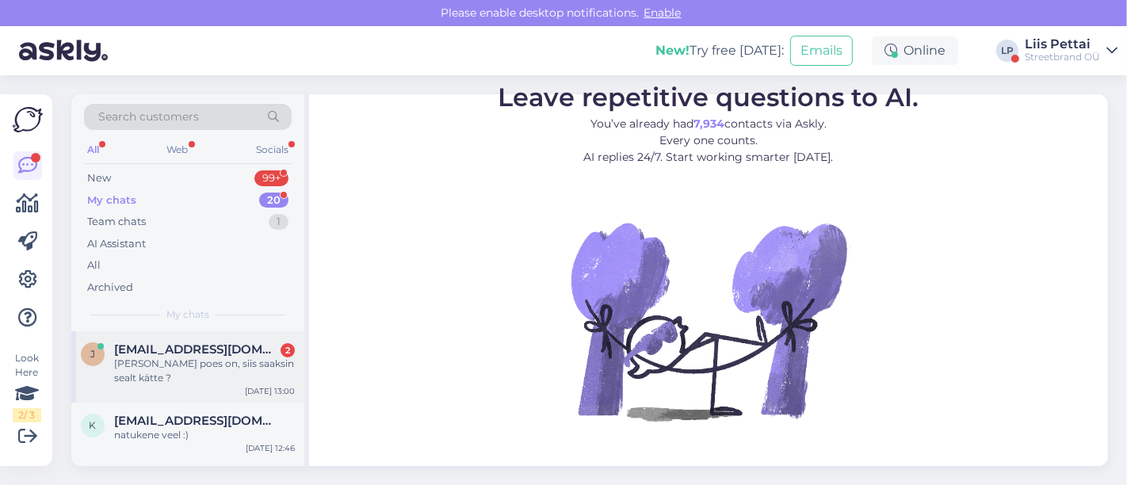
click at [127, 370] on div "[PERSON_NAME] poes on, siis saaksin sealt kätte ?" at bounding box center [204, 371] width 181 height 29
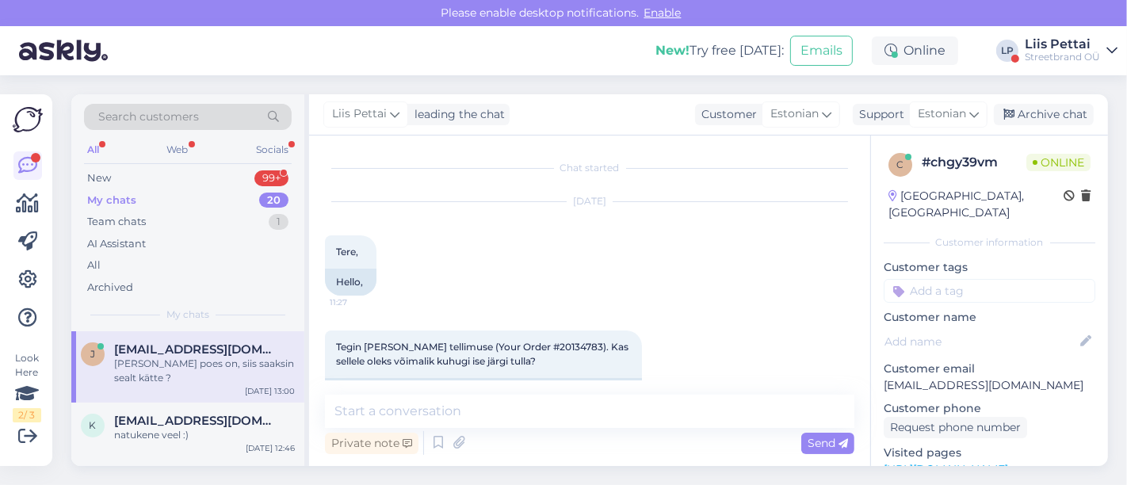
scroll to position [822, 0]
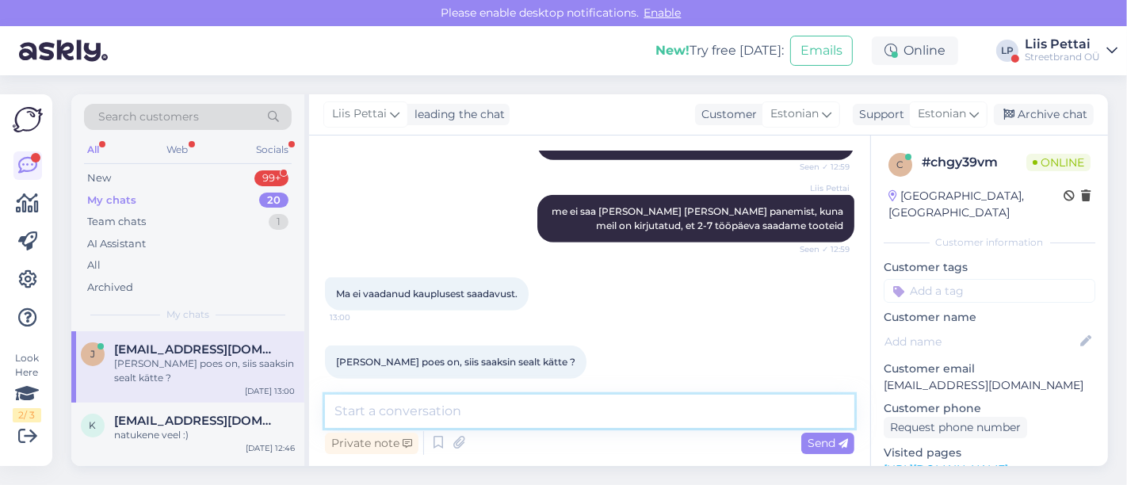
click at [503, 426] on textarea at bounding box center [590, 411] width 530 height 33
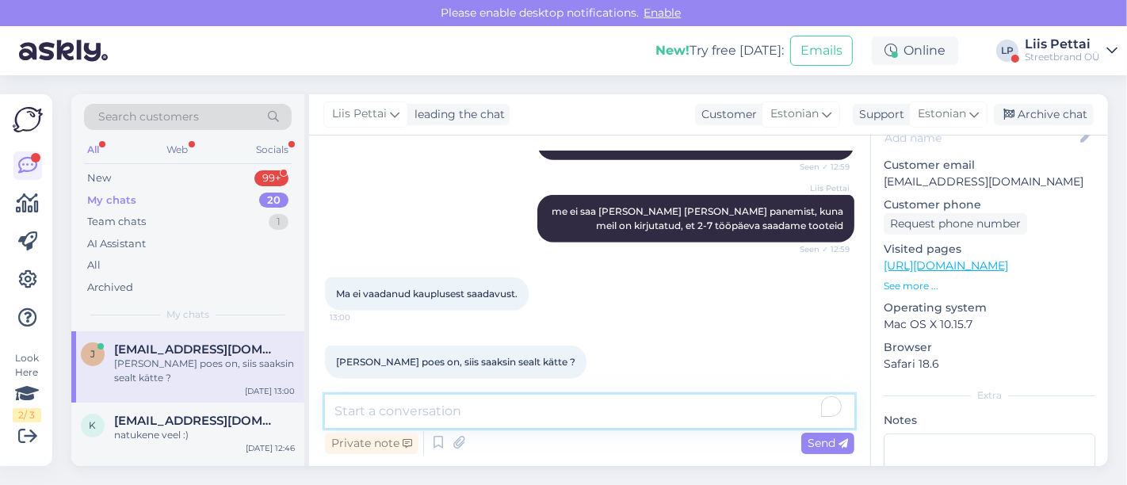
scroll to position [205, 0]
click at [715, 413] on textarea "To enrich screen reader interactions, please activate Accessibility in Grammarl…" at bounding box center [590, 411] width 530 height 33
type textarea "jah, saame poega ühendust [PERSON_NAME]"
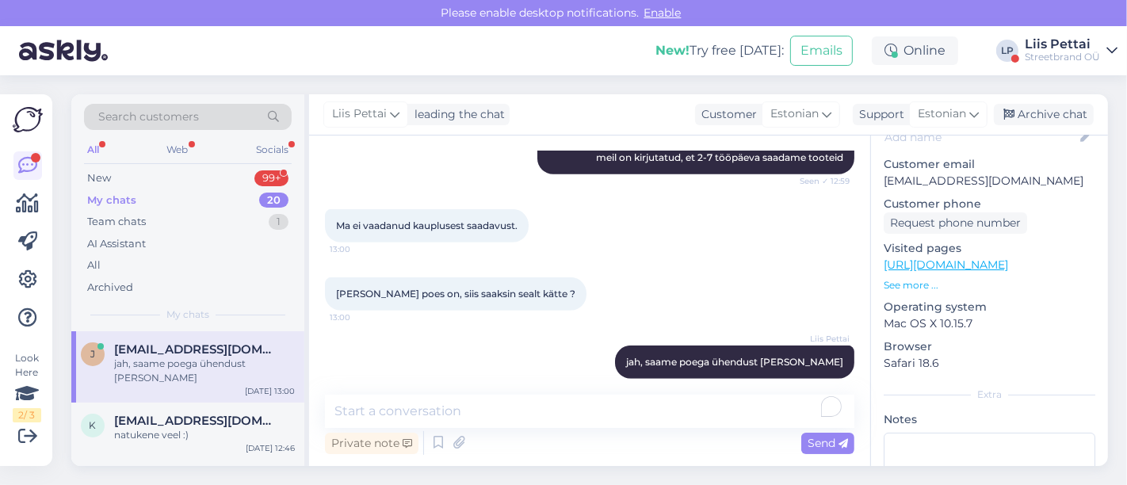
click at [870, 338] on div "c # chgy39vm Online [GEOGRAPHIC_DATA], [GEOGRAPHIC_DATA] Customer information C…" at bounding box center [989, 301] width 238 height 331
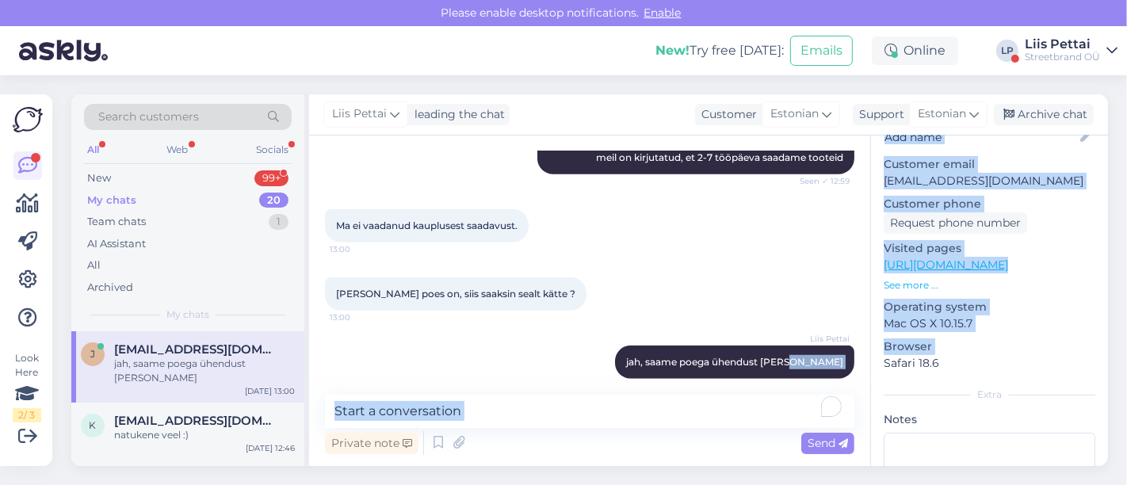
drag, startPoint x: 870, startPoint y: 340, endPoint x: 866, endPoint y: 313, distance: 27.2
click at [866, 313] on div "Chat started Sep 25 2025 Tere, 11:27 Hello, Tegin täna tellimuse (Your Order #2…" at bounding box center [708, 301] width 799 height 331
click at [133, 185] on div "New 99+" at bounding box center [188, 178] width 208 height 22
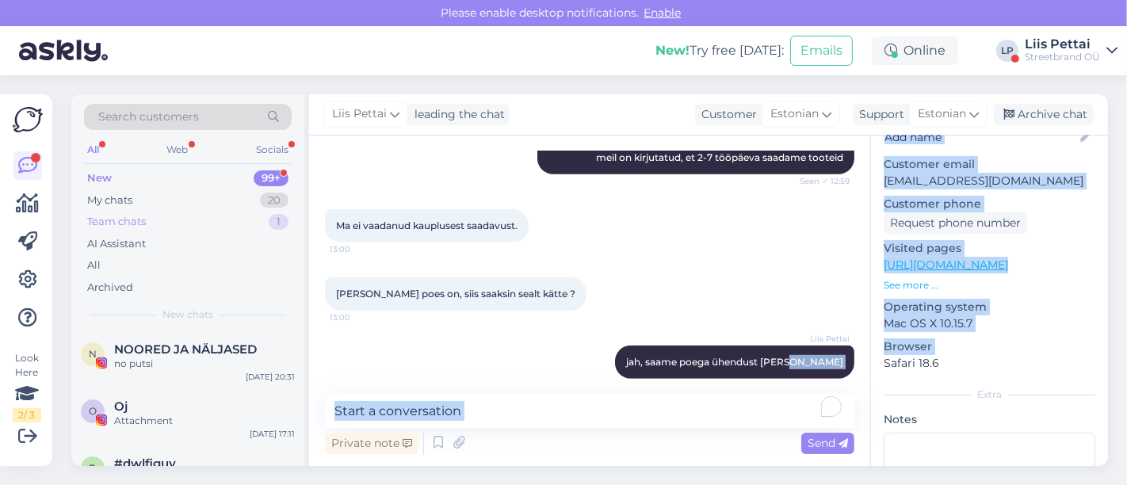
click at [129, 211] on div "Team chats 1" at bounding box center [188, 222] width 208 height 22
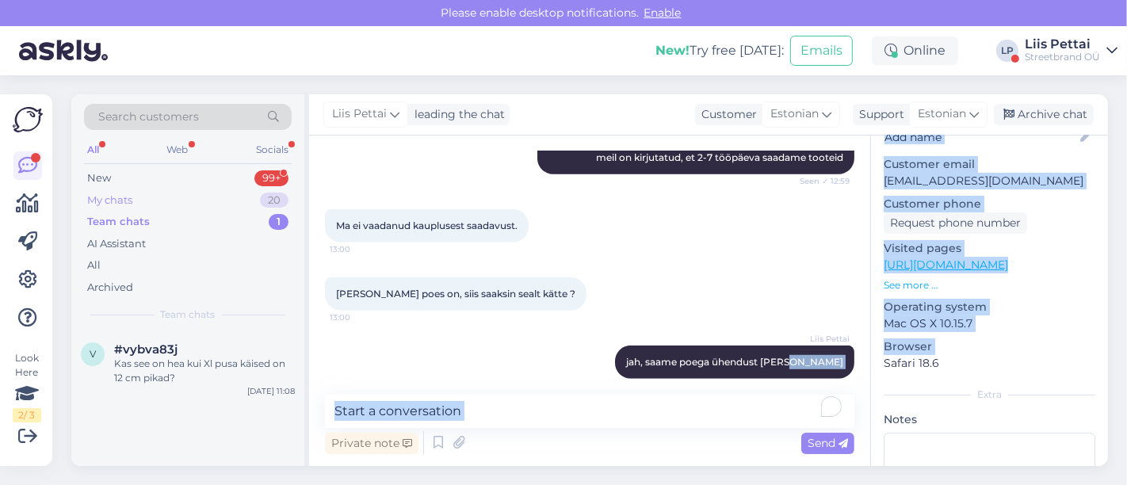
click at [130, 200] on div "My chats" at bounding box center [109, 201] width 45 height 16
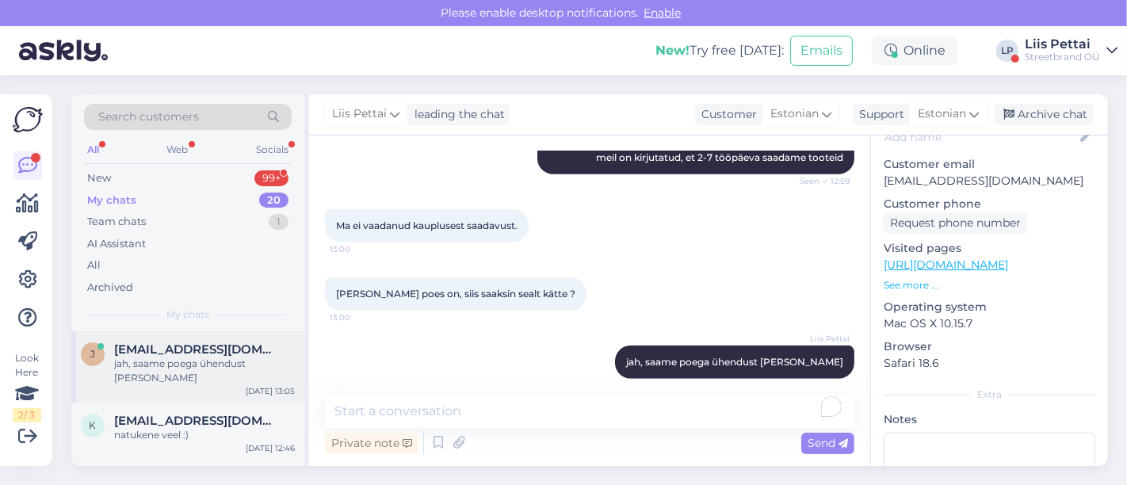
click at [136, 373] on div "j janar.arst@gmail.com jah, saame poega ühendust võtta Sep 25 13:05" at bounding box center [187, 366] width 233 height 71
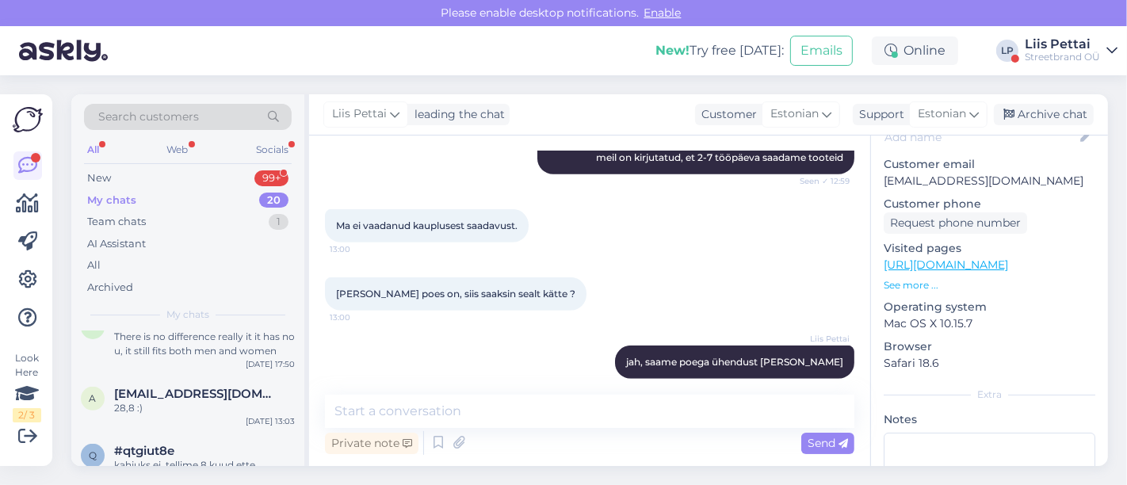
scroll to position [634, 0]
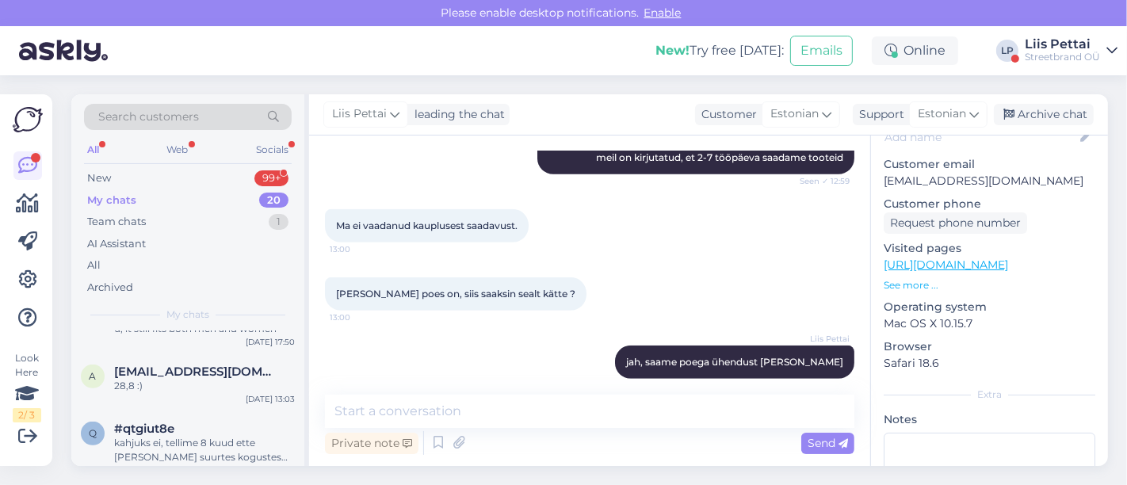
click at [185, 198] on div "My chats 20" at bounding box center [188, 200] width 208 height 22
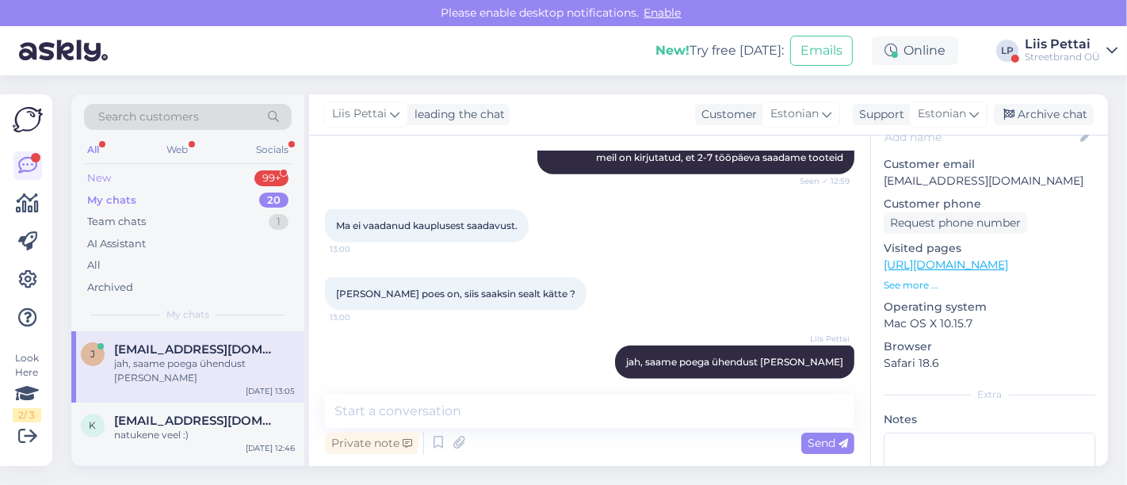
click at [174, 179] on div "New 99+" at bounding box center [188, 178] width 208 height 22
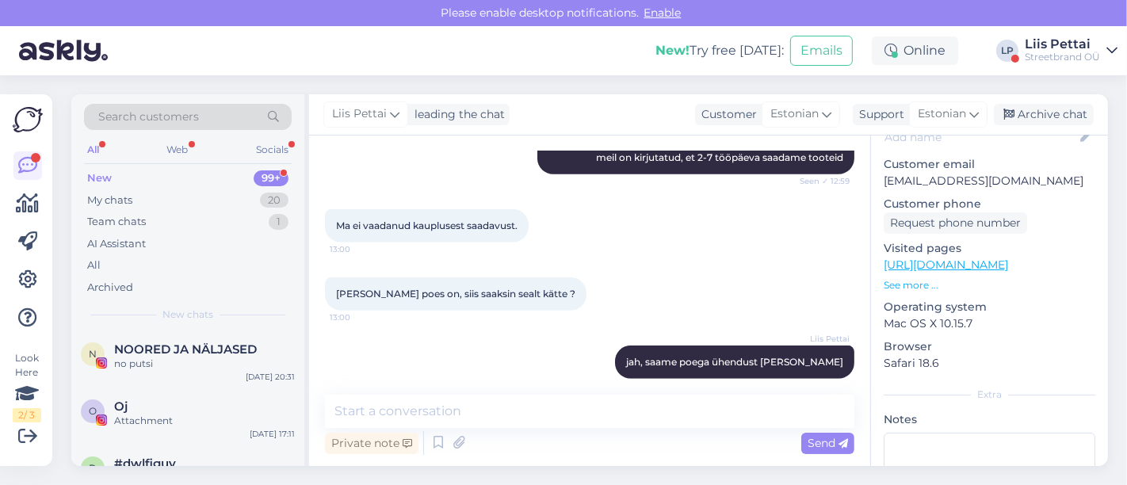
click at [1043, 38] on div "Liis Pettai" at bounding box center [1062, 44] width 75 height 13
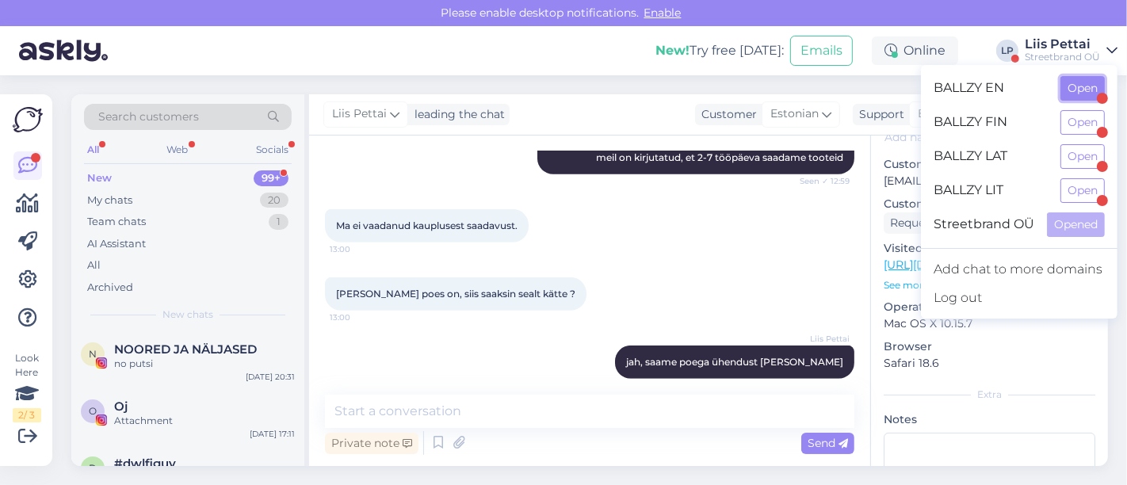
click at [1069, 91] on button "Open" at bounding box center [1083, 88] width 44 height 25
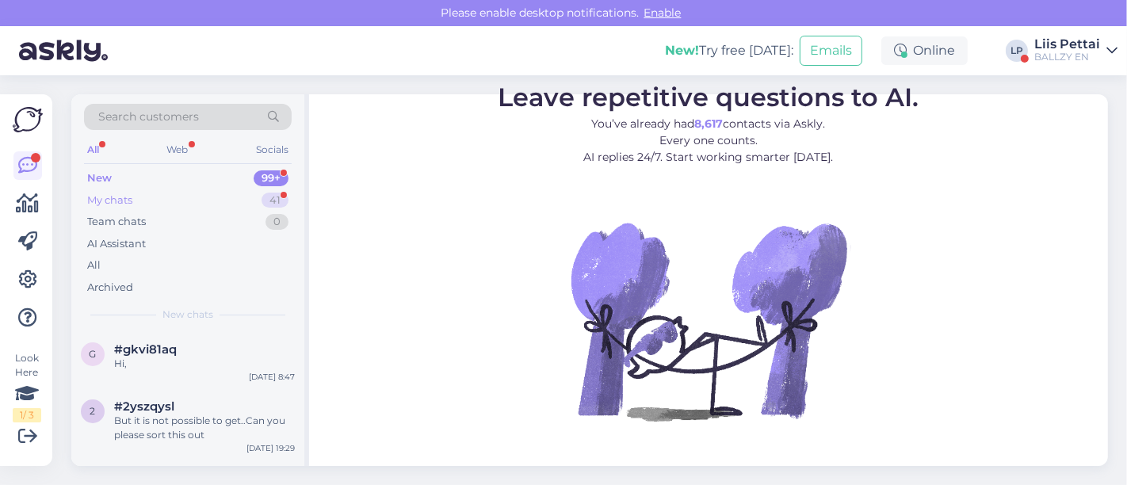
click at [150, 196] on div "My chats 41" at bounding box center [188, 200] width 208 height 22
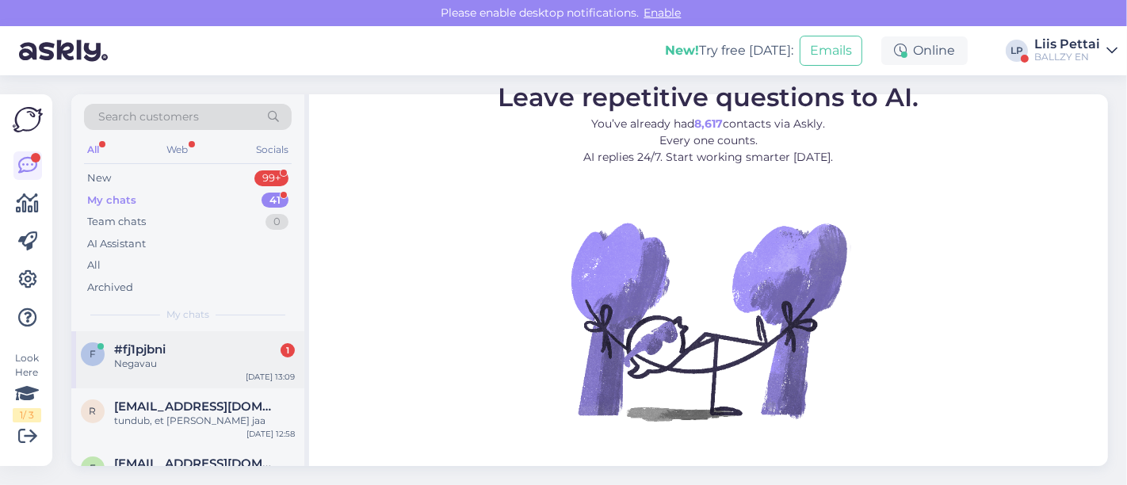
click at [159, 363] on div "Negavau" at bounding box center [204, 364] width 181 height 14
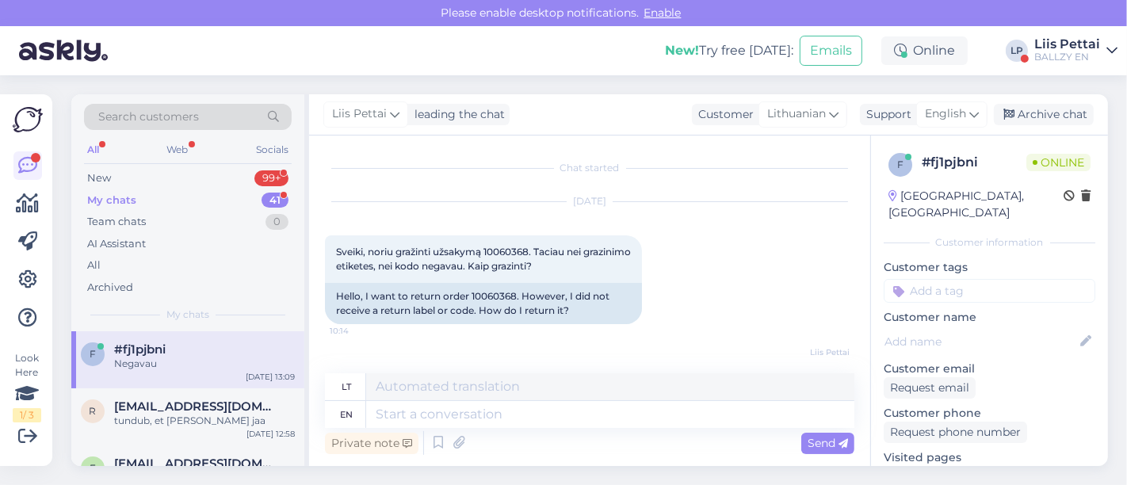
scroll to position [994, 0]
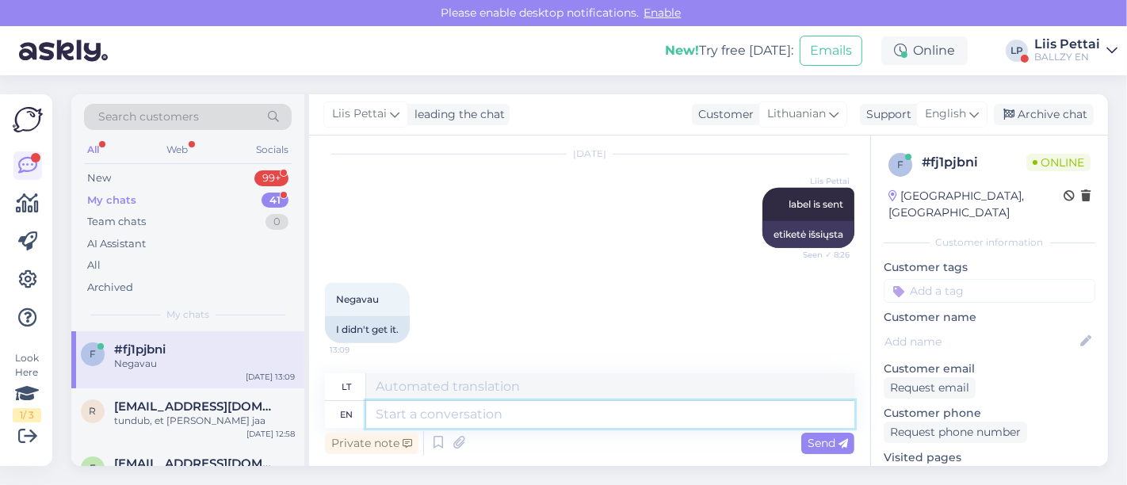
click at [507, 411] on textarea at bounding box center [610, 414] width 488 height 27
type textarea "check s"
type textarea "čekis"
type textarea "check spam"
type textarea "tikrinti šlamštą"
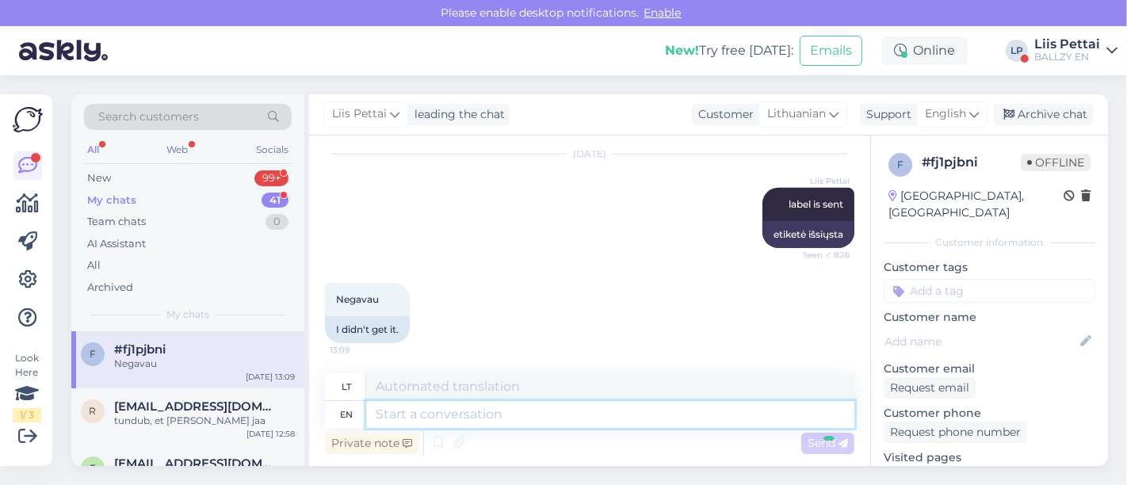
scroll to position [1089, 0]
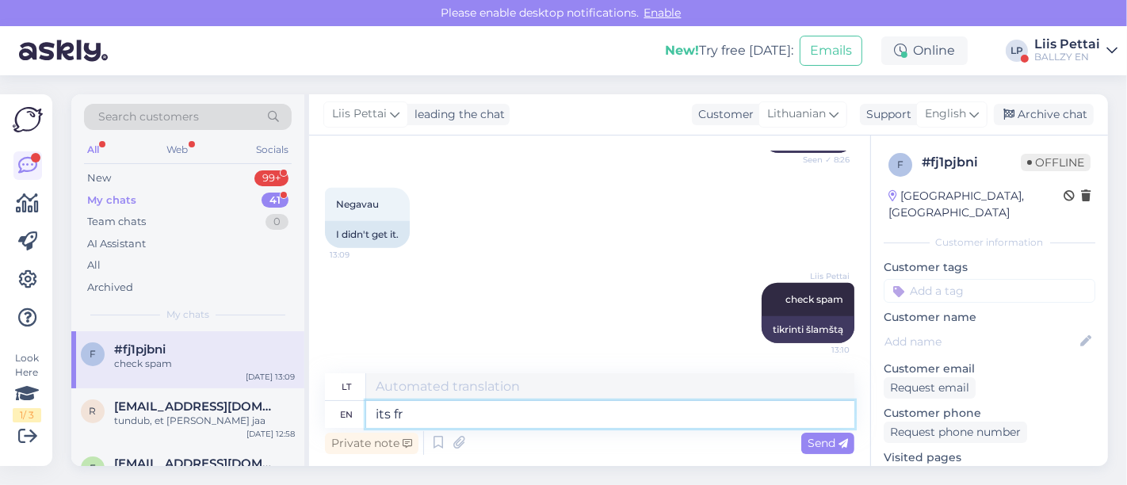
type textarea "its fro"
type textarea "jo"
type textarea "its from"
type textarea "tai iš"
type textarea "its from omniva"
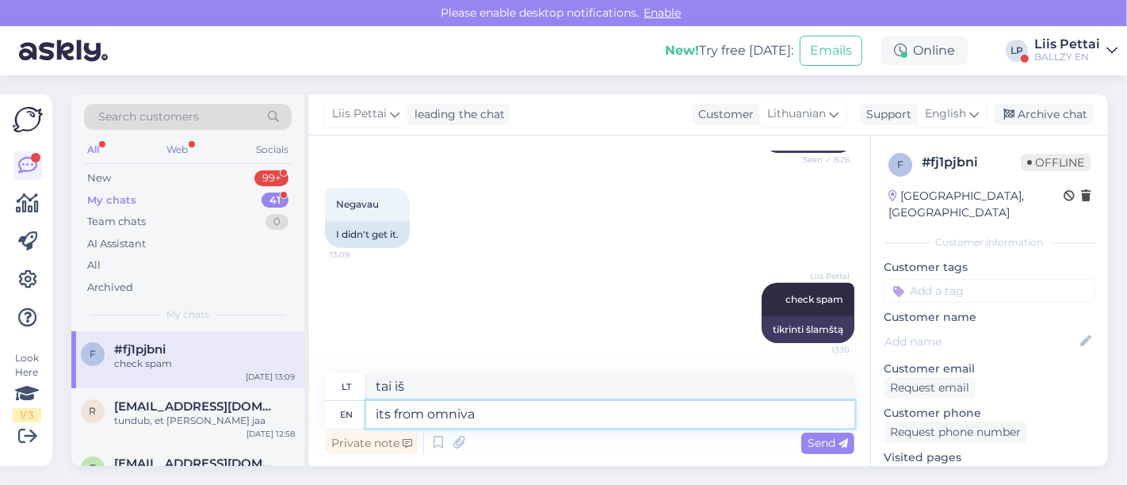
type textarea "tai iš Omniva"
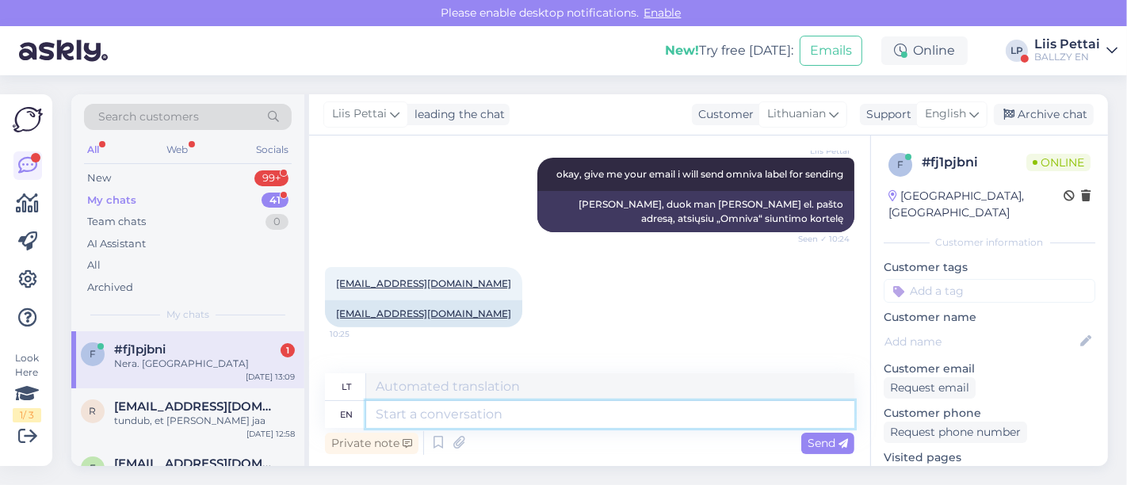
scroll to position [511, 0]
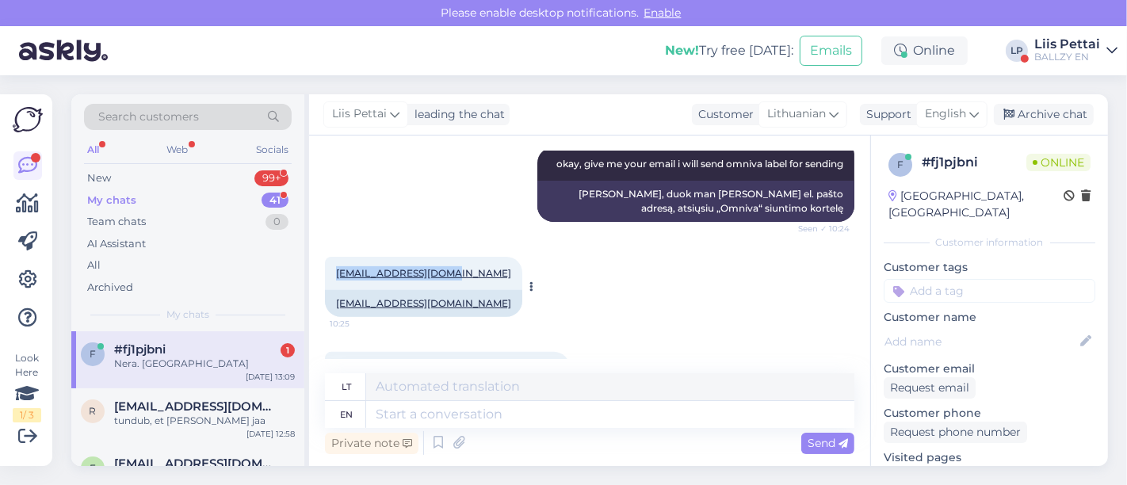
drag, startPoint x: 430, startPoint y: 274, endPoint x: 333, endPoint y: 270, distance: 97.6
click at [333, 270] on div "Tadasp1337@gmail.com 10:25" at bounding box center [423, 273] width 197 height 33
copy link "Tadasp1337@gmail.com"
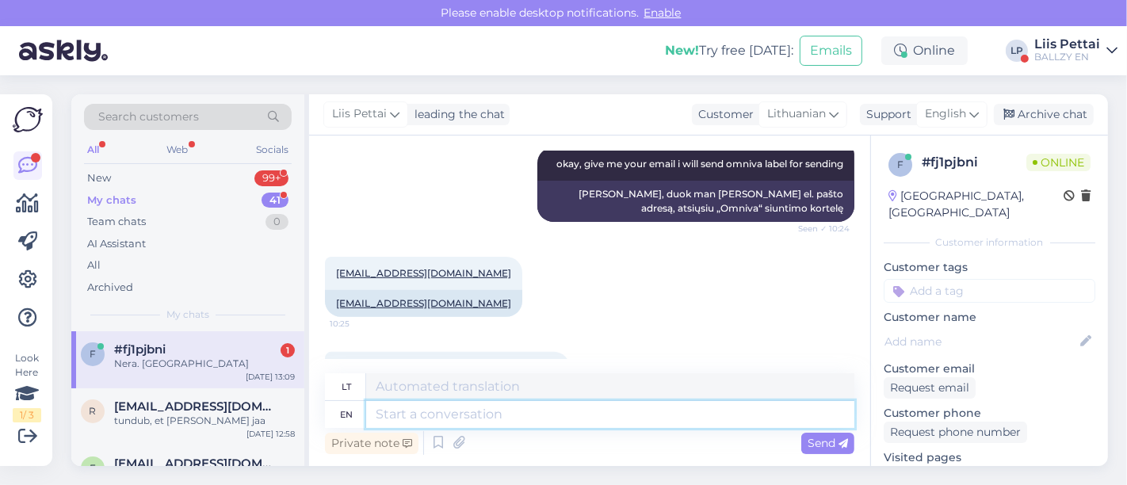
click at [485, 421] on textarea at bounding box center [610, 414] width 488 height 27
paste textarea "Tadasp1337@gmail.com"
type textarea "Tadasp1337@gmail.com t"
type textarea "Tadasp1337@gmail.com"
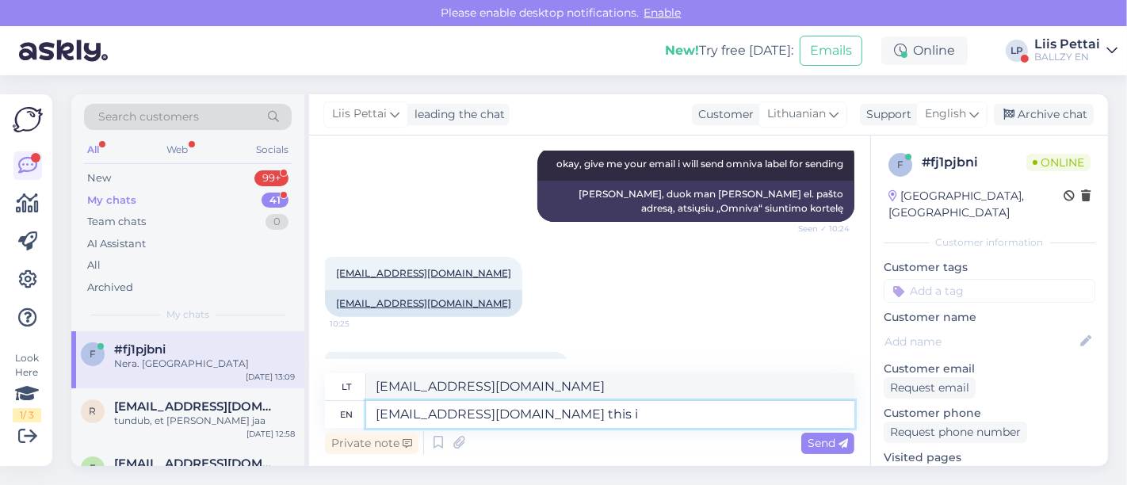
type textarea "Tadasp1337@gmail.com this is"
type textarea "Tadasp1337@gmail.com tai"
type textarea "Tadasp1337@gmail.com this is"
type textarea "Tadasp1337@gmail.com tai yra"
type textarea "Tadasp1337@gmail.com this is correct emai"
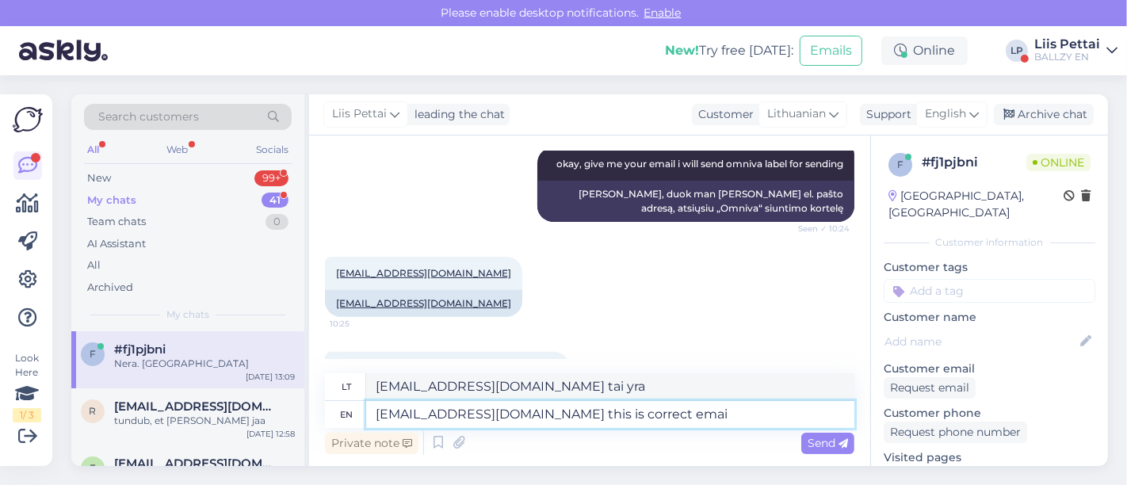
type textarea "Tadasp1337@gmail.com tai teisingai"
type textarea "Tadasp1337@gmail.com this is correct email?"
type textarea "Tadasp1337@gmail.com Ar tai teisingas el. pašto adresas?"
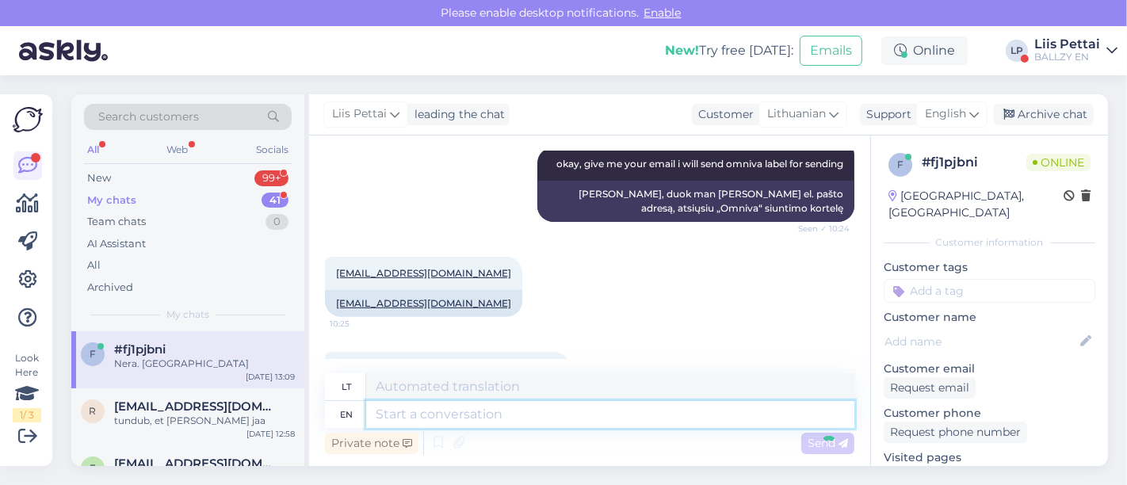
scroll to position [1375, 0]
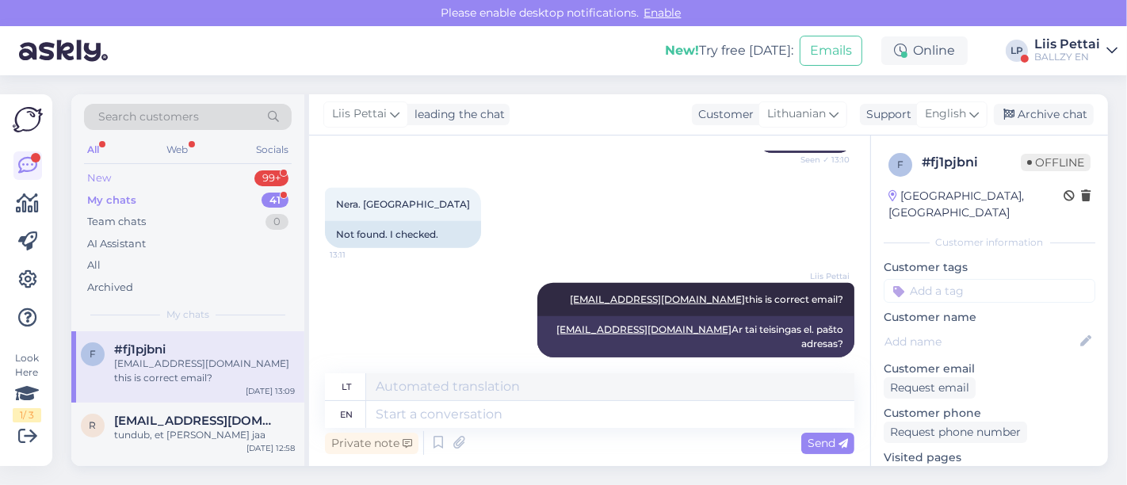
click at [163, 180] on div "New 99+" at bounding box center [188, 178] width 208 height 22
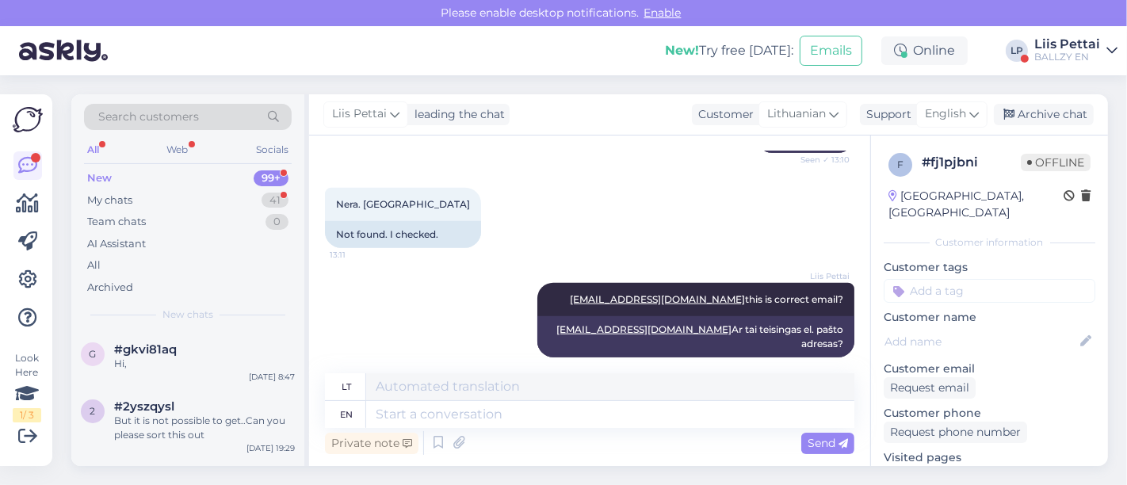
click at [1080, 38] on div "Liis Pettai" at bounding box center [1067, 44] width 66 height 13
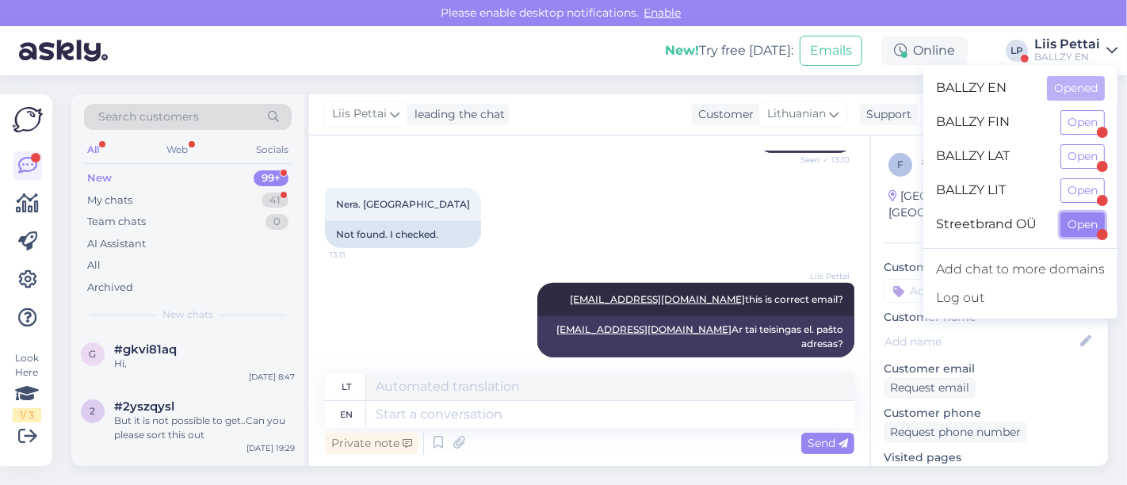
click at [1071, 228] on button "Open" at bounding box center [1083, 224] width 44 height 25
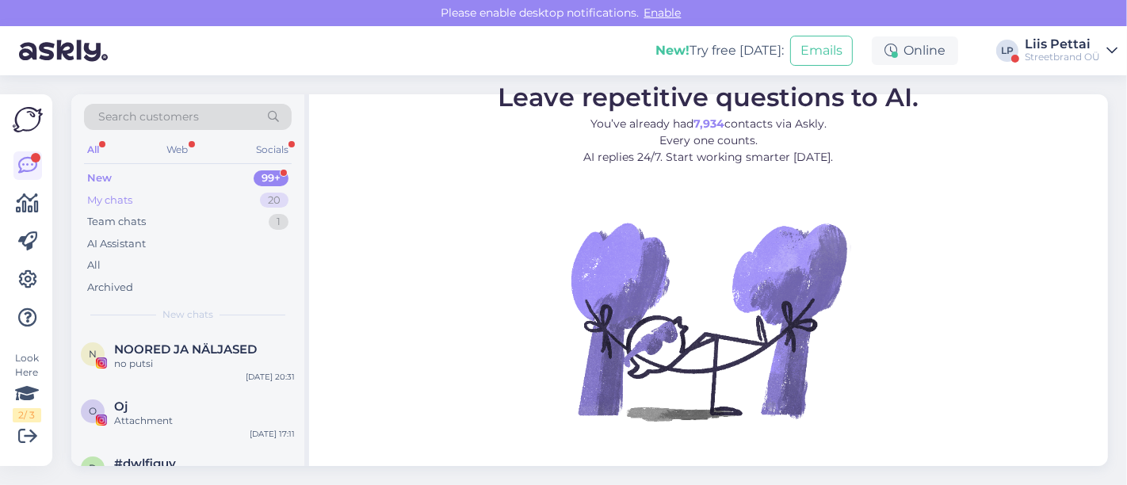
click at [156, 200] on div "My chats 20" at bounding box center [188, 200] width 208 height 22
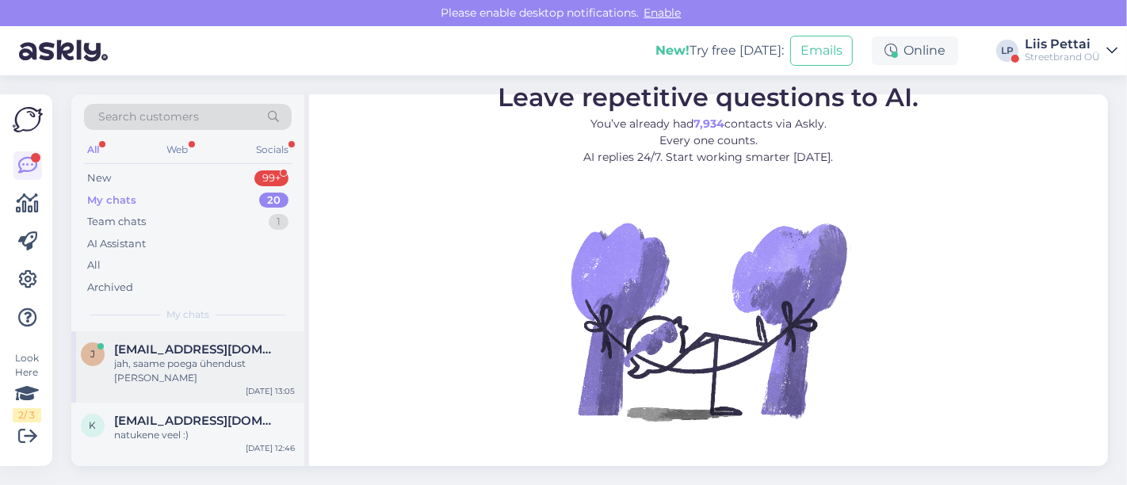
click at [185, 354] on span "[EMAIL_ADDRESS][DOMAIN_NAME]" at bounding box center [196, 349] width 165 height 14
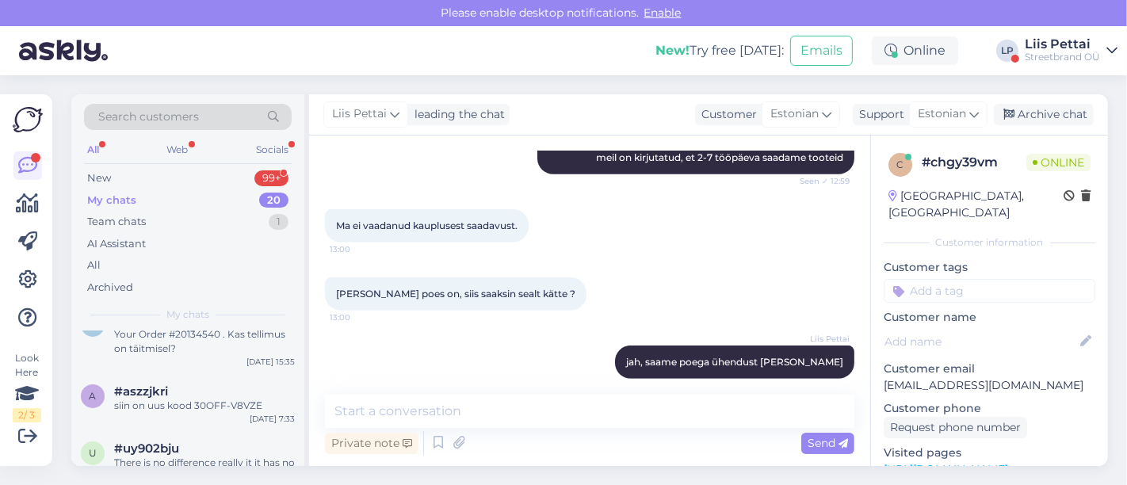
scroll to position [564, 0]
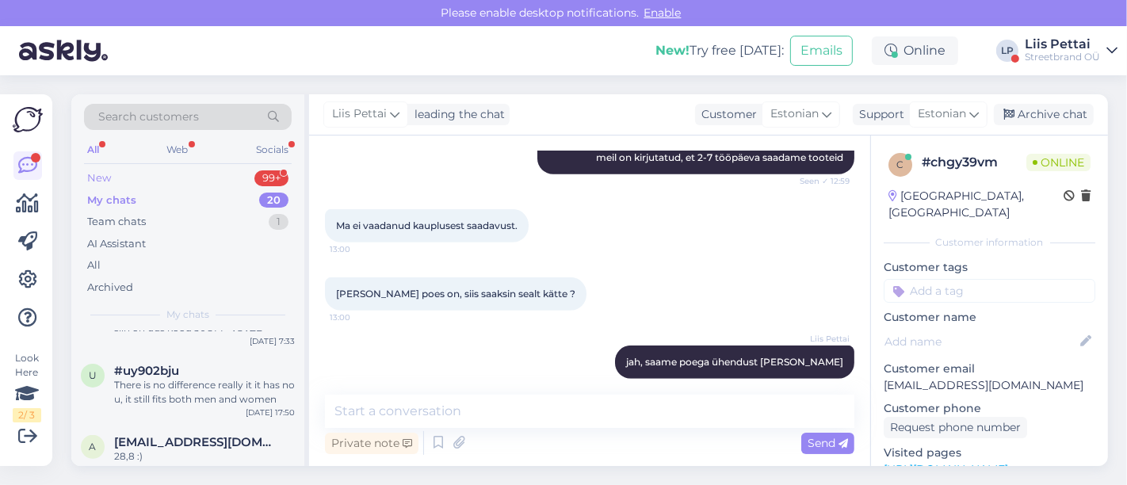
click at [201, 174] on div "New 99+" at bounding box center [188, 178] width 208 height 22
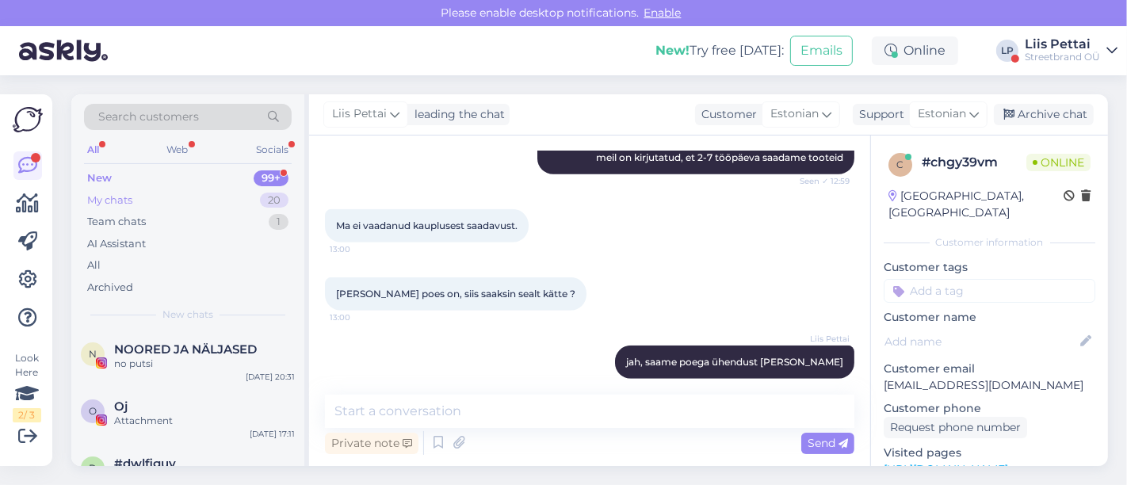
click at [188, 196] on div "My chats 20" at bounding box center [188, 200] width 208 height 22
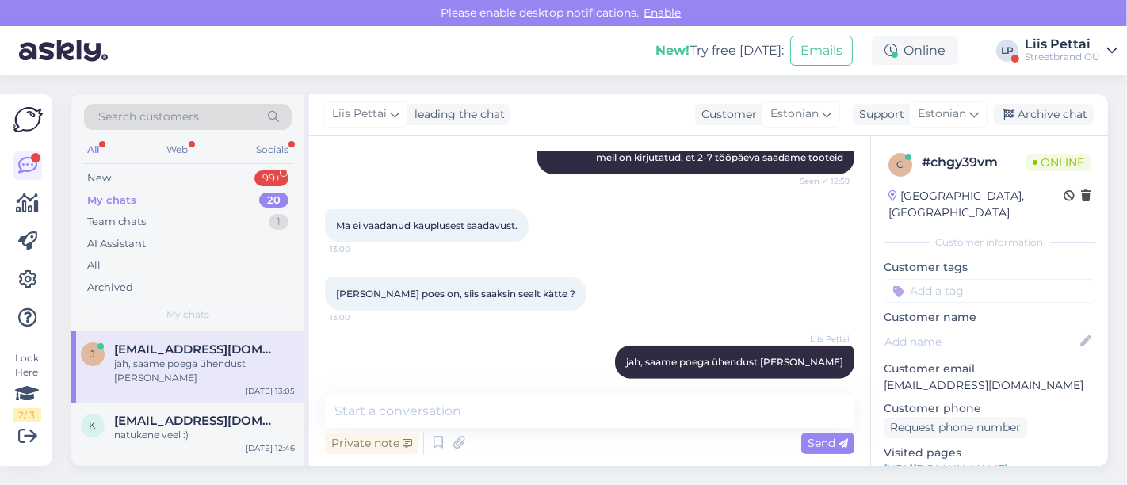
click at [1060, 44] on div "Liis Pettai" at bounding box center [1062, 44] width 75 height 13
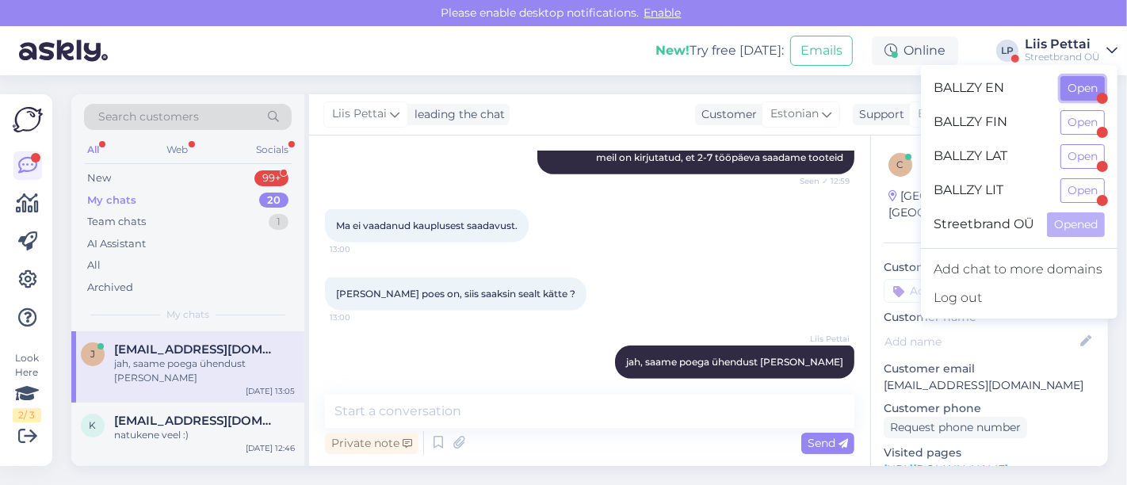
click at [1079, 95] on button "Open" at bounding box center [1083, 88] width 44 height 25
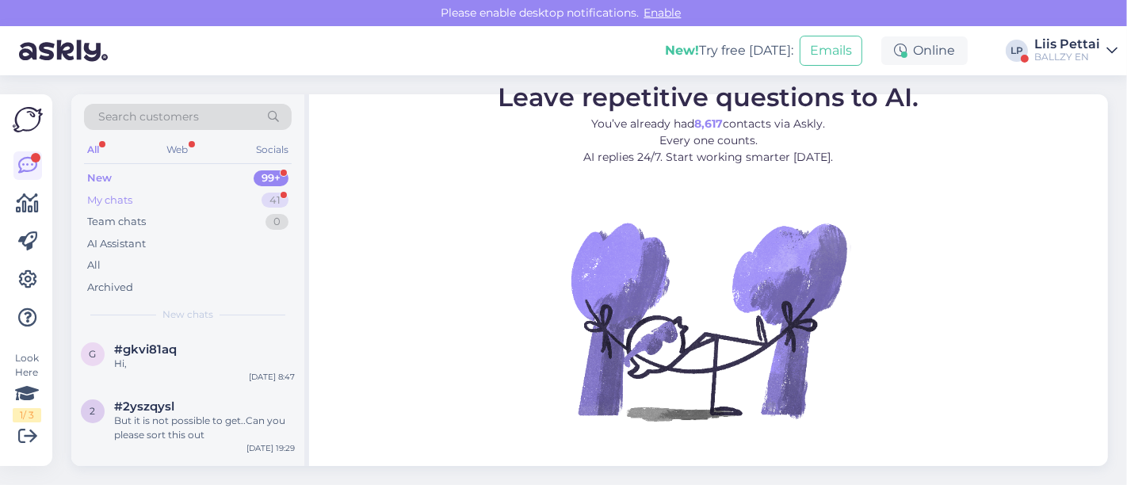
click at [157, 195] on div "My chats 41" at bounding box center [188, 200] width 208 height 22
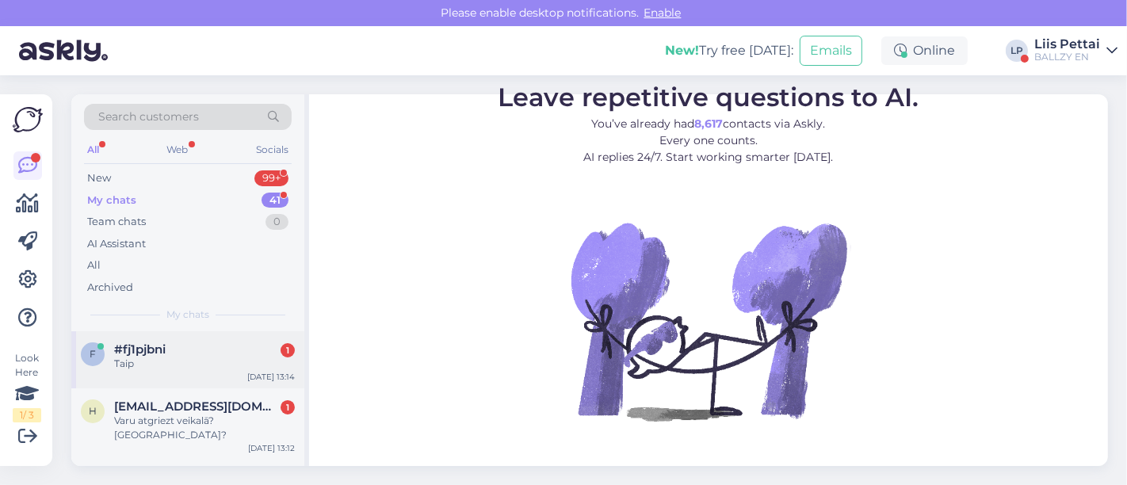
click at [130, 365] on div "Taip" at bounding box center [204, 364] width 181 height 14
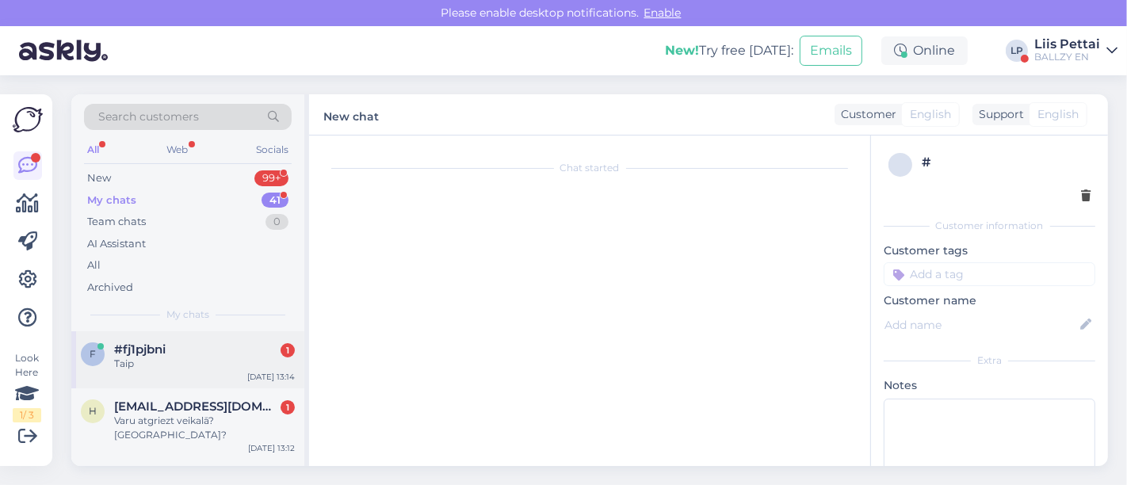
scroll to position [1470, 0]
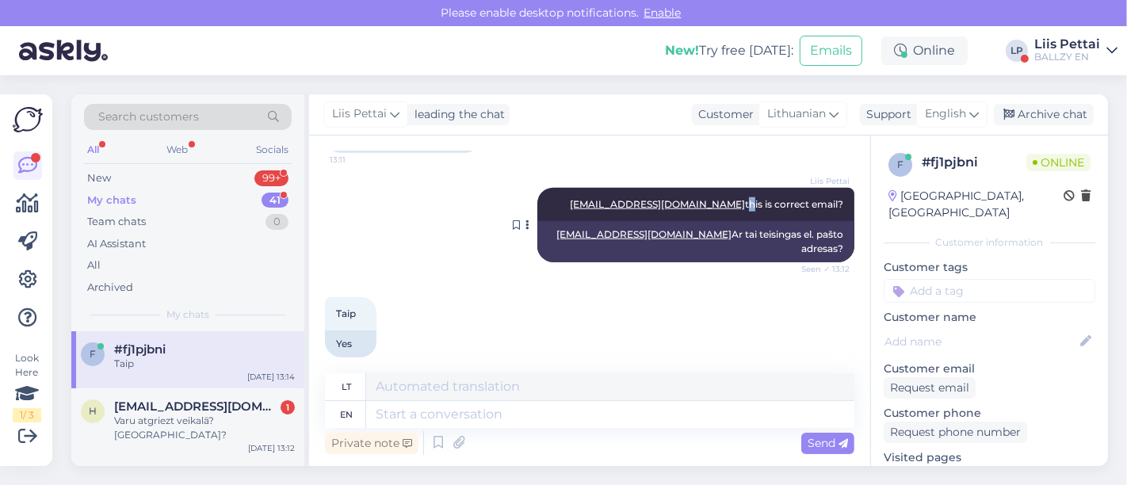
click at [729, 208] on span "Tadasp1337@gmail.com this is correct email?" at bounding box center [706, 204] width 273 height 12
click at [605, 204] on div "Liis Pettai Tadasp1337@gmail.com this is correct email? Seen ✓ 13:12" at bounding box center [695, 204] width 317 height 33
drag, startPoint x: 605, startPoint y: 197, endPoint x: 727, endPoint y: 205, distance: 122.3
click at [727, 205] on div "Liis Pettai Tadasp1337@gmail.com this is correct email? Seen ✓ 13:12" at bounding box center [695, 204] width 317 height 33
copy link "Tadasp1337@gmail.com"
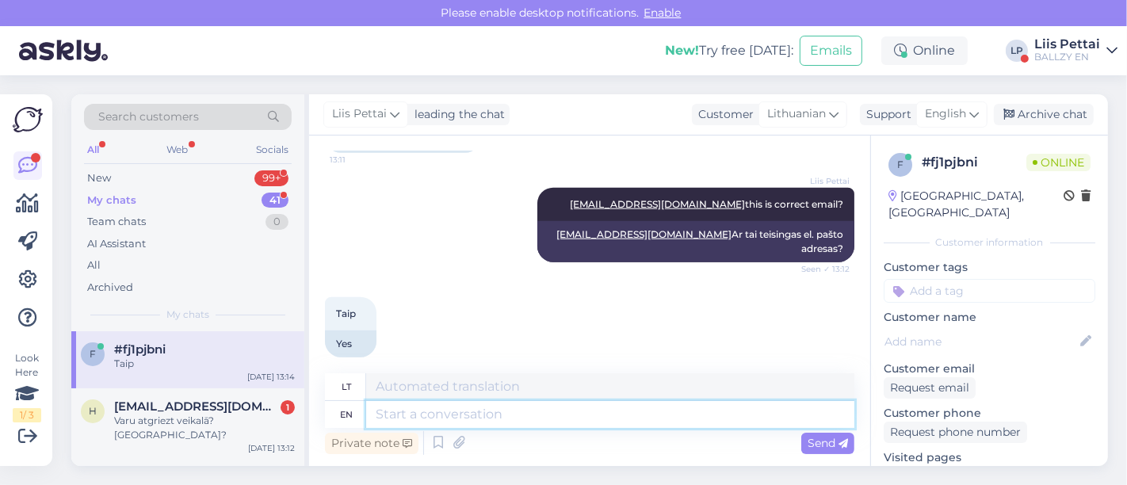
click at [541, 415] on textarea at bounding box center [610, 414] width 488 height 27
type textarea "sent a"
type textarea "išsiųstas"
type textarea "sent again"
type textarea "išsiųstas dar kartą"
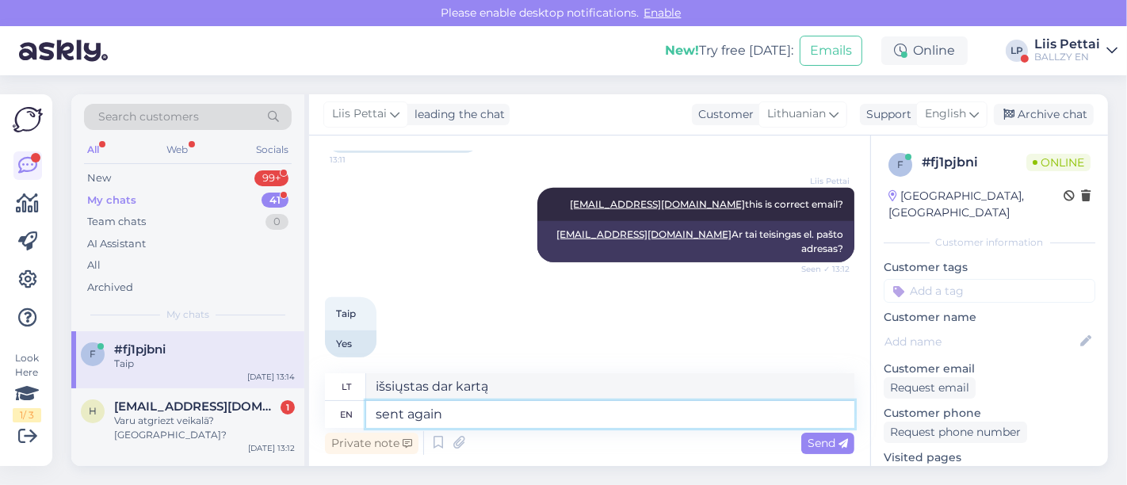
click at [541, 415] on textarea "sent again" at bounding box center [610, 414] width 488 height 27
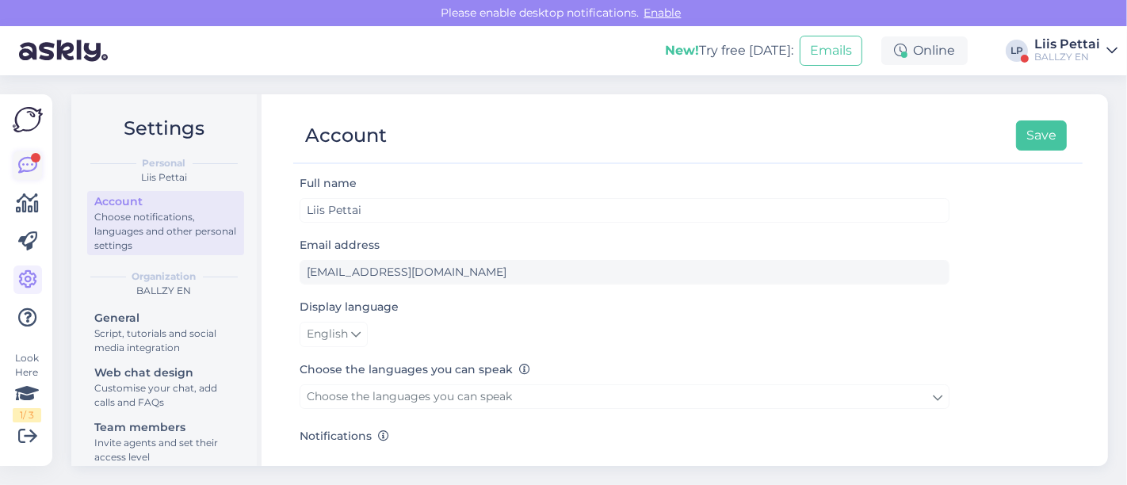
click at [32, 163] on icon at bounding box center [27, 165] width 19 height 19
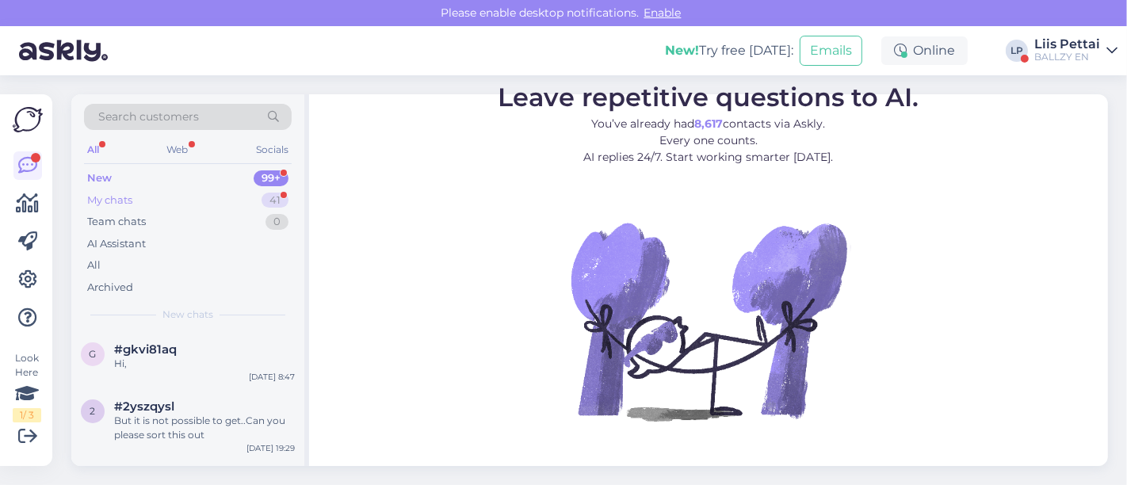
click at [154, 209] on div "My chats 41" at bounding box center [188, 200] width 208 height 22
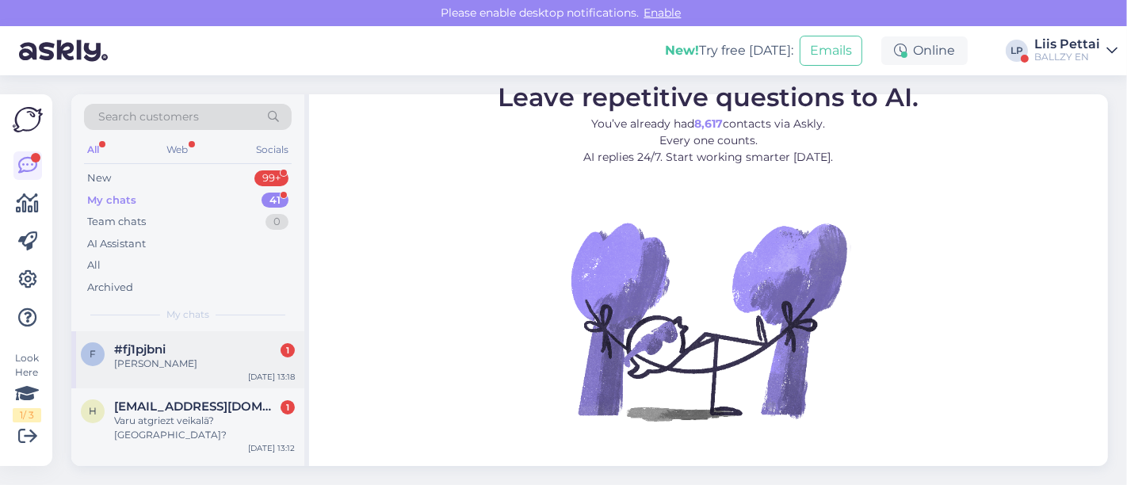
click at [178, 331] on div "f #fj1pjbni 1 Dabar gavau Sep 25 13:18" at bounding box center [187, 359] width 233 height 57
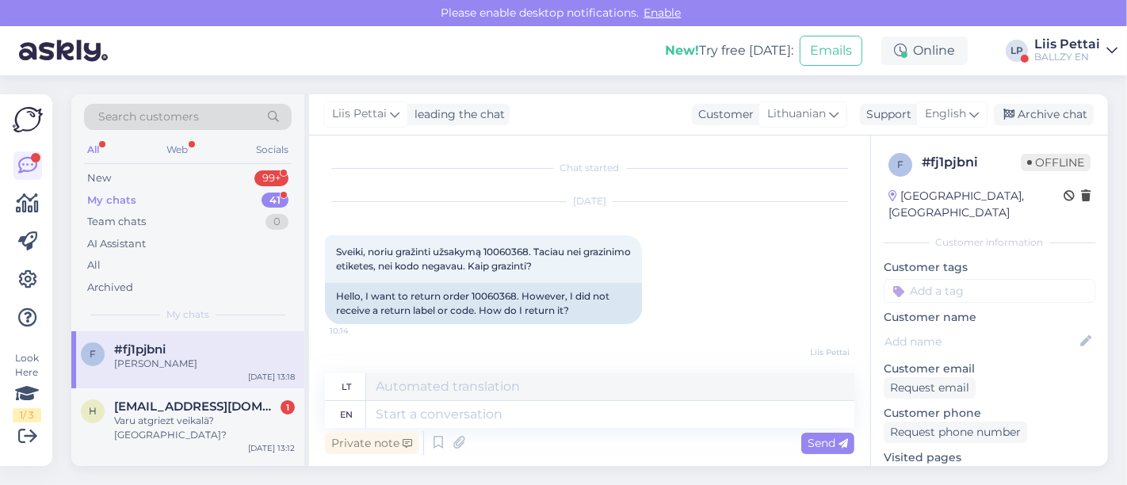
scroll to position [1660, 0]
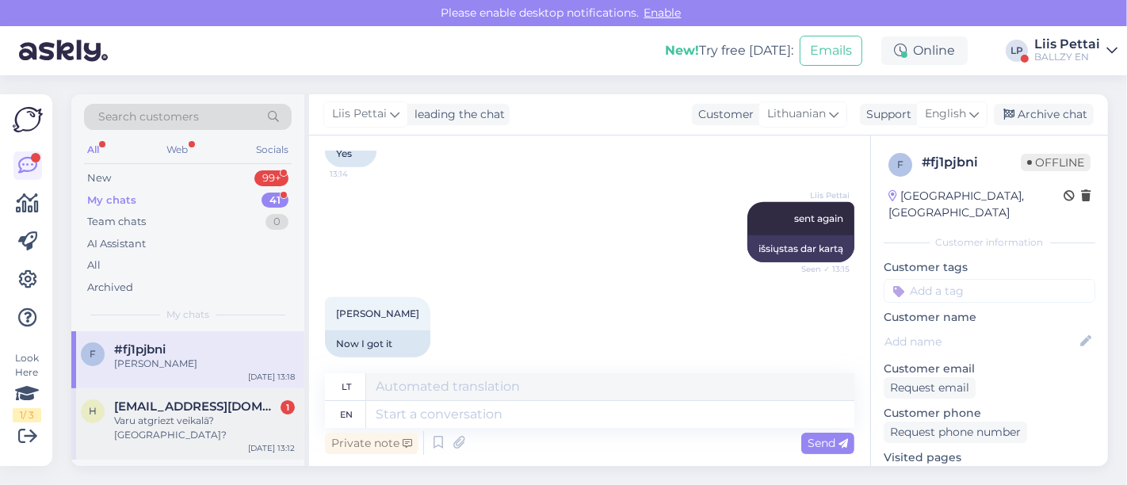
click at [216, 408] on div "his@inbox.lv 1" at bounding box center [204, 407] width 181 height 14
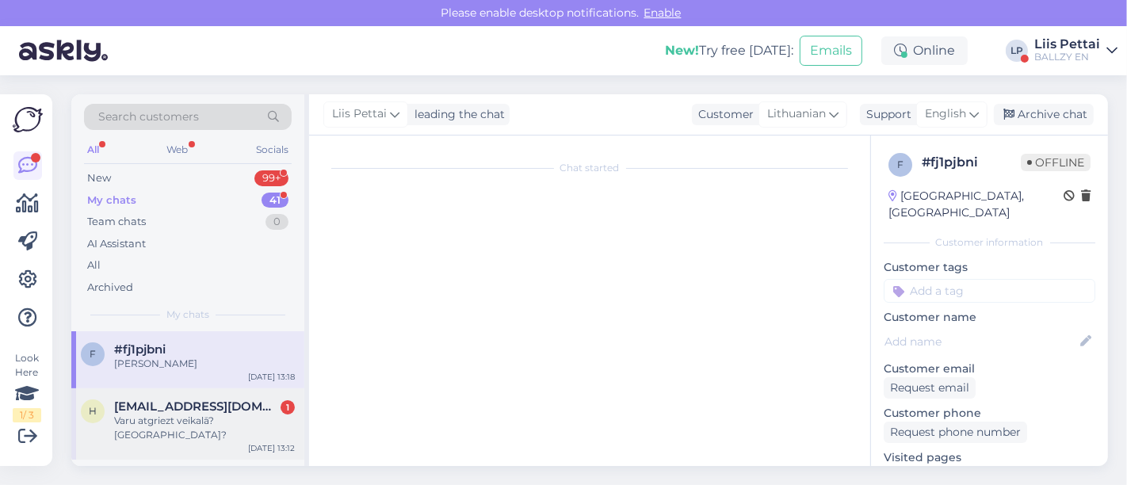
scroll to position [340, 0]
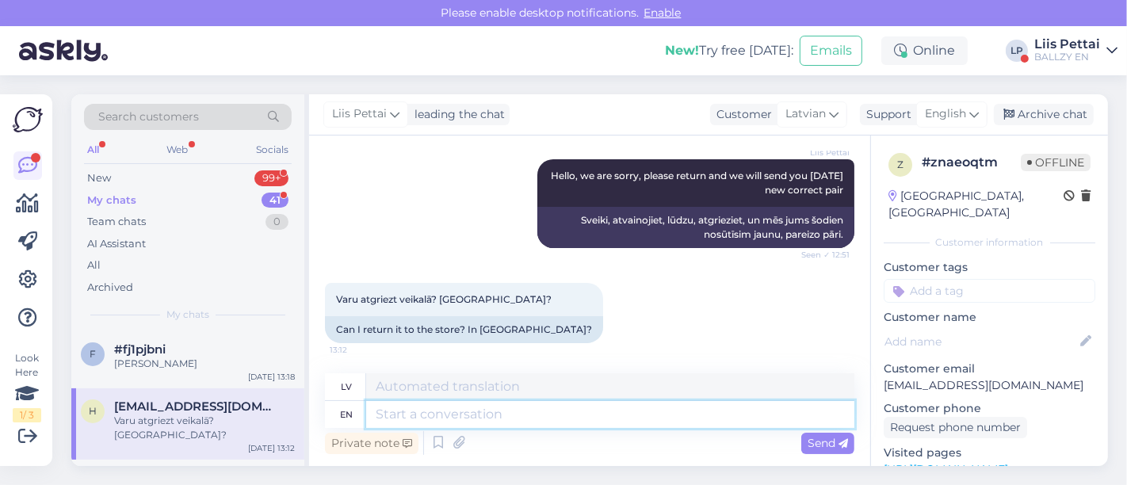
click at [532, 420] on textarea at bounding box center [610, 414] width 488 height 27
type textarea "unfortu"
type textarea "diemžēl"
type textarea "u"
type textarea "which st"
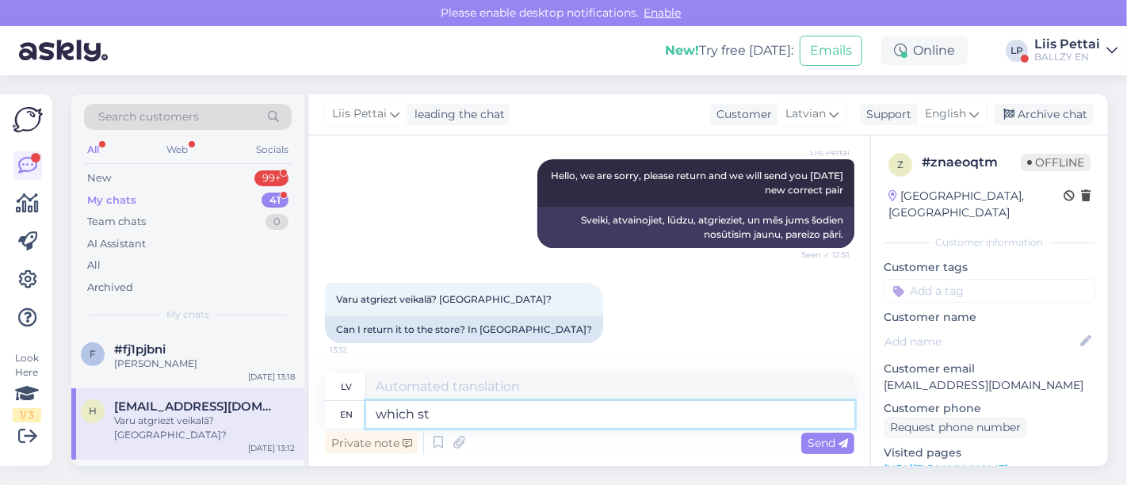
type textarea "kurš"
type textarea "which store?"
type textarea "kurā veikalā?"
type textarea "which store? i can"
type textarea "Kurā veikalā? Es"
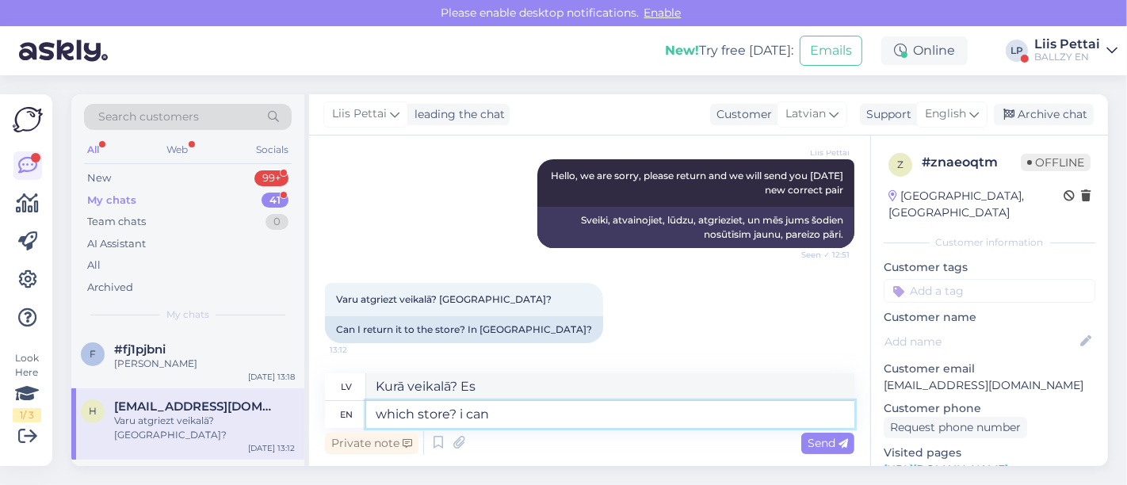
type textarea "which store? i can"
type textarea "Kurā veikalā es varu"
type textarea "which store? i can contact t"
type textarea "Kurā veikalā es varu sazināties?"
type textarea "which store? i can contact them the"
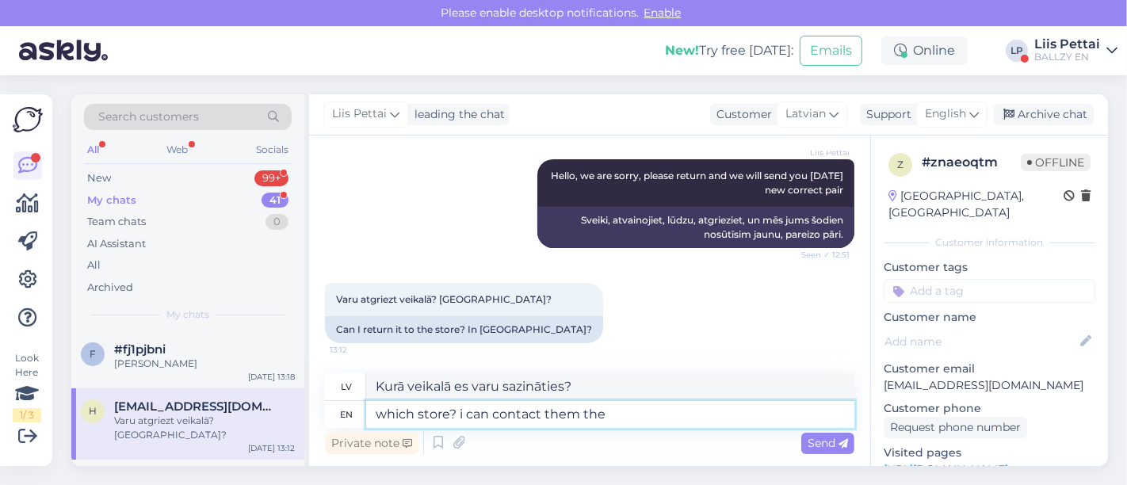
type textarea "Kurā veikalā es varu ar viņiem sazināties?"
type textarea "which store? i can contact them then"
type textarea "Kurā veikalā? Tad es varu ar viņiem sazināties."
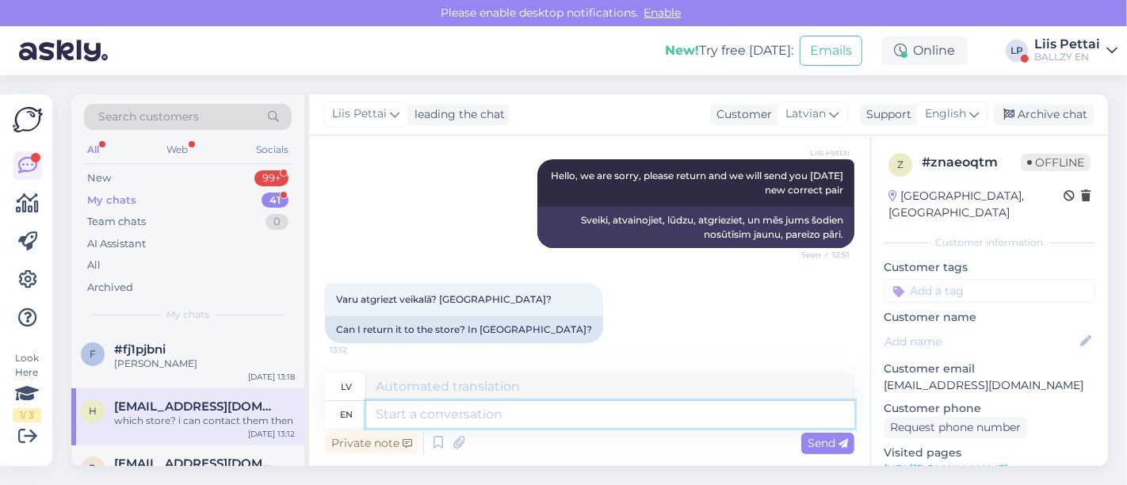
scroll to position [434, 0]
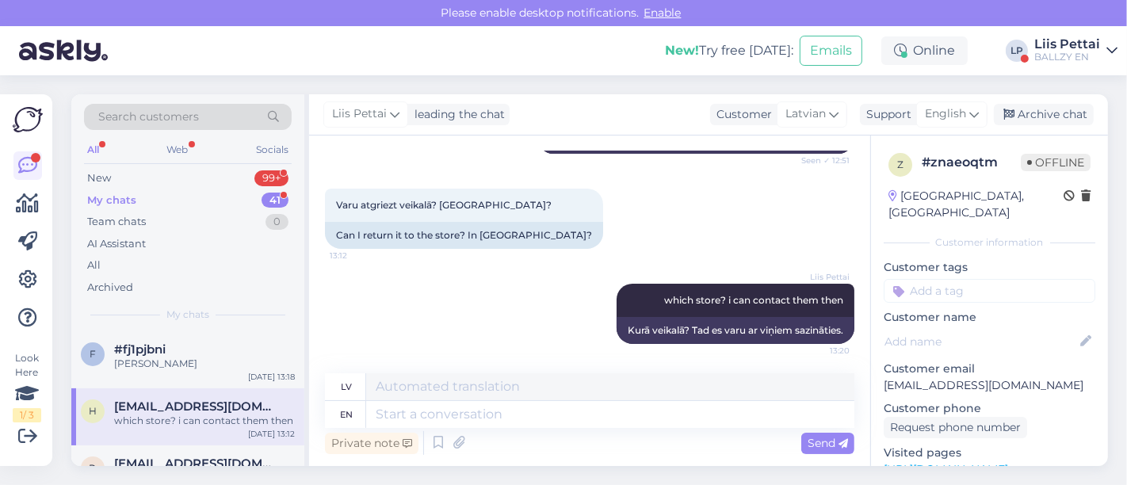
click at [509, 136] on div "Chat started Sep 25 2025 Labdien. Atnāca pasūtijums ar 2 labām kurpēm. 11:43 He…" at bounding box center [589, 301] width 561 height 331
click at [133, 171] on div "New 99+" at bounding box center [188, 178] width 208 height 22
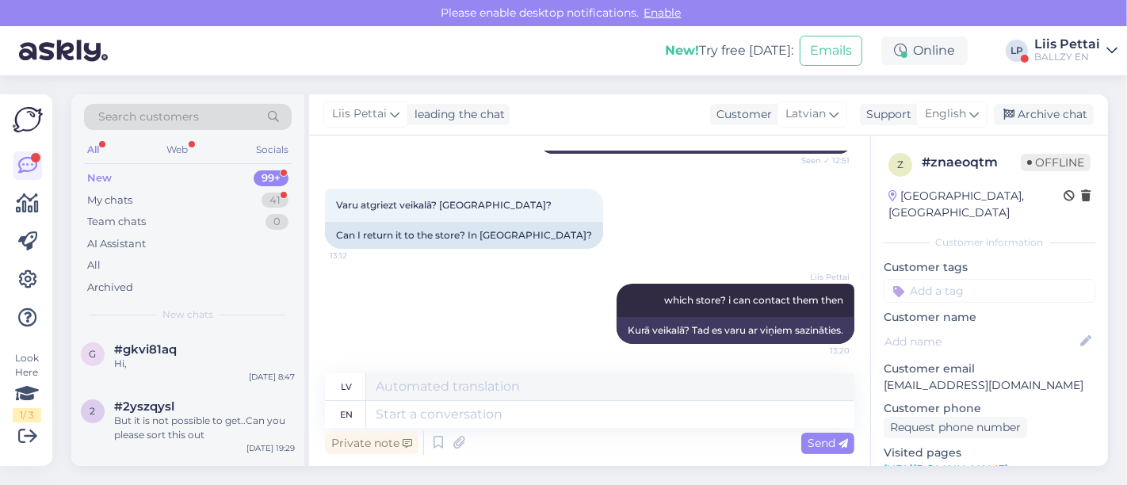
click at [1062, 46] on div "Liis Pettai" at bounding box center [1067, 44] width 66 height 13
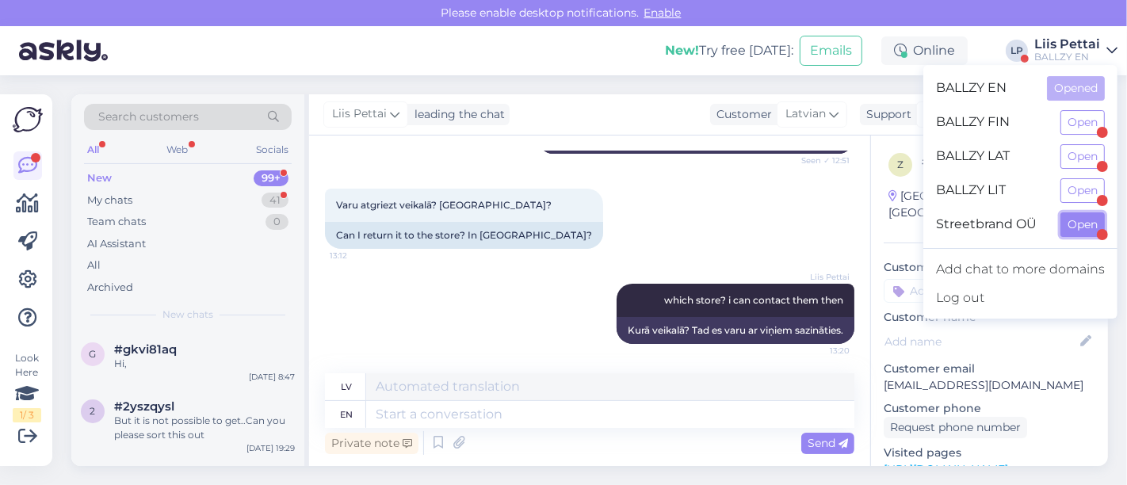
click at [1080, 227] on button "Open" at bounding box center [1083, 224] width 44 height 25
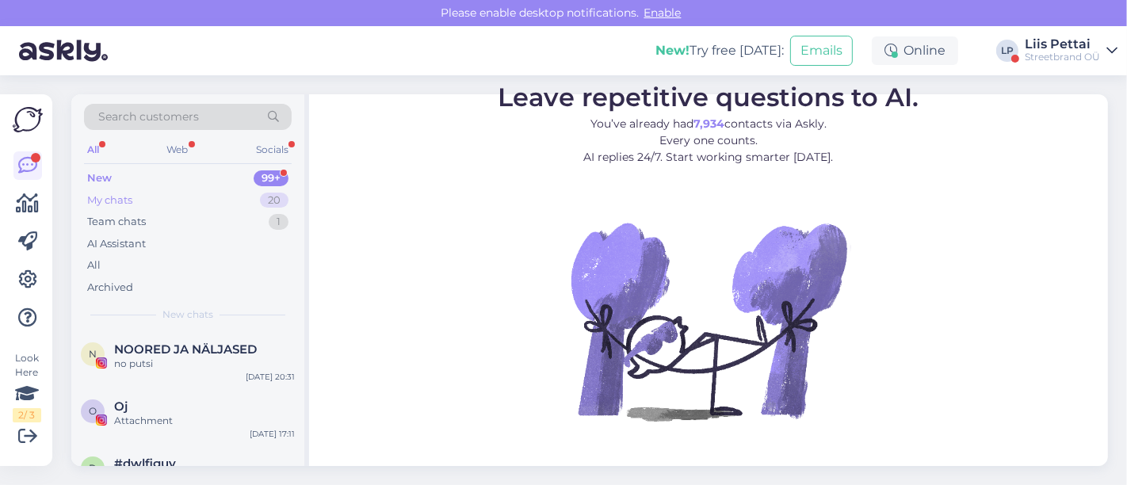
click at [157, 193] on div "My chats 20" at bounding box center [188, 200] width 208 height 22
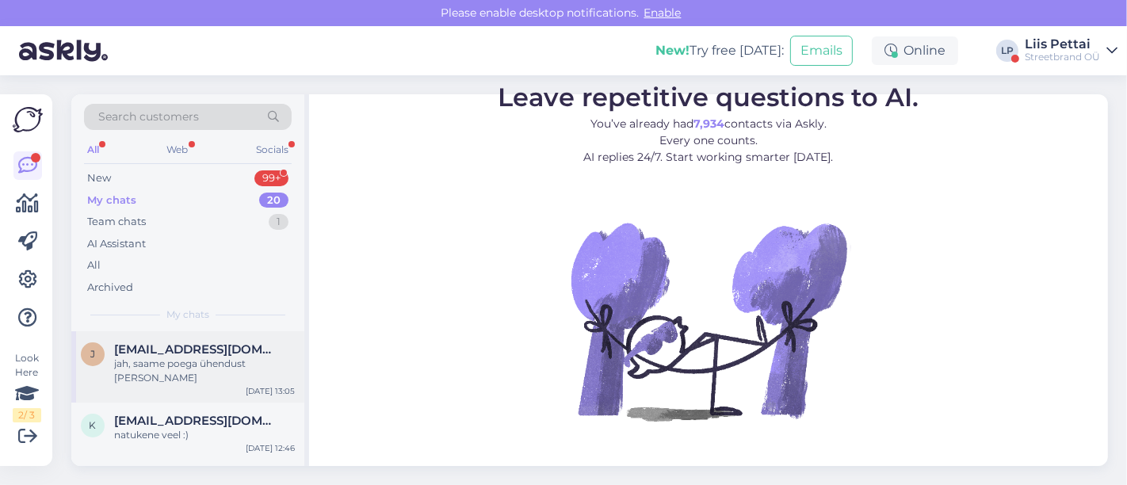
click at [144, 347] on span "[EMAIL_ADDRESS][DOMAIN_NAME]" at bounding box center [196, 349] width 165 height 14
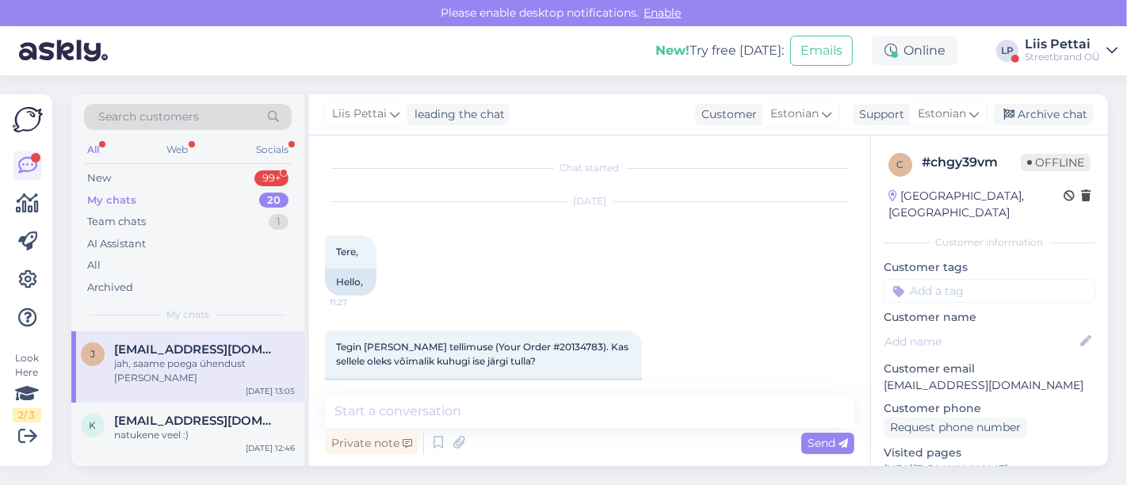
scroll to position [890, 0]
